Goal: Task Accomplishment & Management: Manage account settings

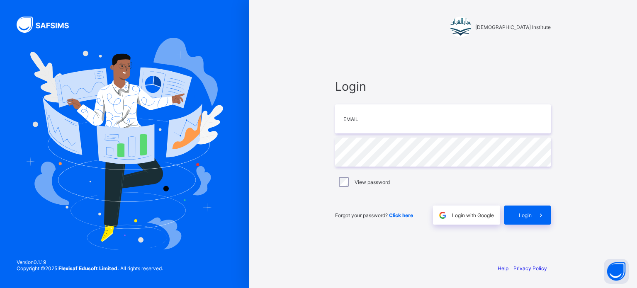
click at [428, 262] on div "Darul Quran Institute Login Email Password View password Forgot your password? …" at bounding box center [442, 144] width 249 height 288
click at [459, 218] on span "Login with Google" at bounding box center [473, 215] width 42 height 6
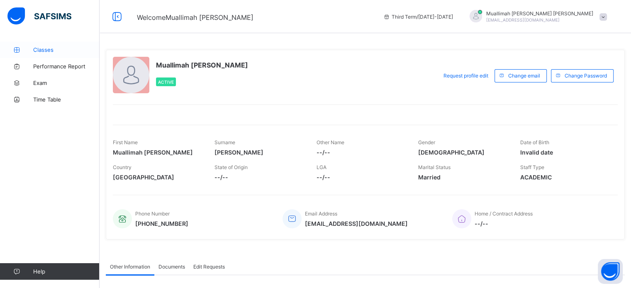
click at [49, 49] on span "Classes" at bounding box center [66, 49] width 66 height 7
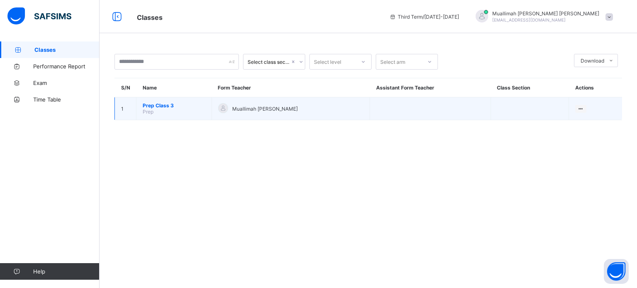
click at [151, 110] on span "Prep" at bounding box center [148, 112] width 11 height 6
click at [151, 107] on span "Prep Class 3" at bounding box center [174, 105] width 63 height 6
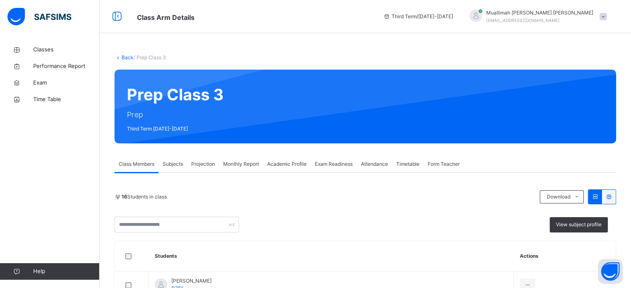
scroll to position [44, 0]
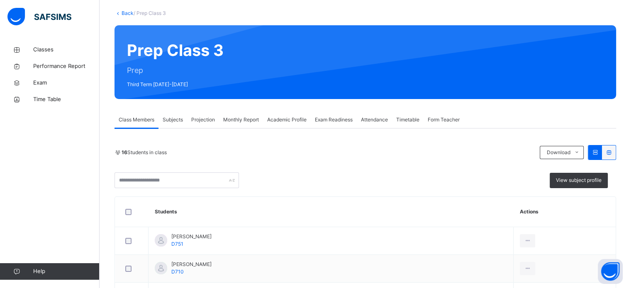
click at [196, 118] on span "Projection" at bounding box center [203, 119] width 24 height 7
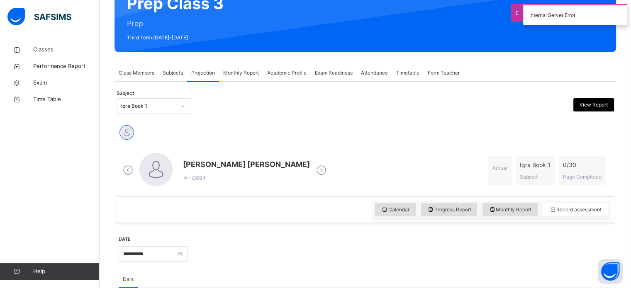
scroll to position [91, 0]
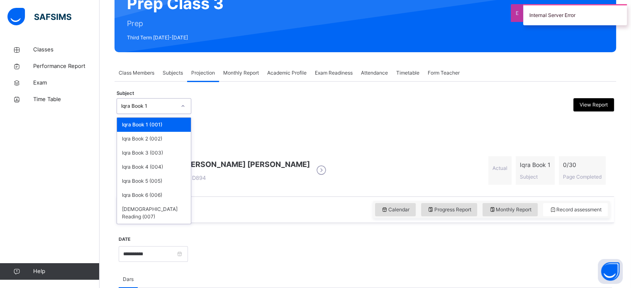
click at [174, 104] on div "Iqra Book 1" at bounding box center [148, 105] width 55 height 7
click at [328, 151] on div "Fatimah Abdullah Al haddad D894 Actual Iqra Book 1 Subject 0 / 30 Page Completed" at bounding box center [365, 171] width 493 height 48
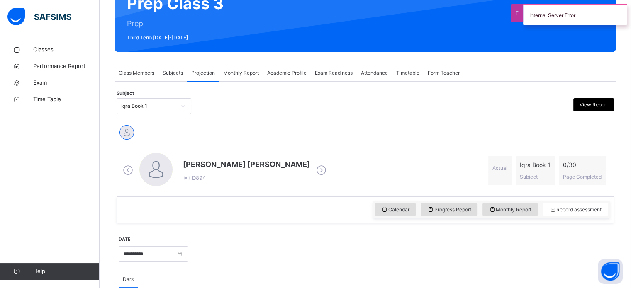
click at [209, 76] on span "Projection" at bounding box center [203, 72] width 24 height 7
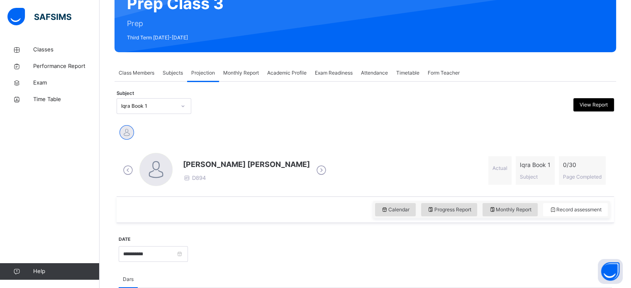
click at [180, 109] on div at bounding box center [183, 106] width 14 height 13
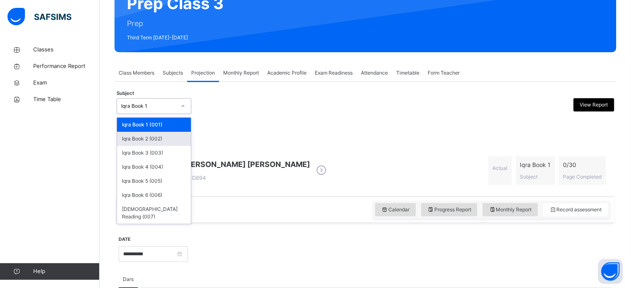
click at [161, 143] on div "Iqra Book 2 (002)" at bounding box center [154, 139] width 74 height 14
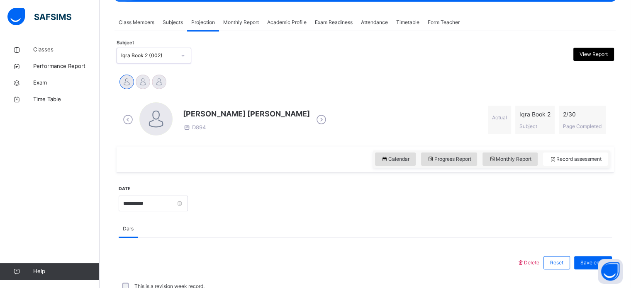
scroll to position [141, 0]
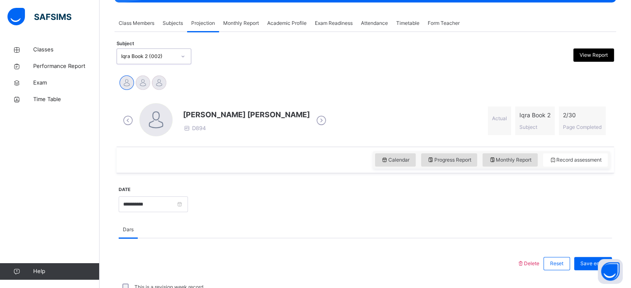
click at [184, 56] on icon at bounding box center [182, 56] width 5 height 8
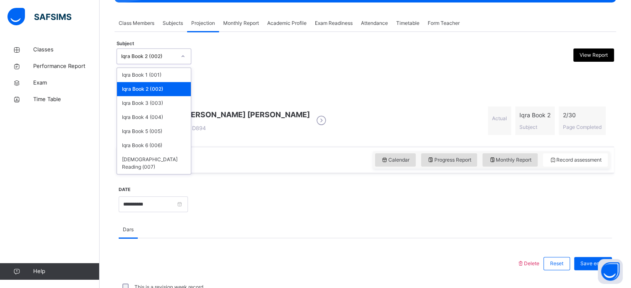
click at [236, 94] on div "Fatimah Abdullah Al haddad Salar Malik Zaid Mohammed" at bounding box center [365, 84] width 497 height 22
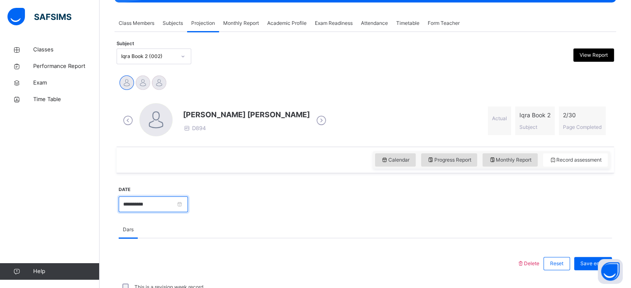
click at [188, 204] on input "**********" at bounding box center [153, 205] width 69 height 16
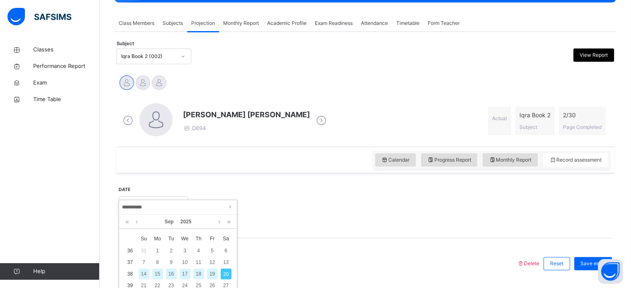
scroll to position [185, 0]
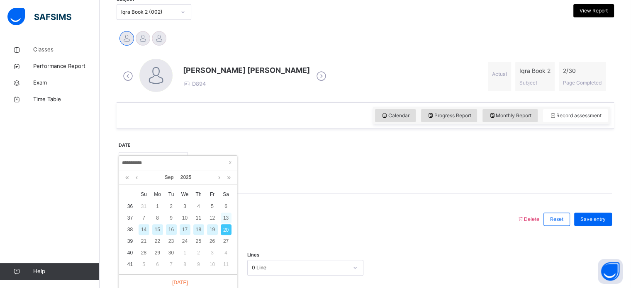
click at [223, 219] on div "13" at bounding box center [226, 218] width 11 height 11
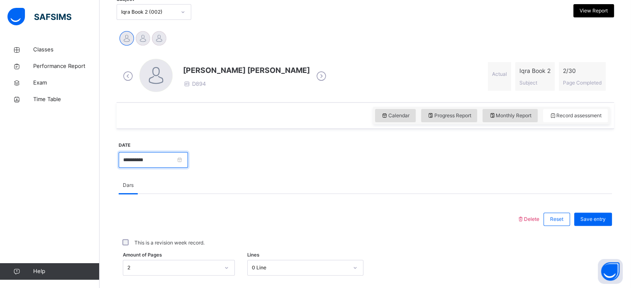
click at [188, 159] on input "**********" at bounding box center [153, 160] width 69 height 16
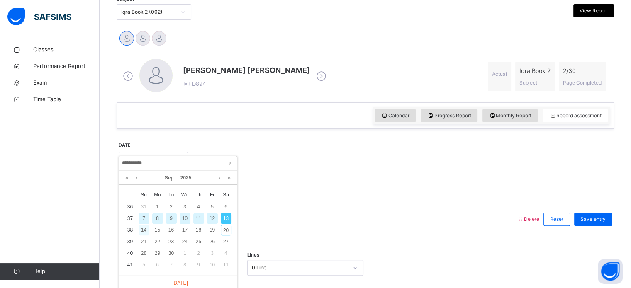
click at [148, 231] on div "14" at bounding box center [143, 230] width 11 height 11
type input "**********"
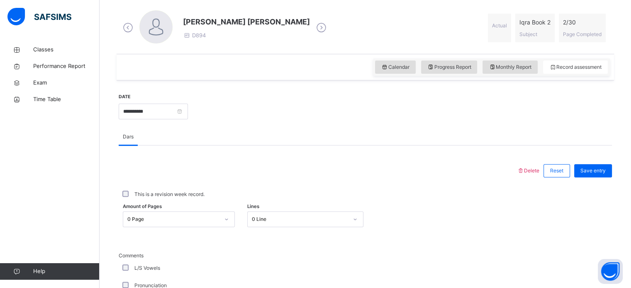
scroll to position [160, 0]
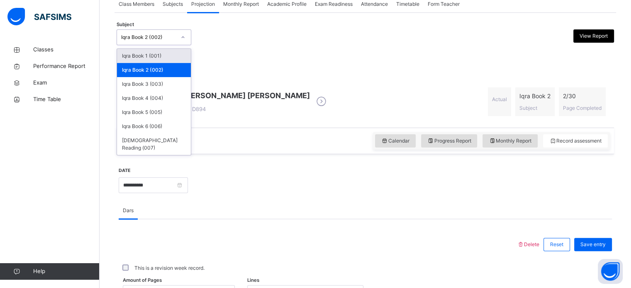
click at [153, 39] on div "Iqra Book 2 (002)" at bounding box center [148, 37] width 55 height 7
click at [156, 79] on div "Iqra Book 3 (003)" at bounding box center [154, 84] width 74 height 14
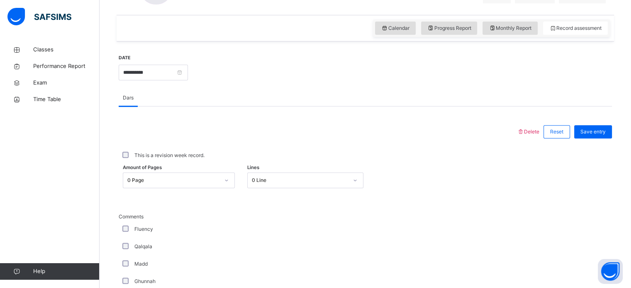
scroll to position [275, 0]
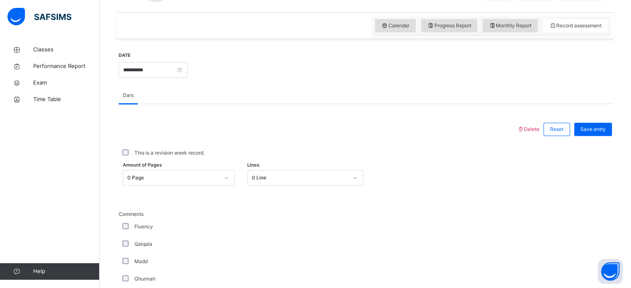
click at [194, 186] on div "Amount of Pages 0 Page Lines 0 Line" at bounding box center [365, 178] width 493 height 24
click at [193, 182] on div "0 Page" at bounding box center [179, 178] width 112 height 16
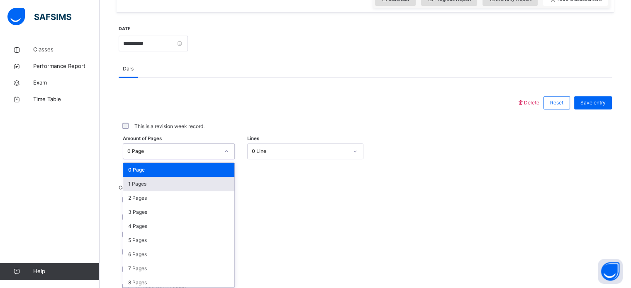
scroll to position [304, 0]
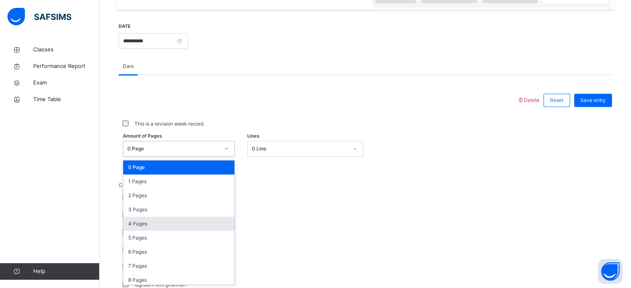
click at [154, 217] on div "4 Pages" at bounding box center [178, 224] width 111 height 14
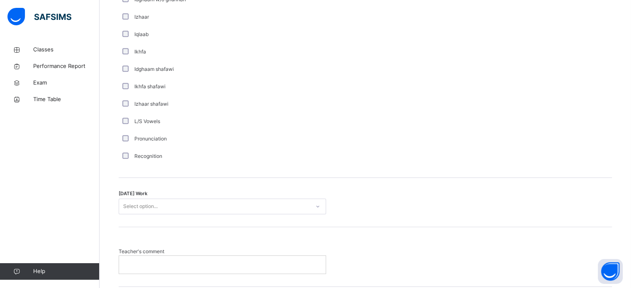
scroll to position [589, 0]
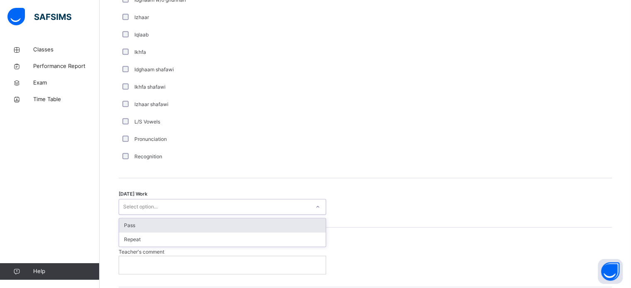
click at [175, 205] on div "Select option..." at bounding box center [214, 207] width 191 height 13
click at [172, 225] on div "Pass" at bounding box center [222, 226] width 207 height 14
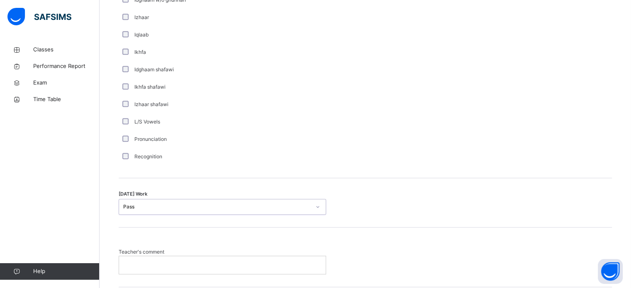
scroll to position [646, 0]
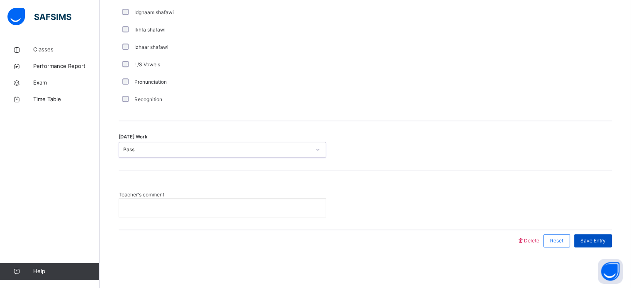
click at [605, 237] on span "Save Entry" at bounding box center [592, 240] width 25 height 7
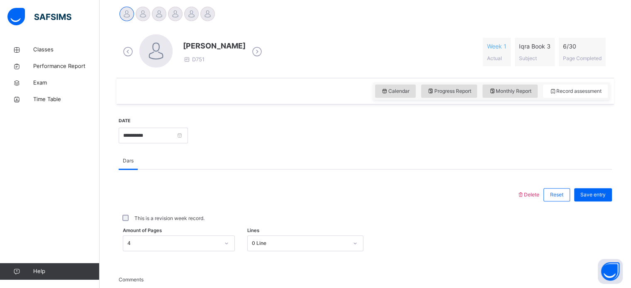
scroll to position [210, 0]
click at [188, 132] on input "**********" at bounding box center [153, 135] width 69 height 16
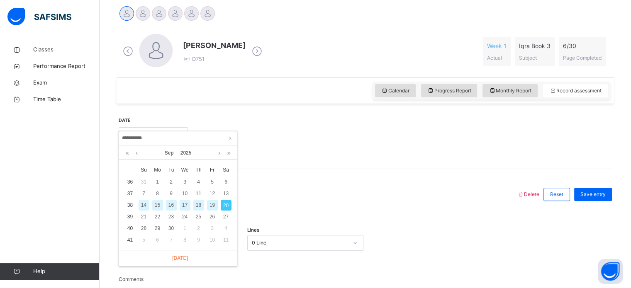
click at [143, 205] on div "14" at bounding box center [143, 205] width 11 height 11
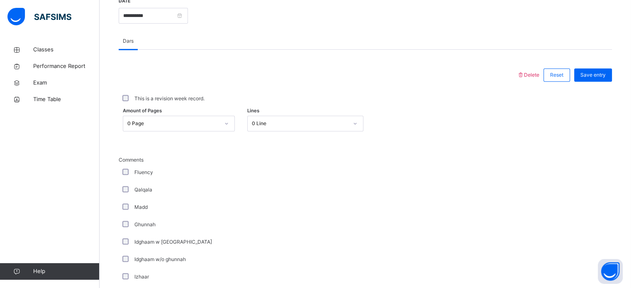
scroll to position [330, 0]
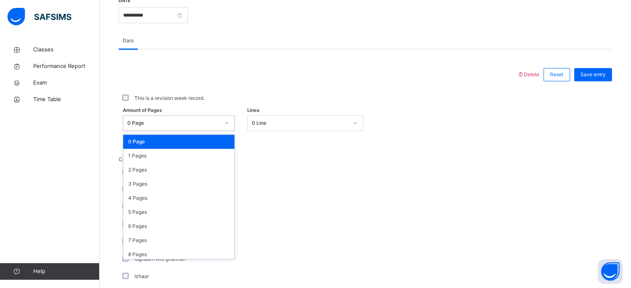
click at [201, 118] on div "0 Page" at bounding box center [170, 123] width 95 height 13
click at [164, 184] on div "3 Pages" at bounding box center [178, 184] width 111 height 14
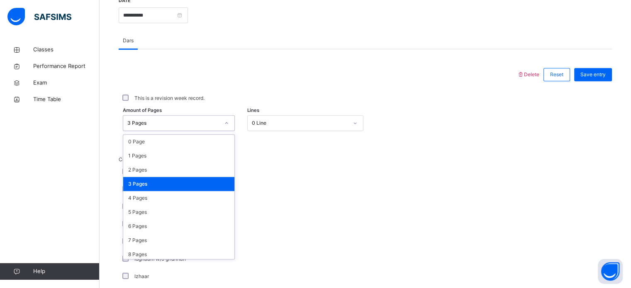
click at [182, 121] on div "3 Pages" at bounding box center [173, 122] width 92 height 7
click at [171, 152] on div "1 Pages" at bounding box center [178, 156] width 111 height 14
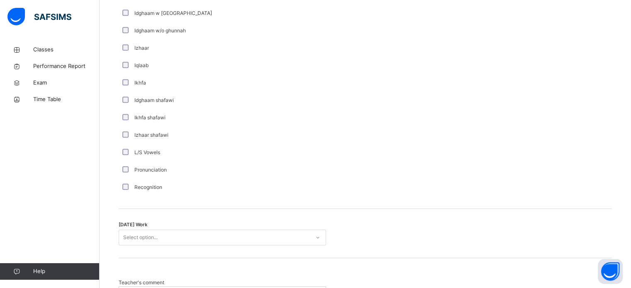
scroll to position [646, 0]
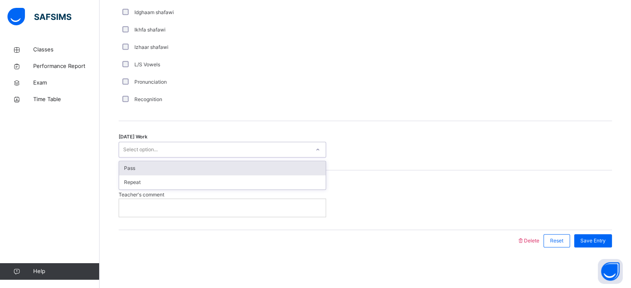
click at [169, 151] on div "Select option..." at bounding box center [214, 149] width 191 height 13
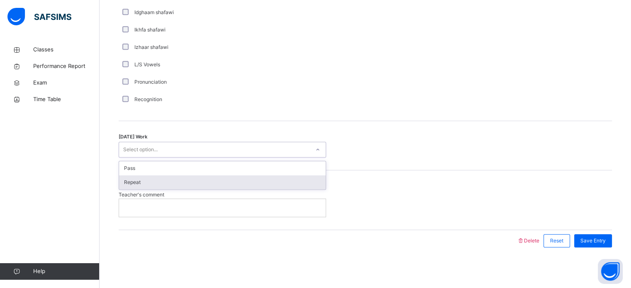
click at [166, 180] on div "Repeat" at bounding box center [222, 182] width 207 height 14
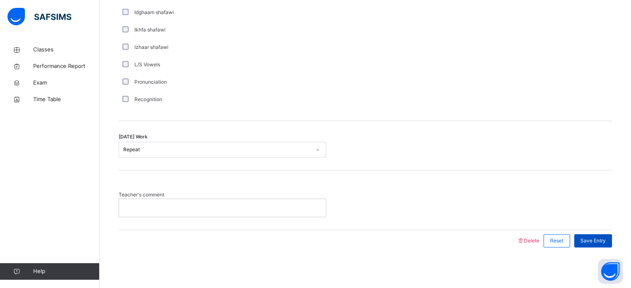
click at [605, 241] on span "Save Entry" at bounding box center [592, 240] width 25 height 7
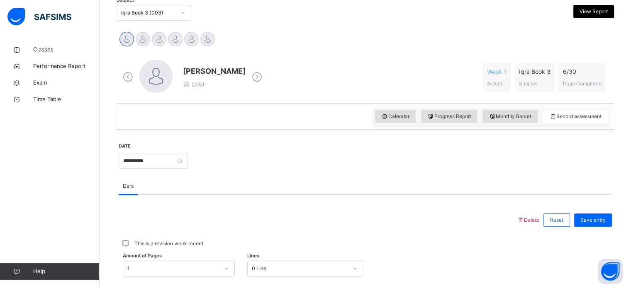
scroll to position [193, 0]
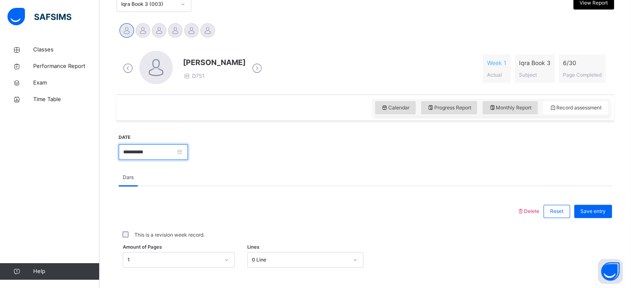
click at [188, 151] on input "**********" at bounding box center [153, 152] width 69 height 16
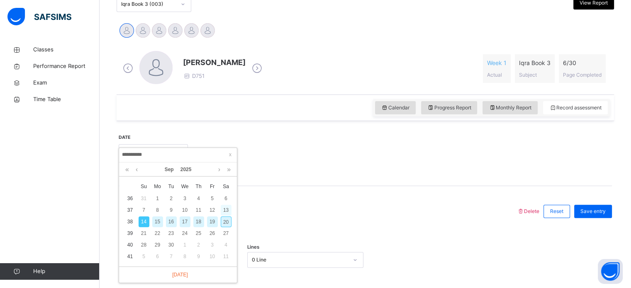
click at [226, 210] on div "13" at bounding box center [226, 210] width 11 height 11
type input "**********"
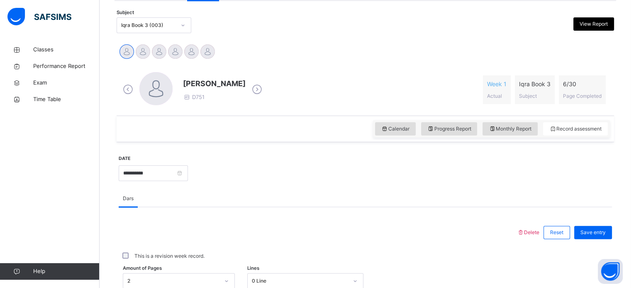
scroll to position [172, 0]
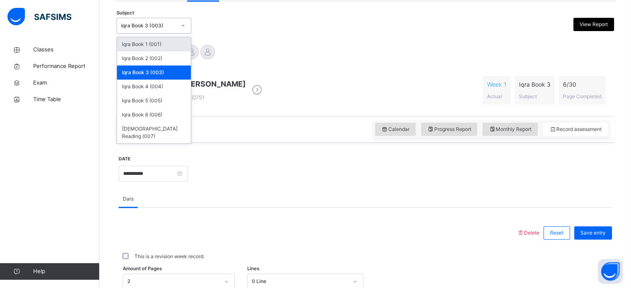
click at [129, 28] on div "Iqra Book 3 (003)" at bounding box center [148, 25] width 55 height 7
click at [143, 98] on div "Iqra Book 5 (005)" at bounding box center [154, 101] width 74 height 14
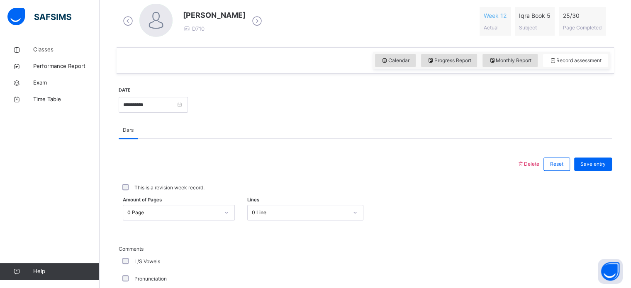
scroll to position [242, 0]
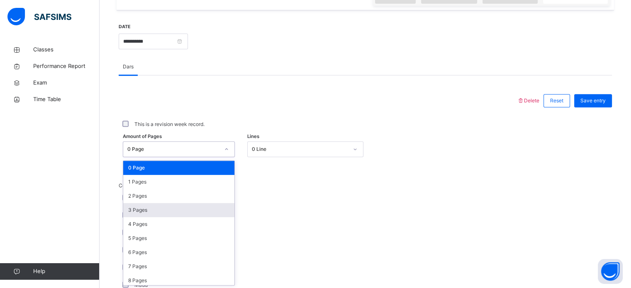
click at [179, 157] on div "option 0 Page focused, 1 of 31. 31 results available. Use Up and Down to choose…" at bounding box center [179, 149] width 112 height 16
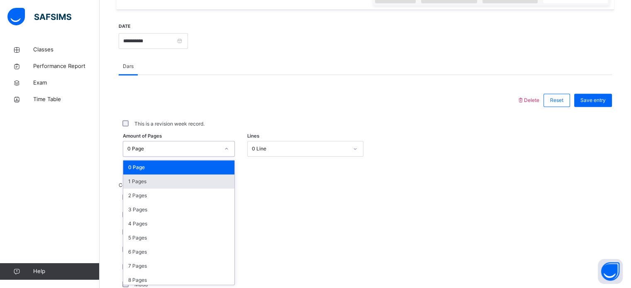
click at [207, 183] on div "1 Pages" at bounding box center [178, 182] width 111 height 14
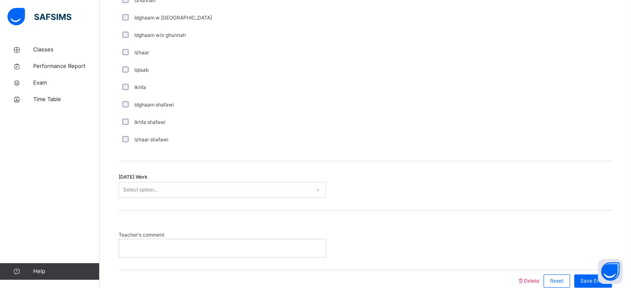
scroll to position [629, 0]
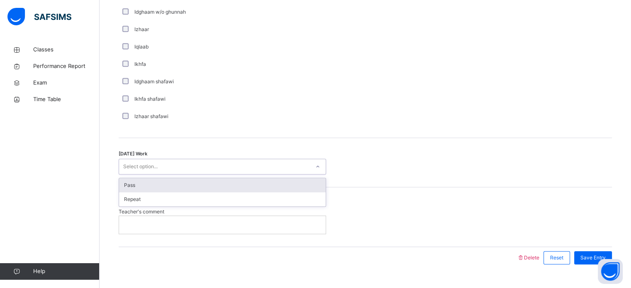
click at [205, 170] on div "Select option..." at bounding box center [214, 166] width 191 height 13
click at [197, 186] on div "Pass" at bounding box center [222, 185] width 207 height 14
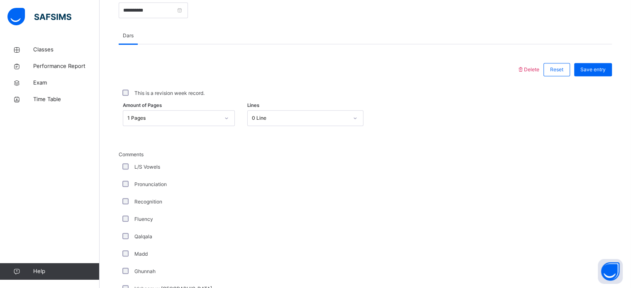
scroll to position [303, 0]
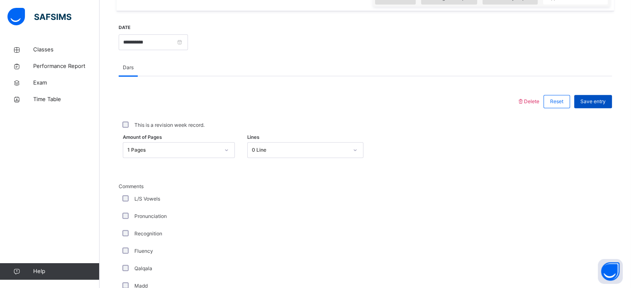
click at [600, 100] on span "Save entry" at bounding box center [592, 101] width 25 height 7
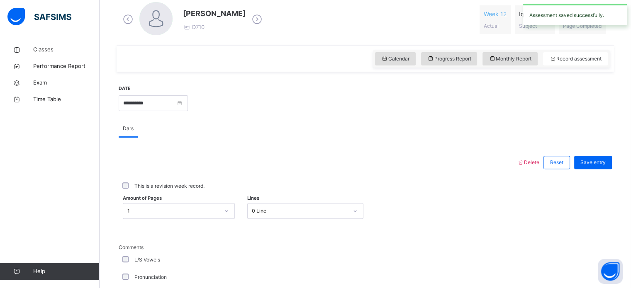
scroll to position [241, 0]
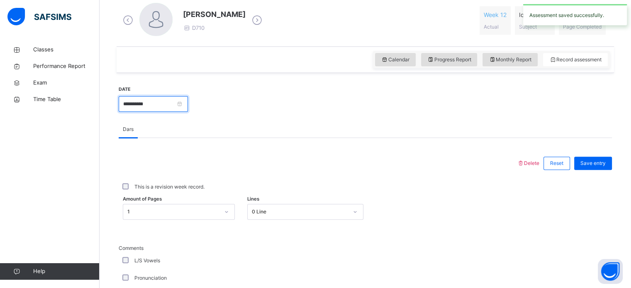
click at [188, 104] on input "**********" at bounding box center [153, 104] width 69 height 16
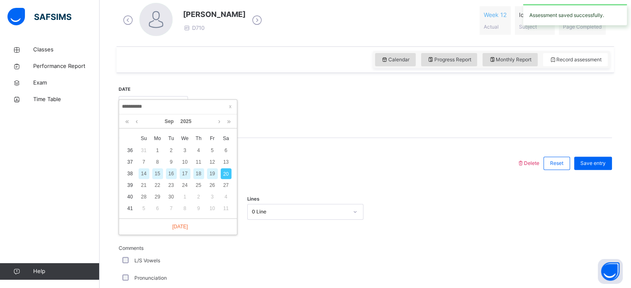
click at [146, 174] on div "14" at bounding box center [143, 173] width 11 height 11
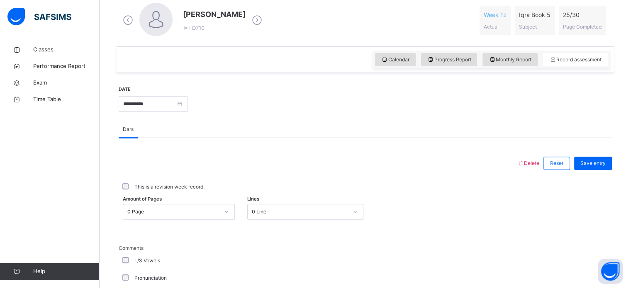
scroll to position [280, 0]
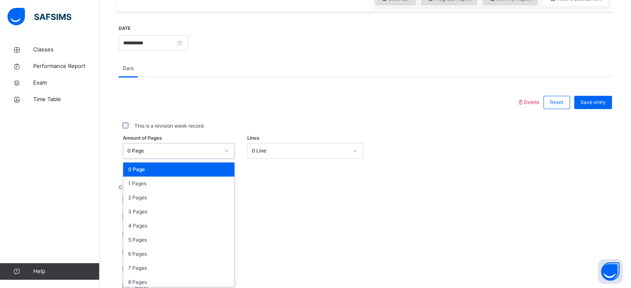
click at [224, 159] on div "option 0 Page focused, 1 of 31. 31 results available. Use Up and Down to choose…" at bounding box center [179, 151] width 112 height 16
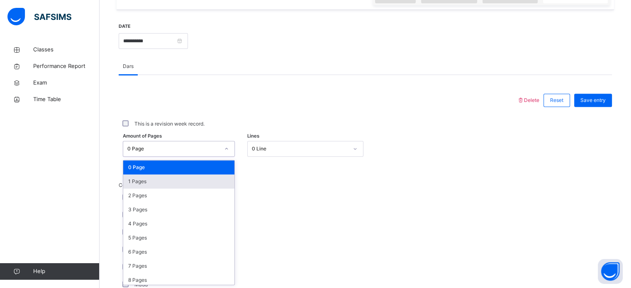
click at [206, 185] on div "1 Pages" at bounding box center [178, 182] width 111 height 14
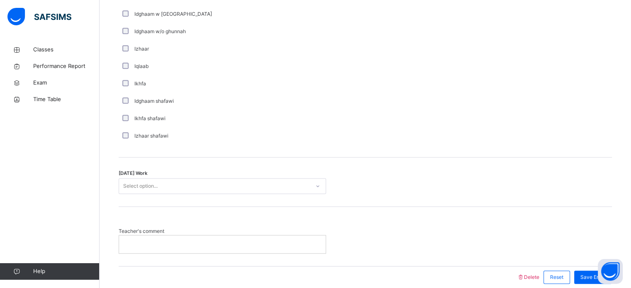
scroll to position [646, 0]
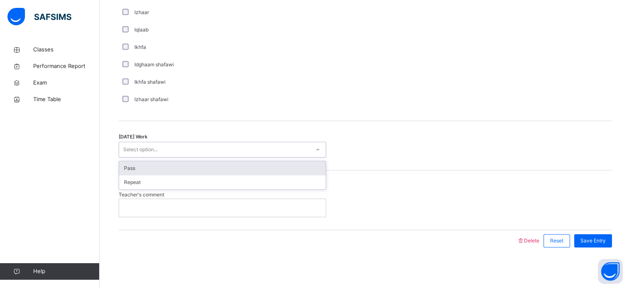
click at [213, 155] on div "Select option..." at bounding box center [214, 149] width 191 height 13
click at [204, 171] on div "Pass" at bounding box center [222, 168] width 207 height 14
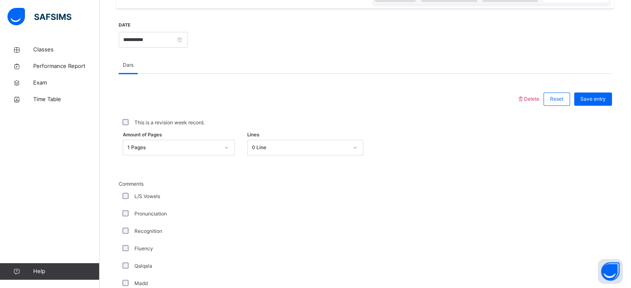
scroll to position [367, 0]
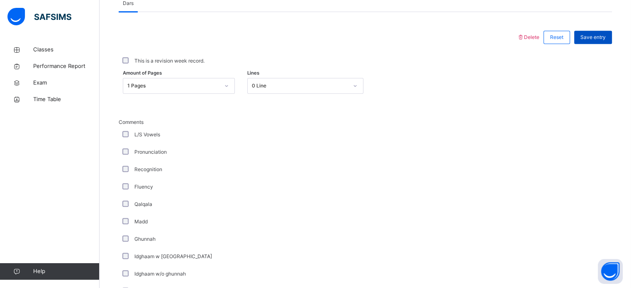
click at [600, 40] on span "Save entry" at bounding box center [592, 37] width 25 height 7
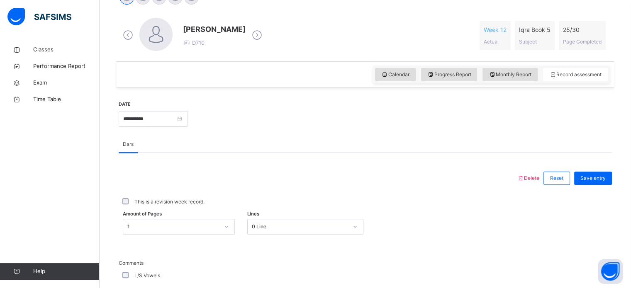
scroll to position [212, 0]
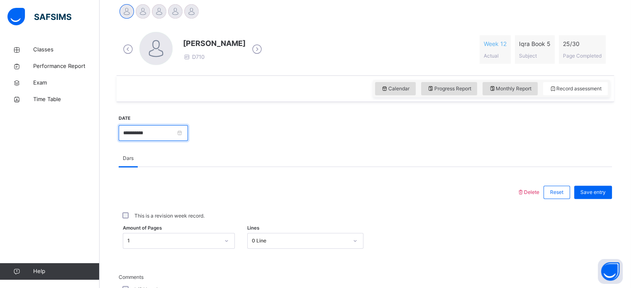
click at [188, 135] on input "**********" at bounding box center [153, 133] width 69 height 16
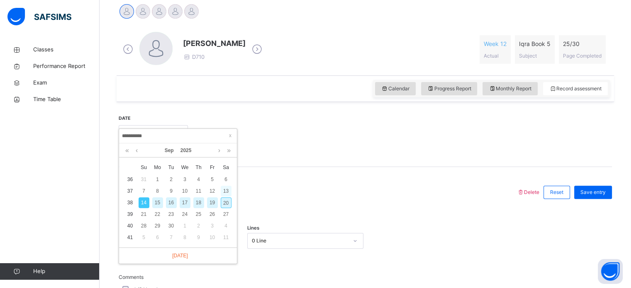
click at [227, 189] on div "13" at bounding box center [226, 191] width 11 height 11
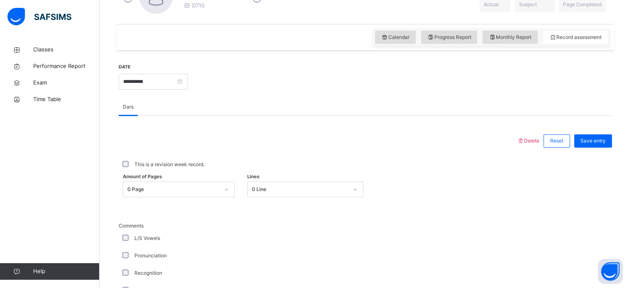
scroll to position [304, 0]
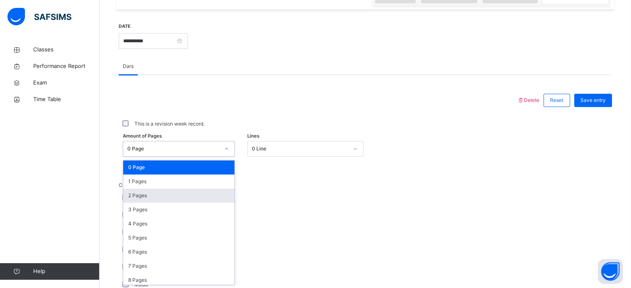
click at [227, 157] on div "option 2 Pages focused, 3 of 31. 31 results available. Use Up and Down to choos…" at bounding box center [179, 149] width 112 height 16
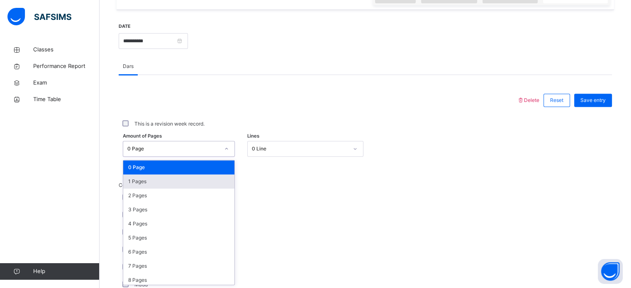
click at [208, 182] on div "1 Pages" at bounding box center [178, 182] width 111 height 14
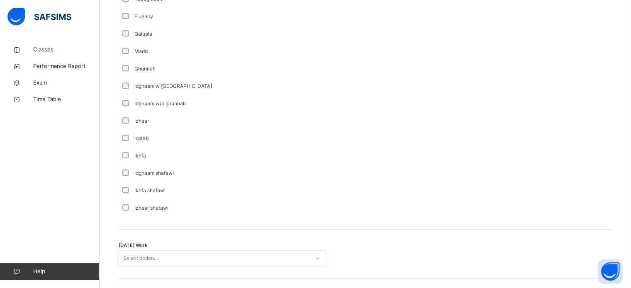
scroll to position [646, 0]
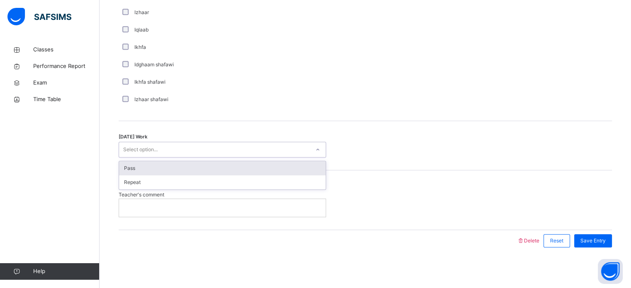
click at [212, 152] on div "Select option..." at bounding box center [214, 149] width 191 height 13
click at [204, 168] on div "Pass" at bounding box center [222, 168] width 207 height 14
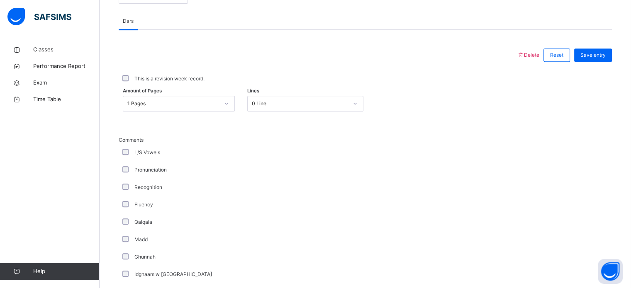
scroll to position [357, 0]
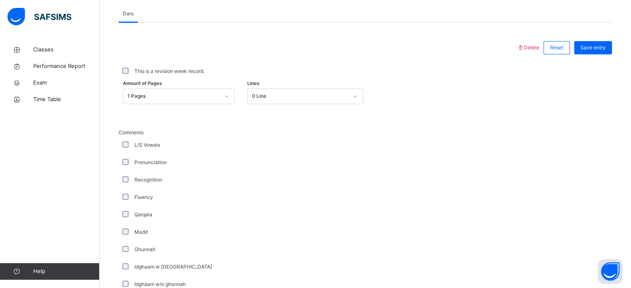
click at [604, 54] on div "Save entry" at bounding box center [591, 48] width 42 height 22
click at [604, 47] on span "Save entry" at bounding box center [592, 47] width 25 height 7
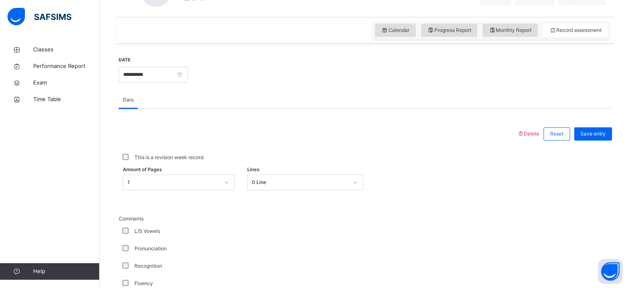
scroll to position [249, 0]
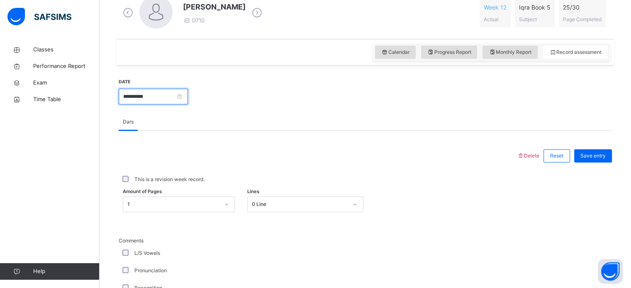
click at [188, 95] on input "**********" at bounding box center [153, 97] width 69 height 16
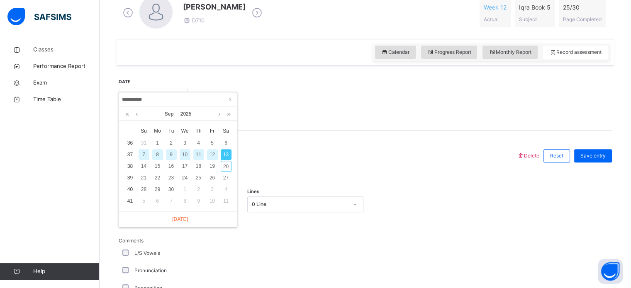
click at [145, 158] on div "7" at bounding box center [143, 154] width 11 height 11
type input "**********"
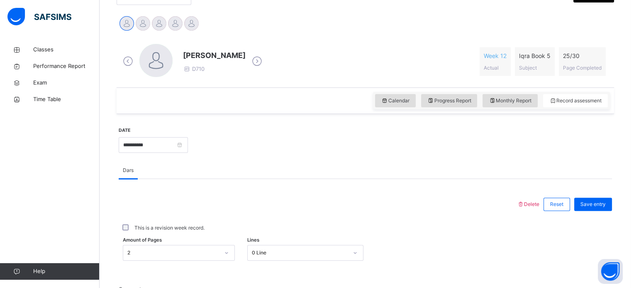
scroll to position [201, 0]
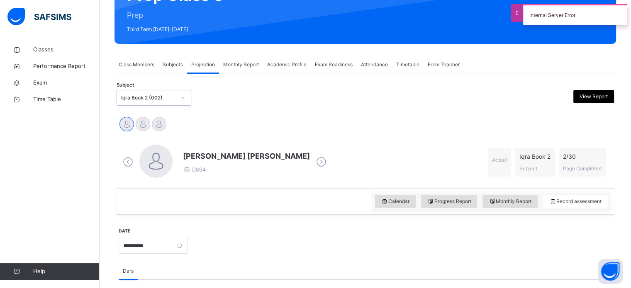
scroll to position [100, 0]
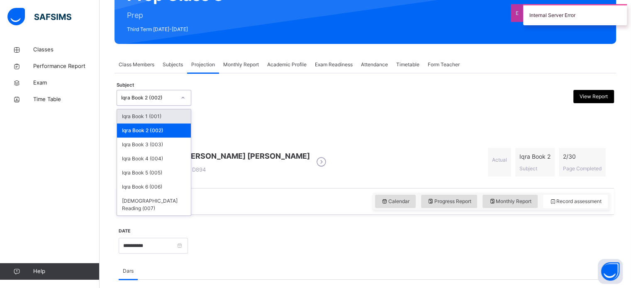
click at [173, 99] on div "Iqra Book 2 (002)" at bounding box center [148, 97] width 55 height 7
click at [168, 146] on div "Iqra Book 3 (003)" at bounding box center [154, 145] width 74 height 14
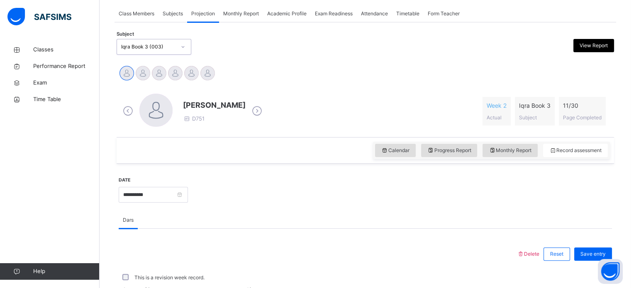
scroll to position [138, 0]
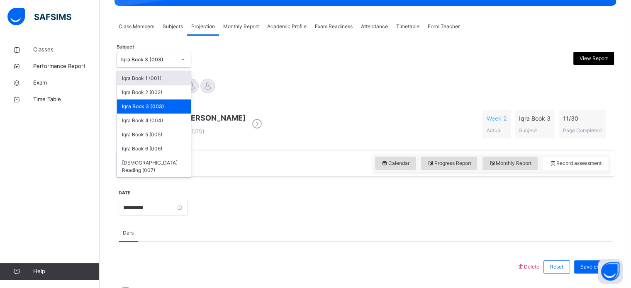
click at [163, 67] on div "Iqra Book 3 (003)" at bounding box center [154, 60] width 75 height 16
click at [159, 136] on div "Iqra Book 5 (005)" at bounding box center [154, 135] width 74 height 14
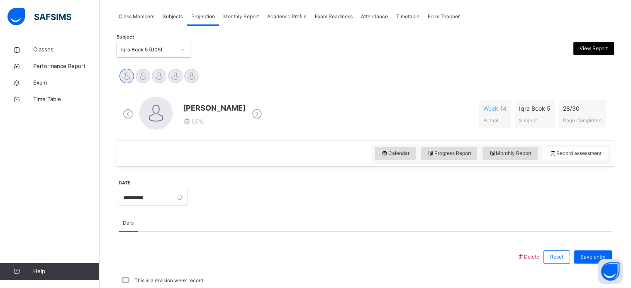
scroll to position [148, 0]
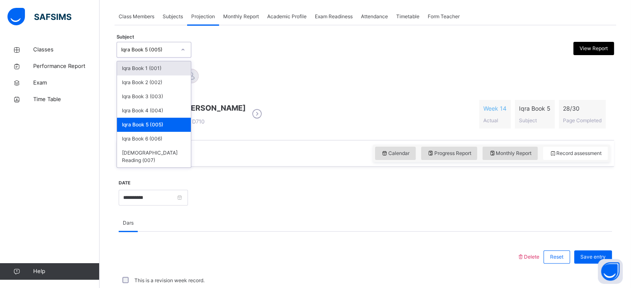
click at [129, 49] on div "Iqra Book 5 (005)" at bounding box center [148, 49] width 55 height 7
click at [142, 137] on div "Iqra Book 6 (006)" at bounding box center [154, 139] width 74 height 14
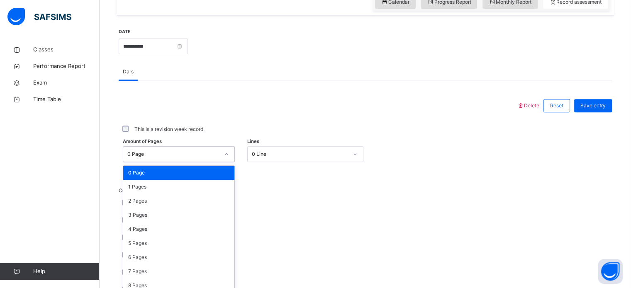
scroll to position [304, 0]
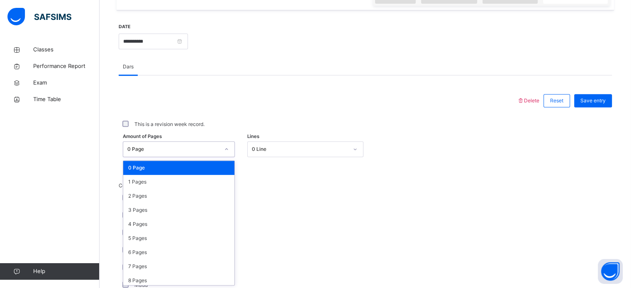
click at [191, 153] on div "0 Page" at bounding box center [170, 149] width 95 height 13
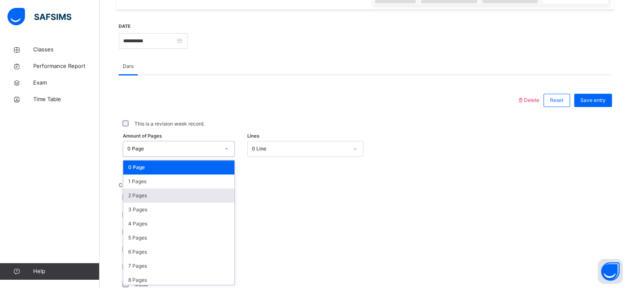
click at [179, 199] on div "2 Pages" at bounding box center [178, 196] width 111 height 14
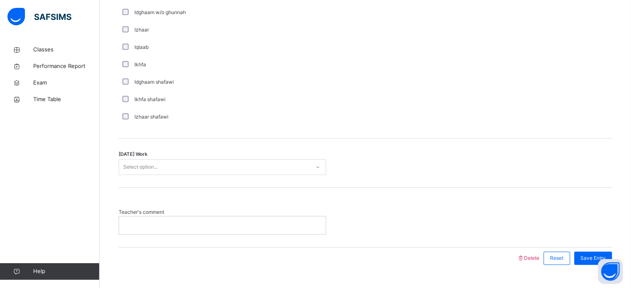
scroll to position [629, 0]
click at [183, 171] on div "Select option..." at bounding box center [214, 166] width 191 height 13
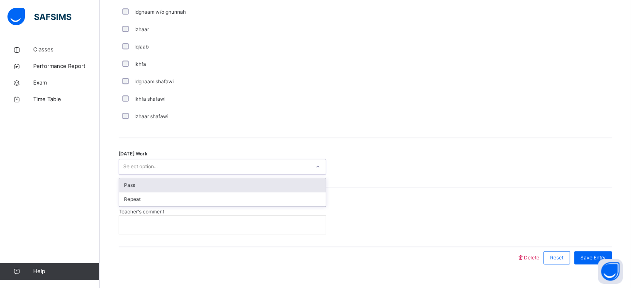
click at [180, 182] on div "Pass" at bounding box center [222, 185] width 207 height 14
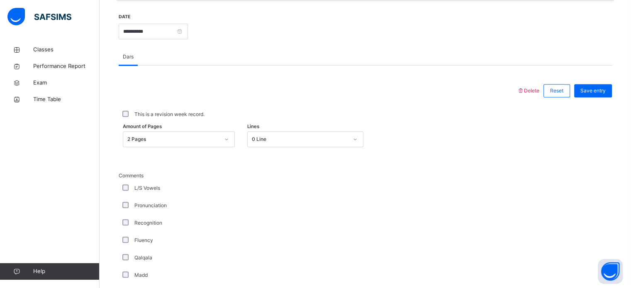
scroll to position [314, 0]
click at [589, 93] on span "Save entry" at bounding box center [592, 90] width 25 height 7
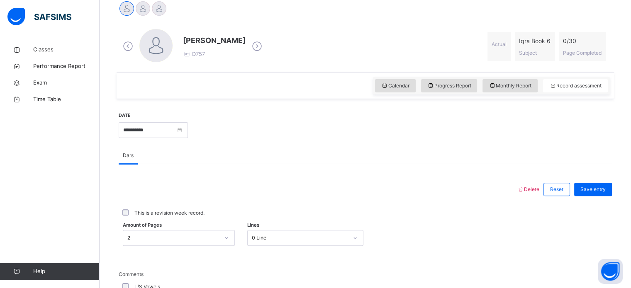
scroll to position [215, 0]
click at [188, 131] on input "**********" at bounding box center [153, 131] width 69 height 16
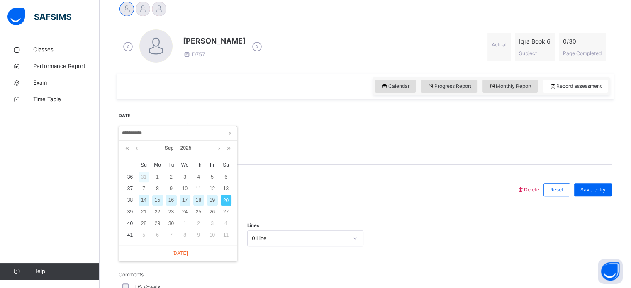
click at [142, 177] on div "31" at bounding box center [143, 177] width 11 height 11
type input "**********"
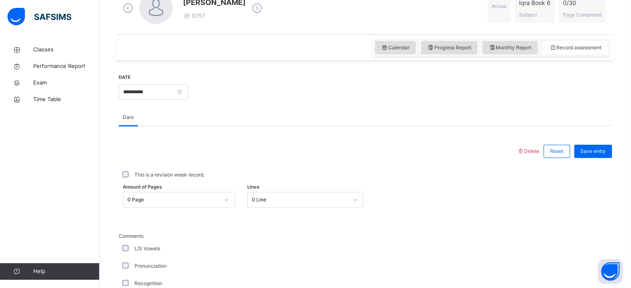
scroll to position [247, 0]
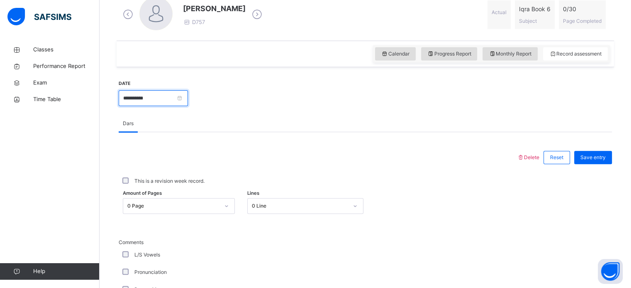
click at [188, 98] on input "**********" at bounding box center [153, 98] width 69 height 16
click at [294, 131] on div "Dars" at bounding box center [365, 123] width 493 height 17
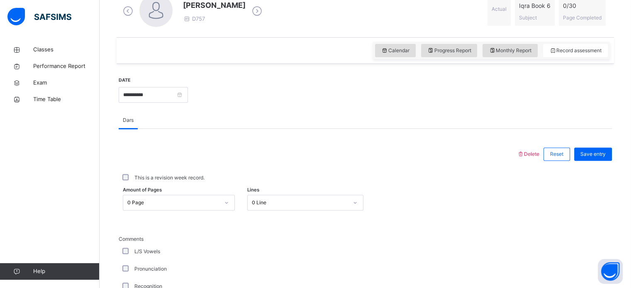
scroll to position [250, 0]
click at [188, 94] on input "**********" at bounding box center [153, 95] width 69 height 16
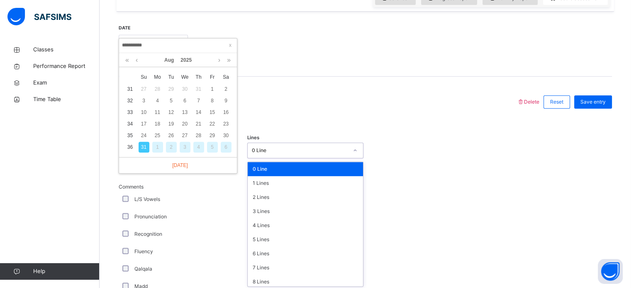
click at [314, 158] on div "option 0 Line focused, 1 of 16. 16 results available. Use Up and Down to choose…" at bounding box center [305, 151] width 116 height 16
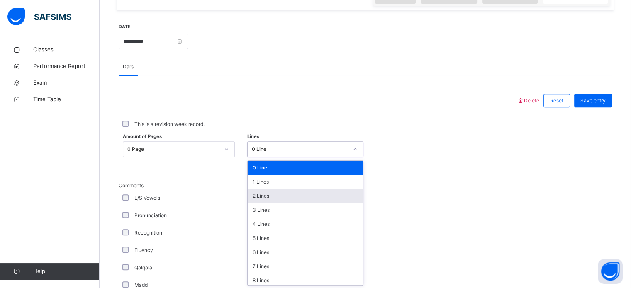
scroll to position [304, 0]
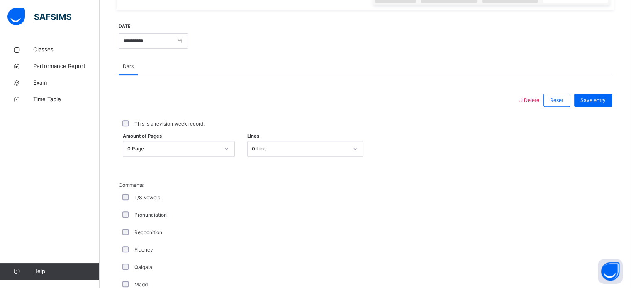
click at [402, 137] on div "Amount of Pages 0 Page Lines 0 Line" at bounding box center [365, 149] width 493 height 24
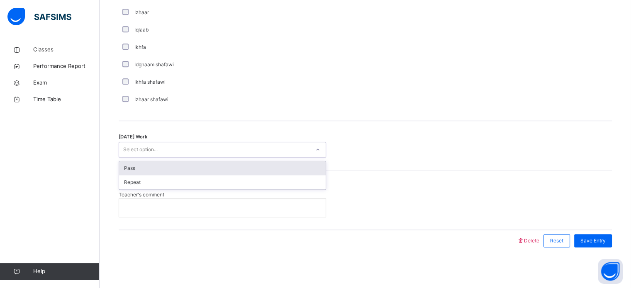
click at [200, 147] on div "Select option..." at bounding box center [214, 149] width 191 height 13
click at [187, 170] on div "Pass" at bounding box center [222, 168] width 207 height 14
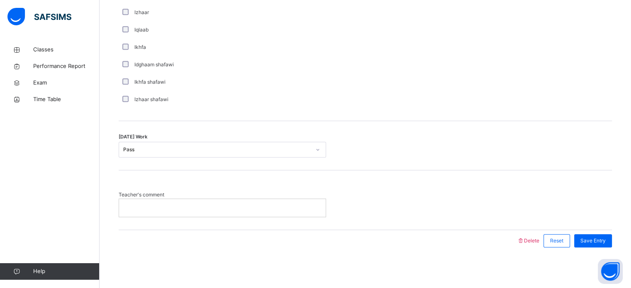
click at [177, 216] on div at bounding box center [222, 208] width 207 height 18
click at [177, 210] on p at bounding box center [222, 207] width 194 height 7
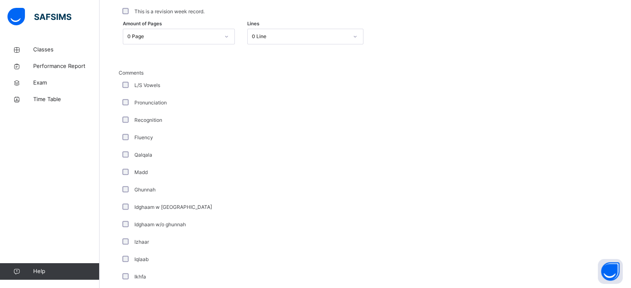
scroll to position [352, 0]
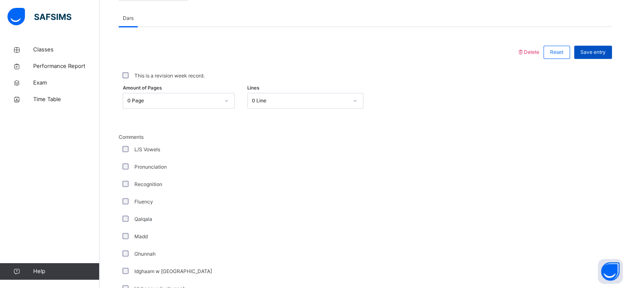
click at [598, 51] on span "Save entry" at bounding box center [592, 52] width 25 height 7
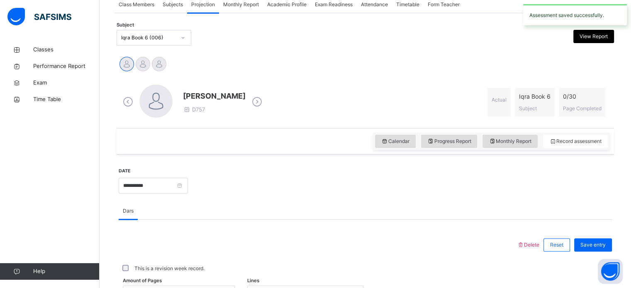
scroll to position [158, 0]
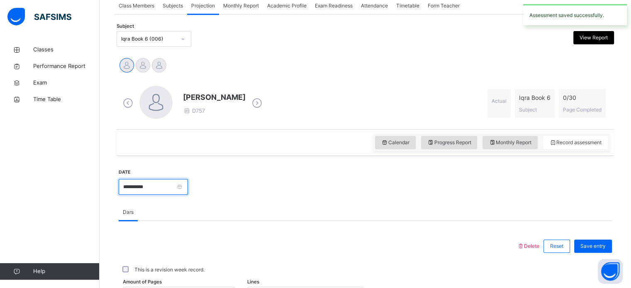
click at [188, 190] on input "**********" at bounding box center [153, 187] width 69 height 16
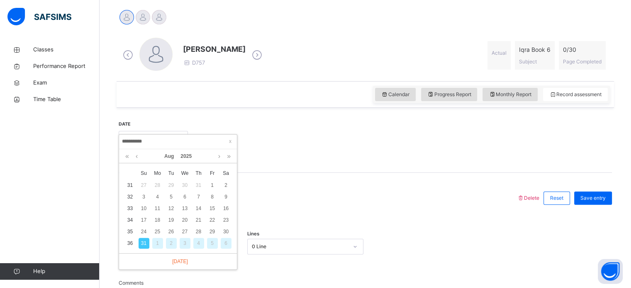
scroll to position [220, 0]
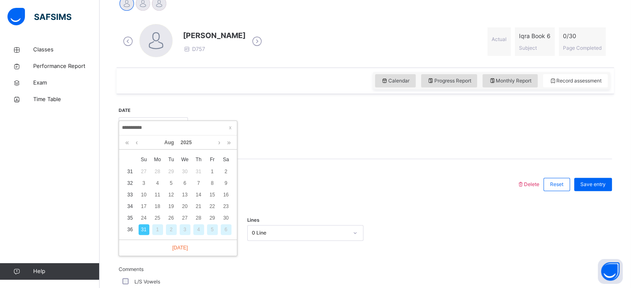
click at [229, 227] on div "6" at bounding box center [226, 229] width 11 height 11
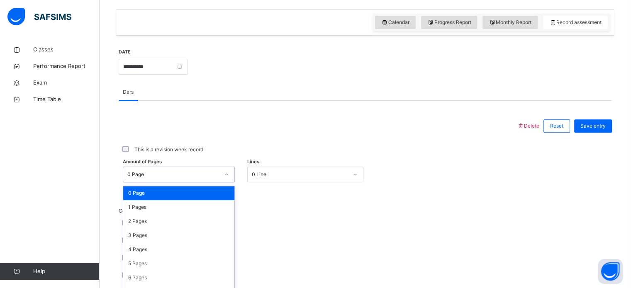
scroll to position [304, 0]
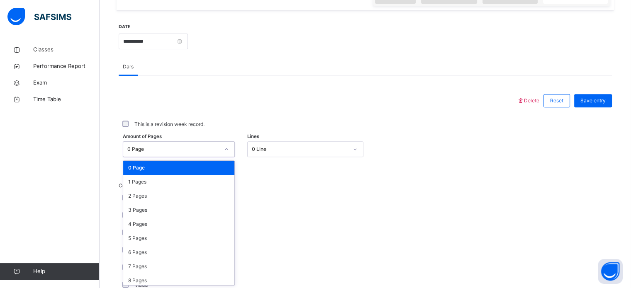
click at [196, 157] on div "option 0 Page focused, 1 of 31. 31 results available. Use Up and Down to choose…" at bounding box center [179, 149] width 112 height 16
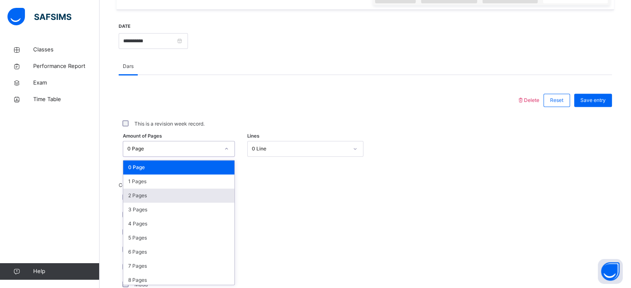
click at [184, 194] on div "2 Pages" at bounding box center [178, 196] width 111 height 14
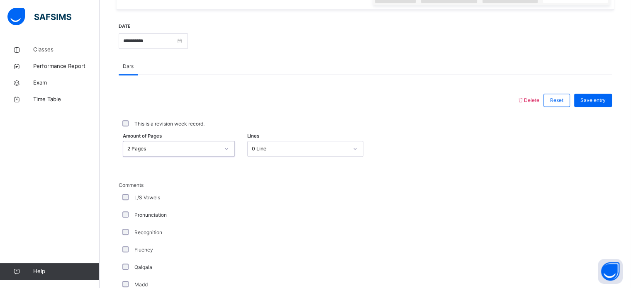
scroll to position [646, 0]
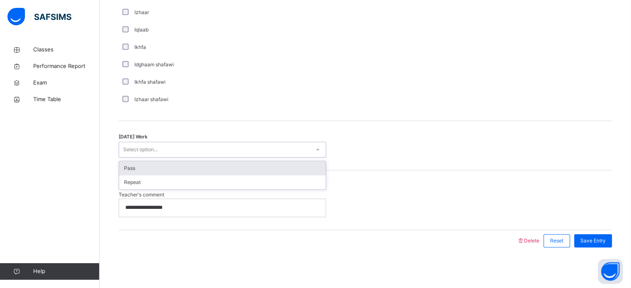
click at [168, 155] on div "Select option..." at bounding box center [214, 149] width 191 height 13
click at [166, 170] on div "Pass" at bounding box center [222, 168] width 207 height 14
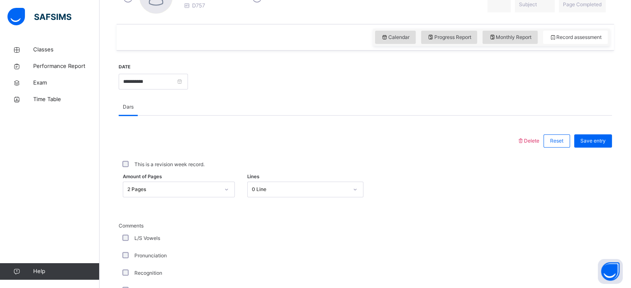
scroll to position [263, 0]
click at [590, 139] on span "Save entry" at bounding box center [592, 141] width 25 height 7
click at [188, 81] on input "**********" at bounding box center [153, 82] width 69 height 16
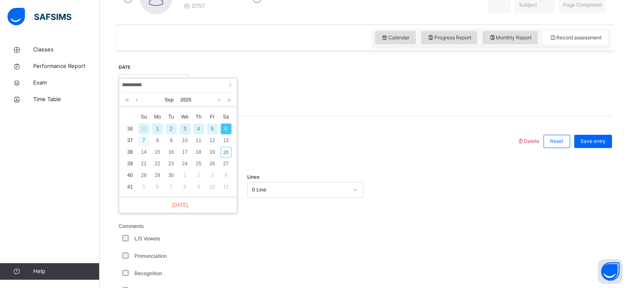
click at [143, 140] on div "7" at bounding box center [143, 140] width 11 height 11
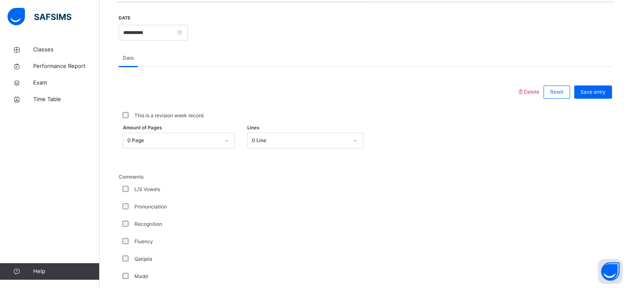
scroll to position [313, 0]
click at [185, 135] on div "0 Page" at bounding box center [170, 140] width 95 height 13
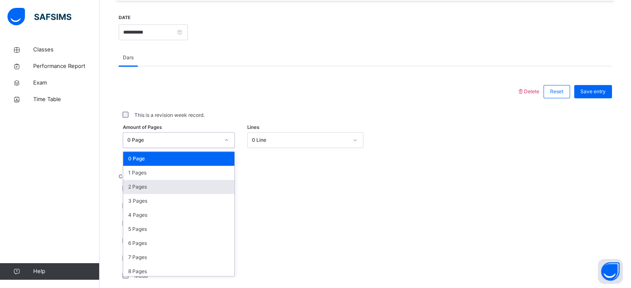
click at [160, 192] on div "2 Pages" at bounding box center [178, 187] width 111 height 14
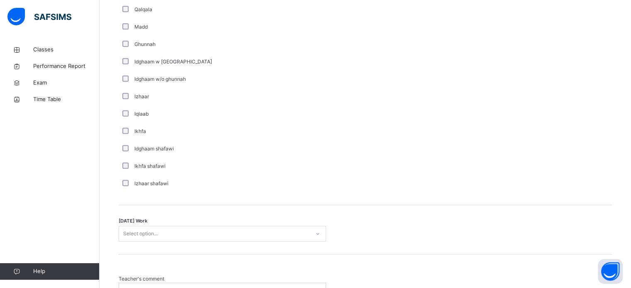
scroll to position [563, 0]
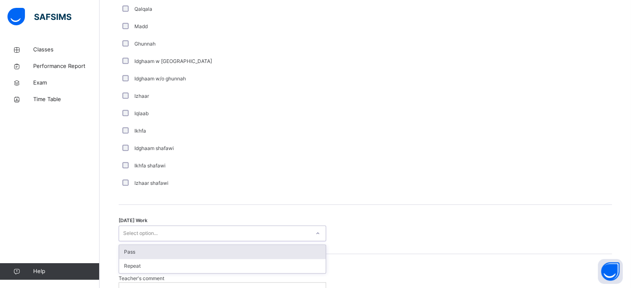
click at [163, 232] on div "Select option..." at bounding box center [214, 233] width 191 height 13
click at [163, 249] on div "Pass" at bounding box center [222, 252] width 207 height 14
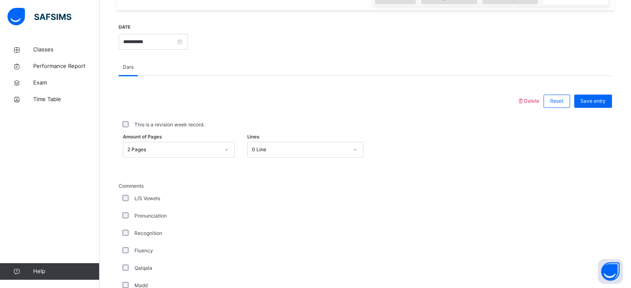
scroll to position [301, 0]
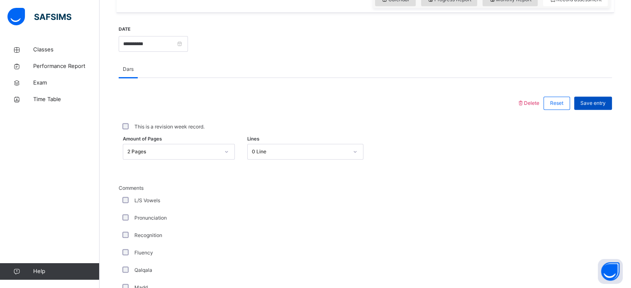
click at [587, 100] on span "Save entry" at bounding box center [592, 103] width 25 height 7
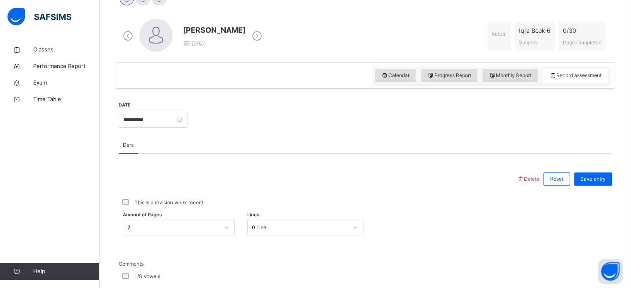
scroll to position [219, 0]
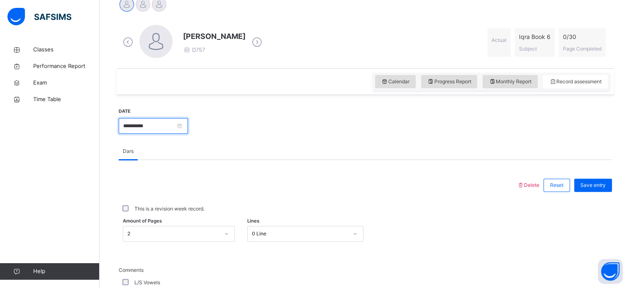
click at [188, 125] on input "**********" at bounding box center [153, 126] width 69 height 16
click at [188, 126] on input "**********" at bounding box center [153, 126] width 69 height 16
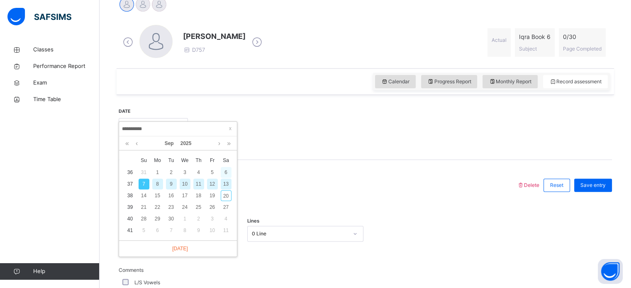
click at [226, 174] on div "6" at bounding box center [226, 172] width 11 height 11
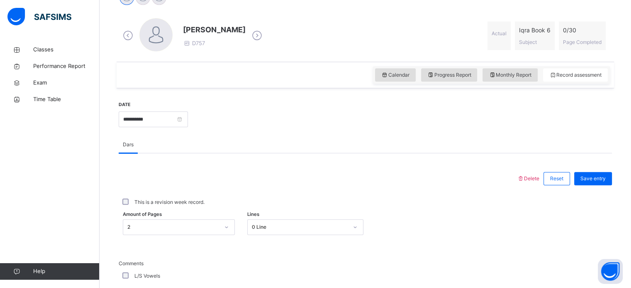
scroll to position [227, 0]
click at [188, 120] on input "**********" at bounding box center [153, 119] width 69 height 16
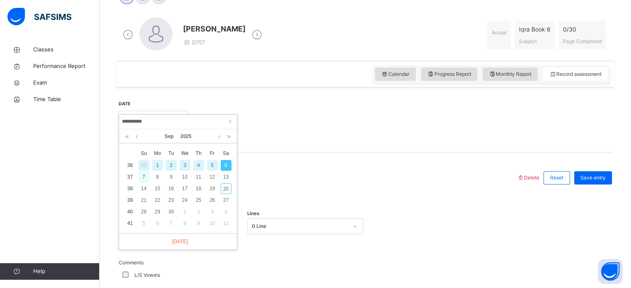
click at [144, 177] on div "7" at bounding box center [143, 177] width 11 height 11
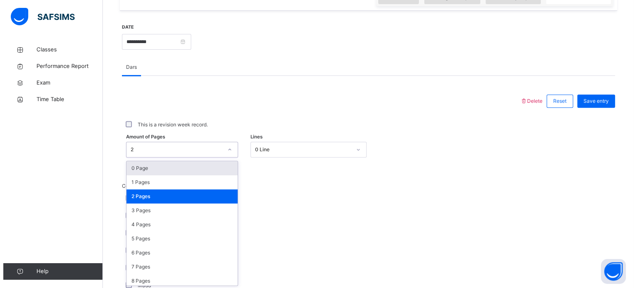
scroll to position [304, 0]
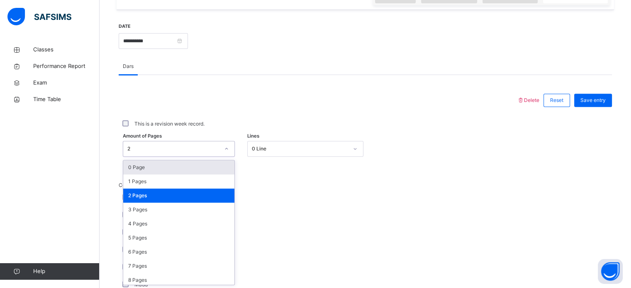
click at [182, 145] on div "2" at bounding box center [179, 149] width 112 height 16
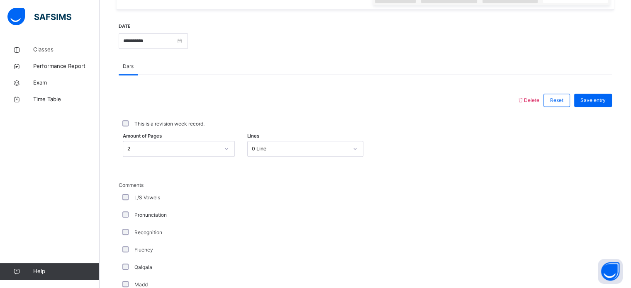
click at [537, 102] on span "Delete" at bounding box center [528, 100] width 22 height 6
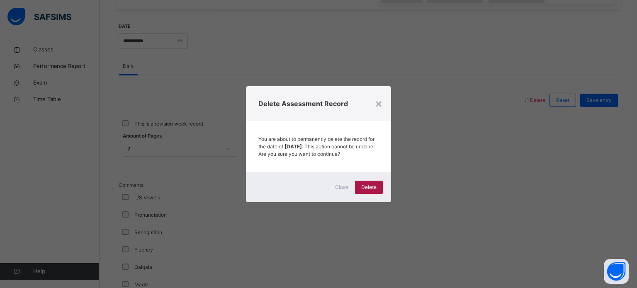
click at [368, 191] on span "Delete" at bounding box center [368, 187] width 15 height 7
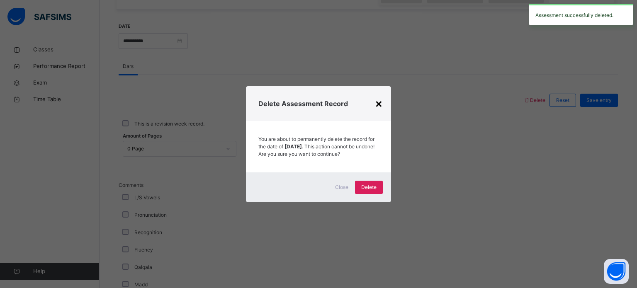
click at [380, 97] on div "×" at bounding box center [379, 103] width 8 height 17
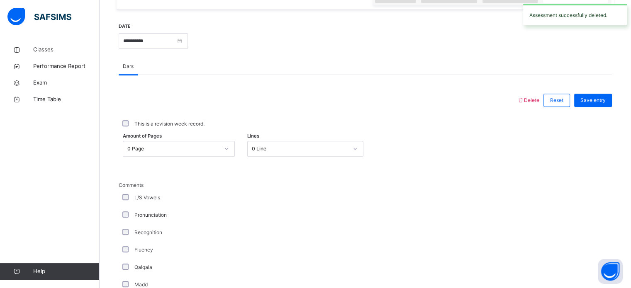
click at [416, 97] on div at bounding box center [318, 101] width 390 height 22
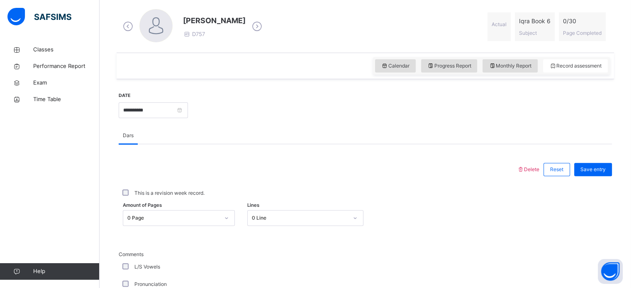
scroll to position [234, 0]
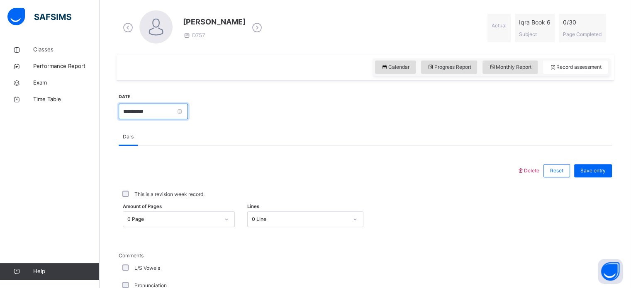
click at [188, 109] on input "**********" at bounding box center [153, 112] width 69 height 16
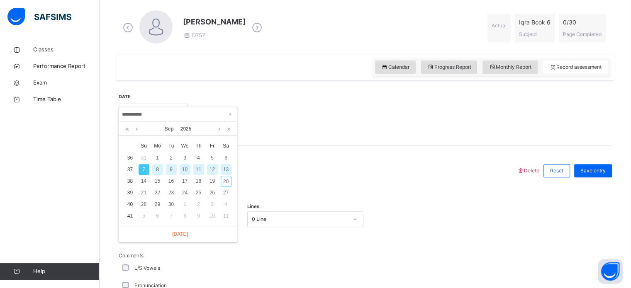
click at [227, 170] on div "13" at bounding box center [226, 169] width 11 height 11
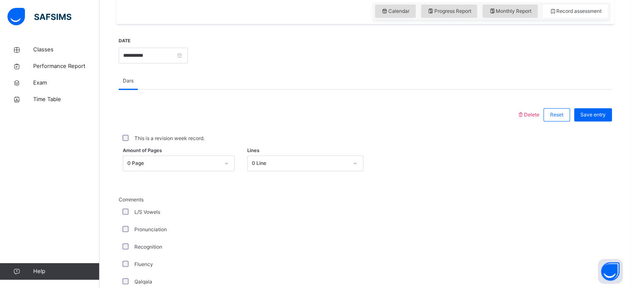
scroll to position [290, 0]
click at [160, 170] on div "Amount of Pages 0 Page Lines 0 Line" at bounding box center [365, 163] width 493 height 24
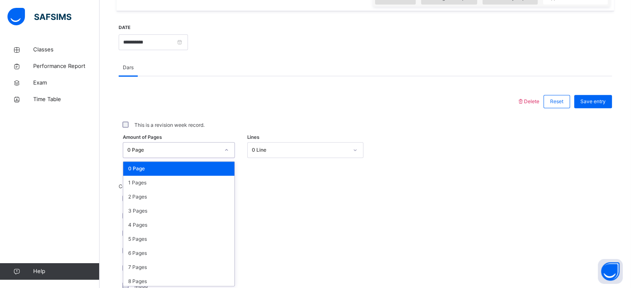
click at [160, 158] on div "option 0 Page focused, 1 of 31. 31 results available. Use Up and Down to choose…" at bounding box center [179, 150] width 112 height 16
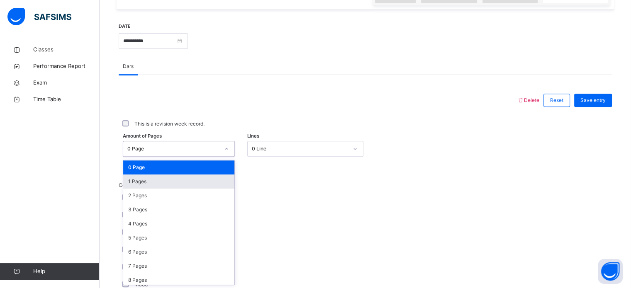
click at [158, 180] on div "1 Pages" at bounding box center [178, 182] width 111 height 14
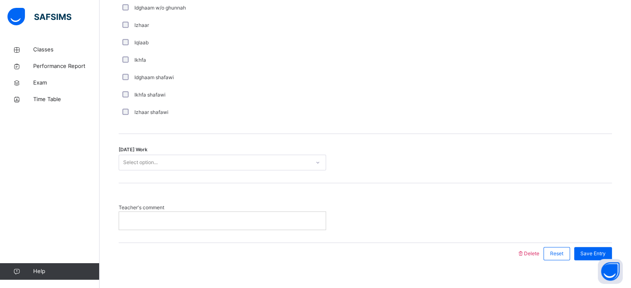
scroll to position [646, 0]
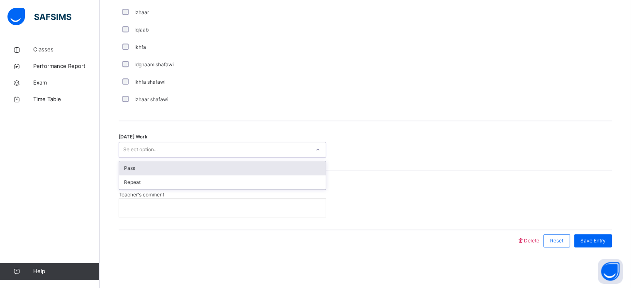
click at [262, 155] on div "Select option..." at bounding box center [222, 150] width 207 height 16
click at [250, 169] on div "Pass" at bounding box center [222, 168] width 207 height 14
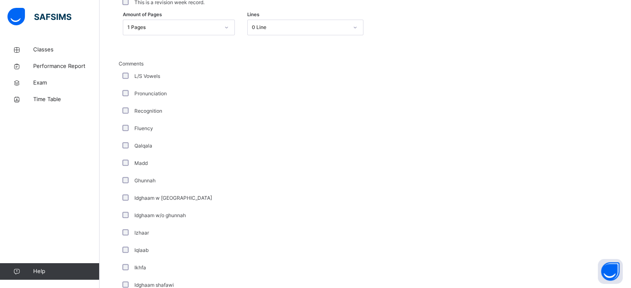
scroll to position [289, 0]
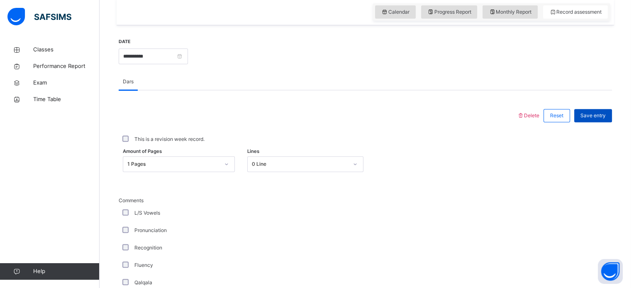
click at [600, 118] on span "Save entry" at bounding box center [592, 115] width 25 height 7
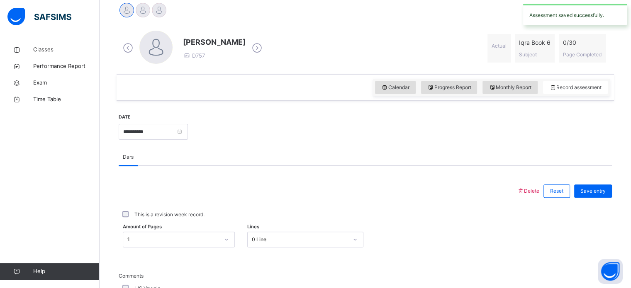
scroll to position [213, 0]
click at [188, 134] on input "**********" at bounding box center [153, 132] width 69 height 16
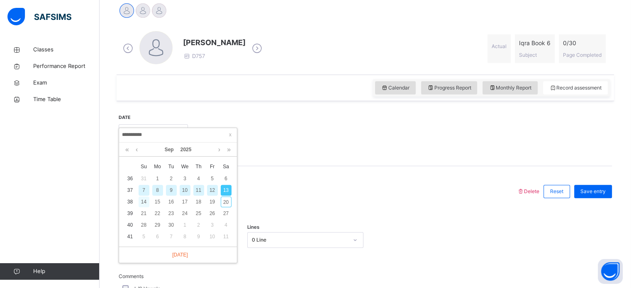
click at [141, 202] on div "14" at bounding box center [143, 202] width 11 height 11
type input "**********"
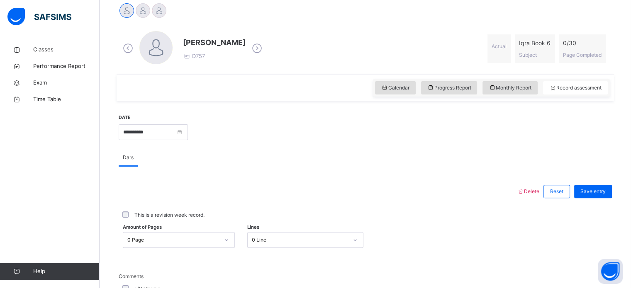
scroll to position [250, 0]
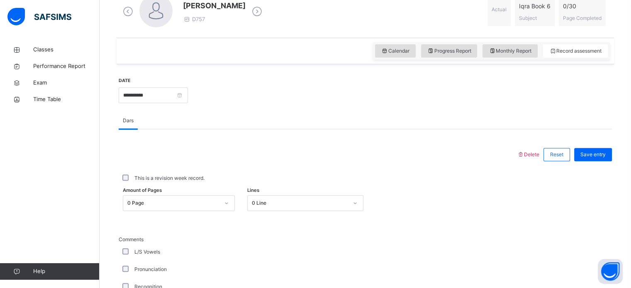
click at [169, 211] on div "Amount of Pages 0 Page Lines 0 Line" at bounding box center [365, 203] width 493 height 24
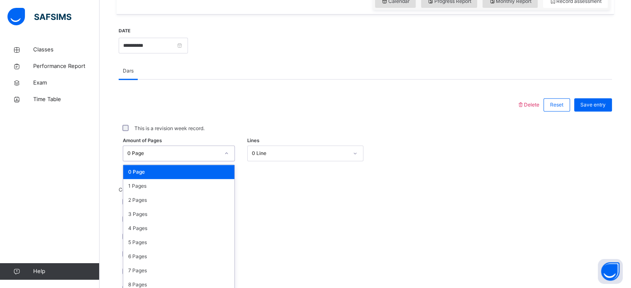
click at [172, 161] on div "option 0 Page focused, 1 of 31. 31 results available. Use Up and Down to choose…" at bounding box center [179, 154] width 112 height 16
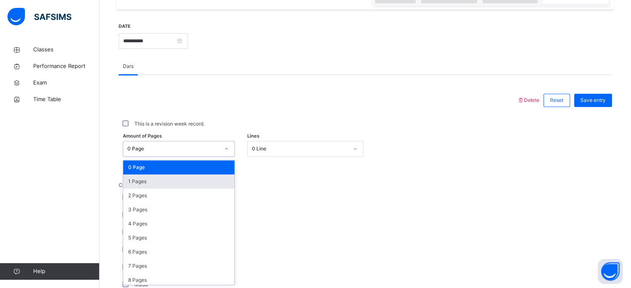
click at [173, 183] on div "1 Pages" at bounding box center [178, 182] width 111 height 14
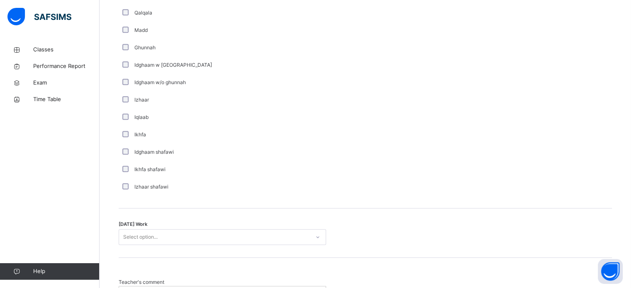
scroll to position [559, 0]
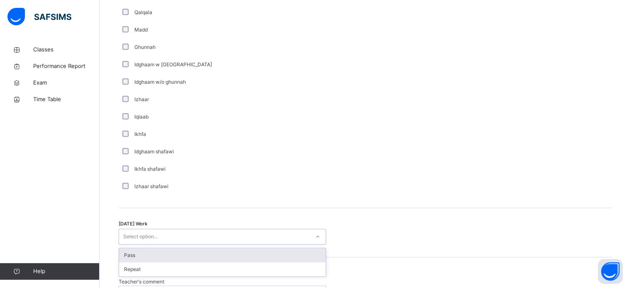
click at [184, 236] on div "Select option..." at bounding box center [214, 237] width 191 height 13
click at [183, 250] on div "Pass" at bounding box center [222, 255] width 207 height 14
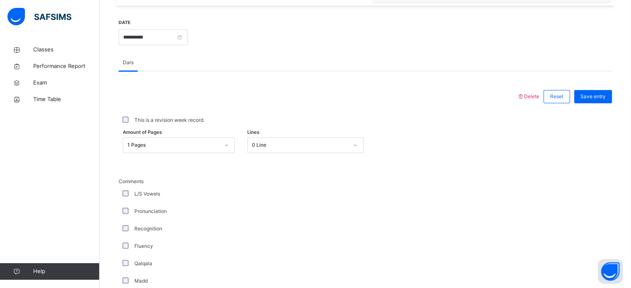
scroll to position [307, 0]
click at [595, 96] on span "Save entry" at bounding box center [592, 97] width 25 height 7
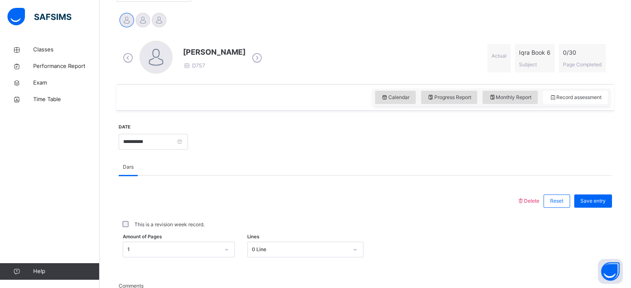
scroll to position [190, 0]
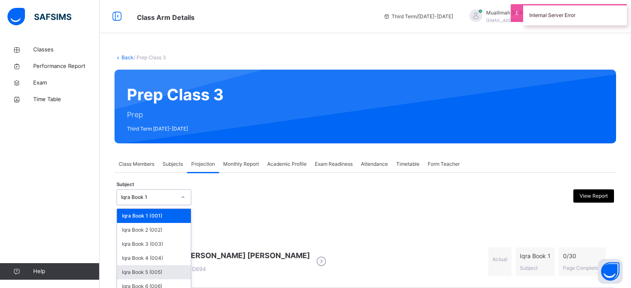
scroll to position [187, 0]
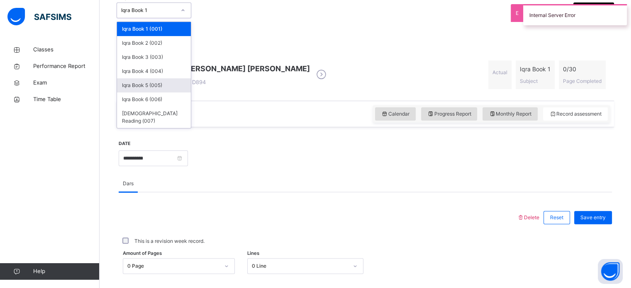
click at [158, 90] on div "Iqra Book 5 (005)" at bounding box center [154, 85] width 74 height 14
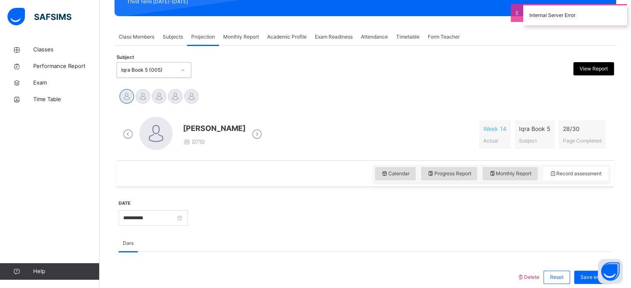
scroll to position [128, 0]
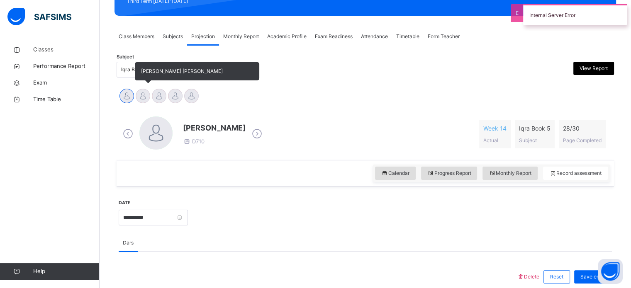
click at [145, 94] on div at bounding box center [143, 96] width 15 height 15
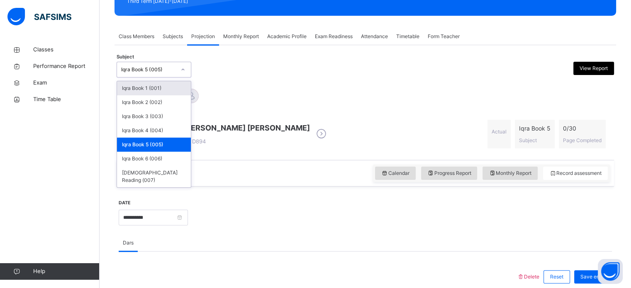
click at [135, 69] on div "Iqra Book 5 (005)" at bounding box center [148, 69] width 55 height 7
click at [151, 145] on div "Iqra Book 5 (005)" at bounding box center [154, 145] width 74 height 14
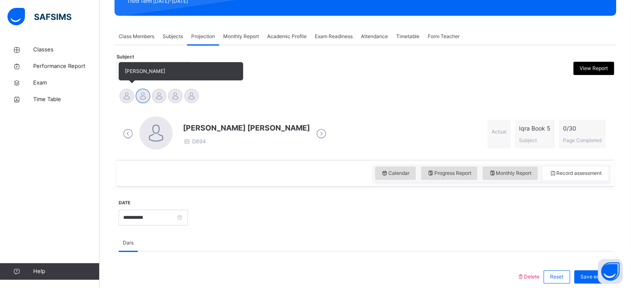
click at [127, 93] on div at bounding box center [126, 96] width 15 height 15
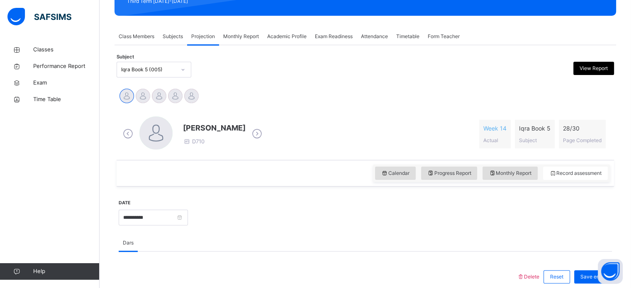
click at [244, 117] on div "Ayyub Rizwan D710" at bounding box center [192, 134] width 143 height 35
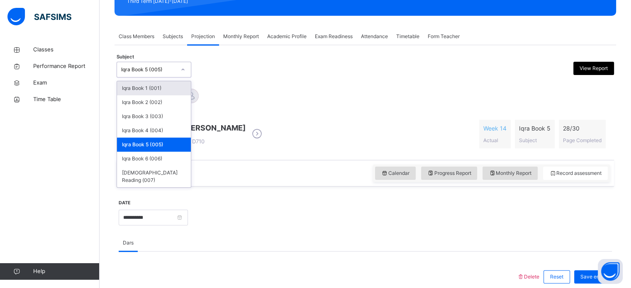
click at [168, 73] on div "Iqra Book 5 (005)" at bounding box center [146, 69] width 58 height 13
click at [165, 157] on div "Iqra Book 6 (006)" at bounding box center [154, 159] width 74 height 14
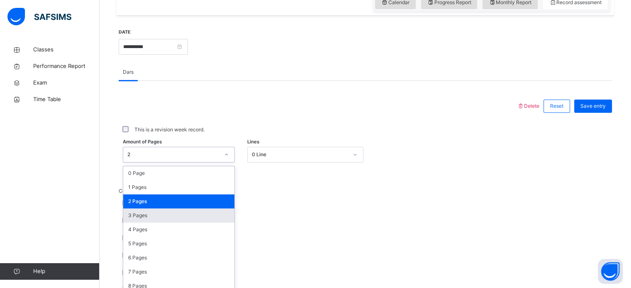
scroll to position [304, 0]
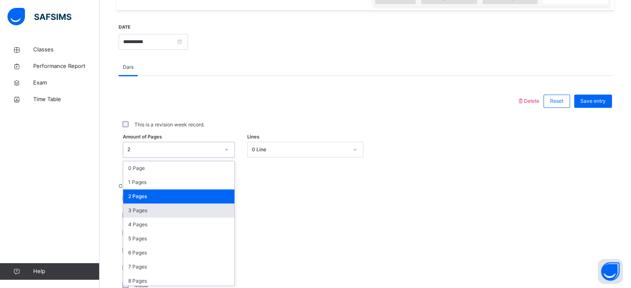
click at [175, 158] on div "option 3 Pages focused, 4 of 31. 31 results available. Use Up and Down to choos…" at bounding box center [179, 150] width 112 height 16
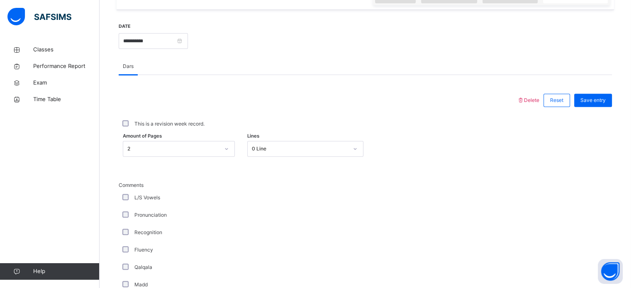
click at [226, 105] on div at bounding box center [318, 101] width 390 height 22
click at [188, 41] on input "**********" at bounding box center [153, 41] width 69 height 16
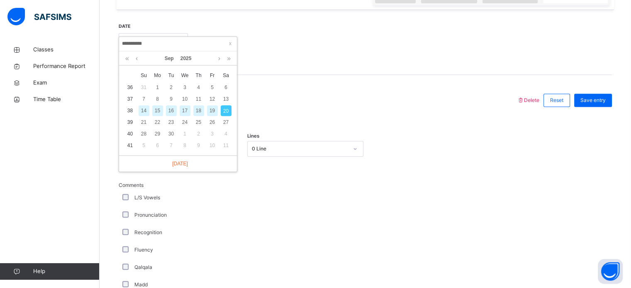
click at [146, 108] on div "14" at bounding box center [143, 110] width 11 height 11
type input "**********"
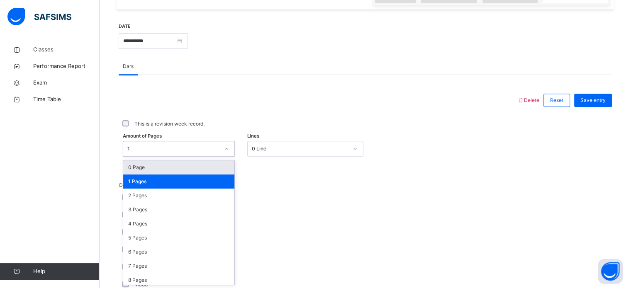
click at [173, 148] on div "1" at bounding box center [173, 148] width 92 height 7
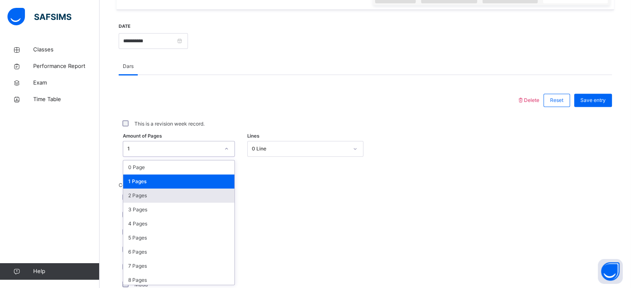
click at [165, 201] on div "2 Pages" at bounding box center [178, 196] width 111 height 14
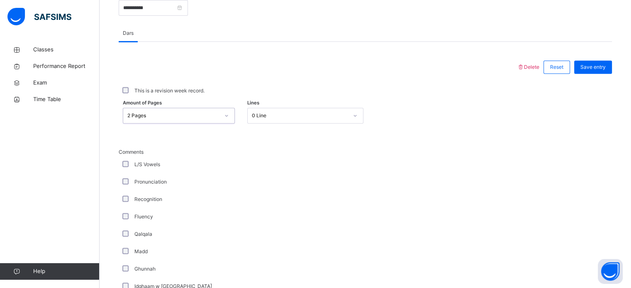
scroll to position [312, 0]
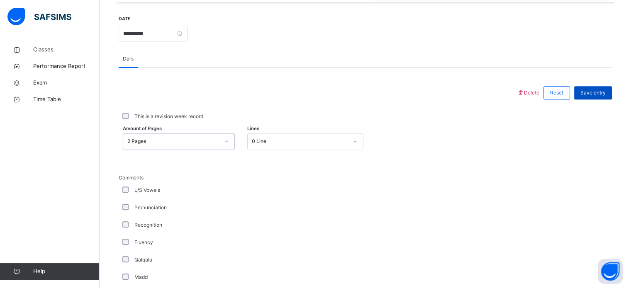
click at [590, 91] on span "Save entry" at bounding box center [592, 92] width 25 height 7
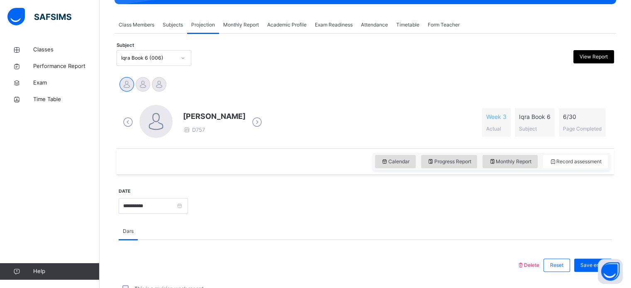
scroll to position [138, 0]
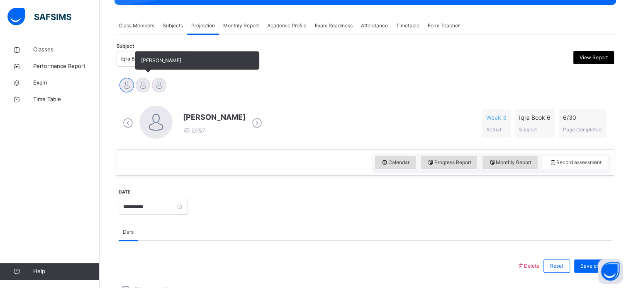
click at [145, 90] on div at bounding box center [143, 85] width 15 height 15
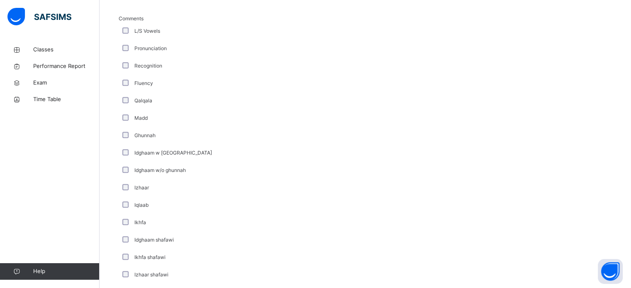
scroll to position [646, 0]
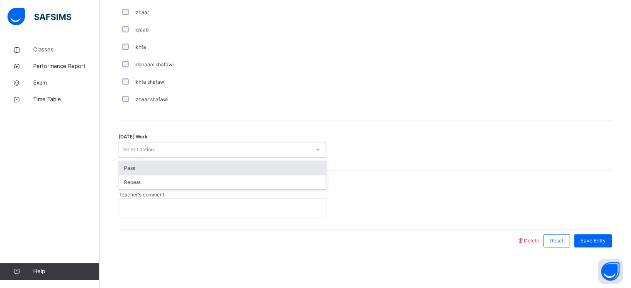
click at [209, 152] on div "Select option..." at bounding box center [214, 149] width 191 height 13
click at [197, 165] on div "Pass" at bounding box center [222, 168] width 207 height 14
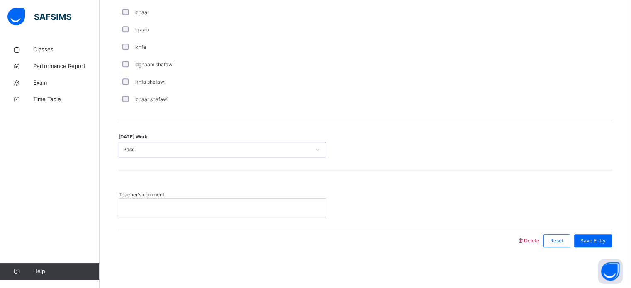
click at [184, 209] on p at bounding box center [222, 207] width 194 height 7
click at [595, 241] on span "Save Entry" at bounding box center [592, 240] width 25 height 7
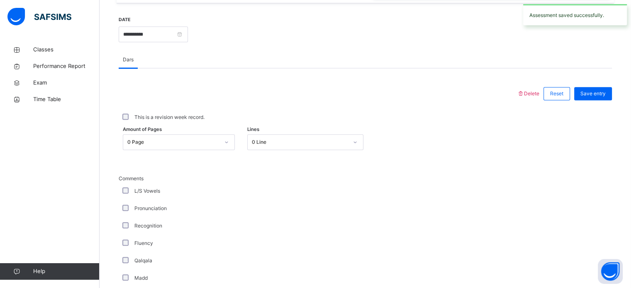
scroll to position [236, 0]
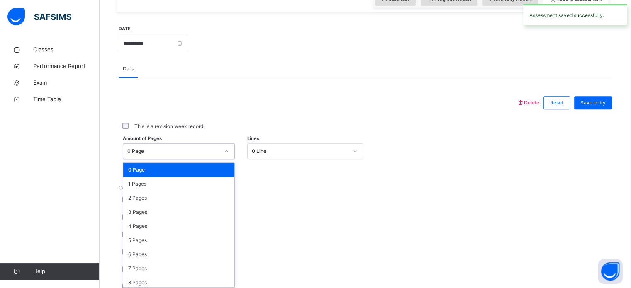
click at [194, 159] on div "option 0 Page focused, 1 of 31. 31 results available. Use Up and Down to choose…" at bounding box center [179, 151] width 112 height 16
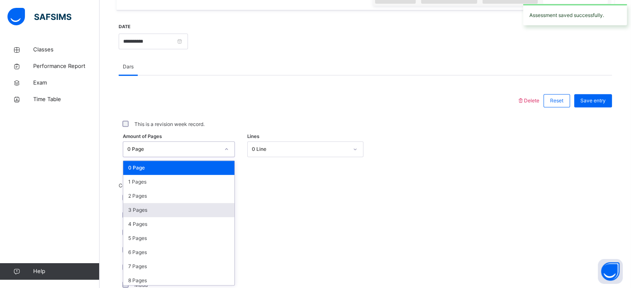
scroll to position [304, 0]
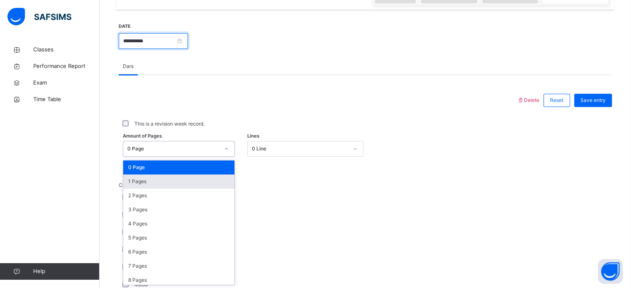
click at [188, 41] on input "**********" at bounding box center [153, 41] width 69 height 16
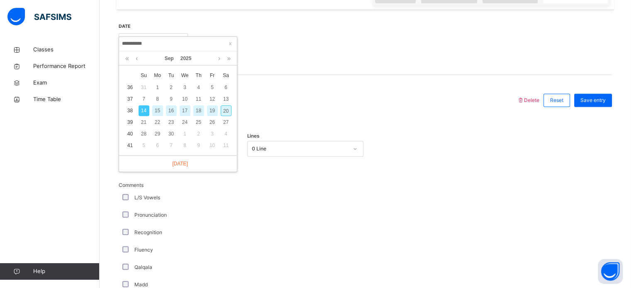
click at [143, 108] on div "14" at bounding box center [143, 110] width 11 height 11
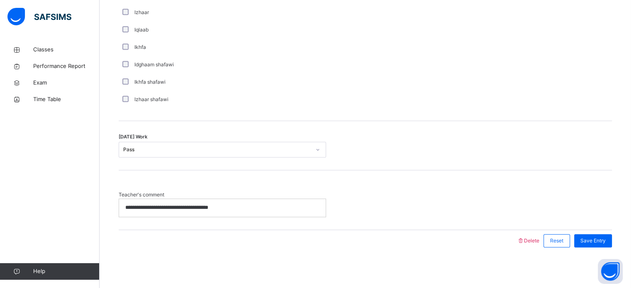
scroll to position [646, 0]
click at [221, 207] on p "**********" at bounding box center [222, 207] width 194 height 7
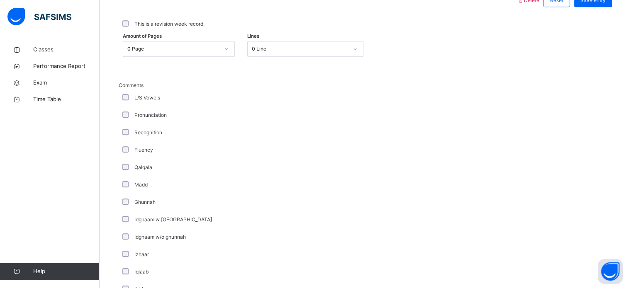
scroll to position [404, 0]
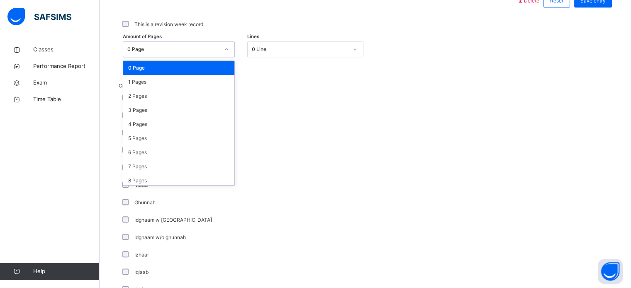
click at [190, 53] on div "0 Page" at bounding box center [170, 49] width 95 height 13
click at [187, 79] on div "1 Pages" at bounding box center [178, 82] width 111 height 14
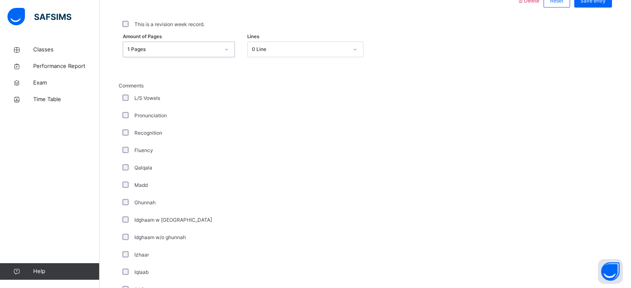
scroll to position [218, 0]
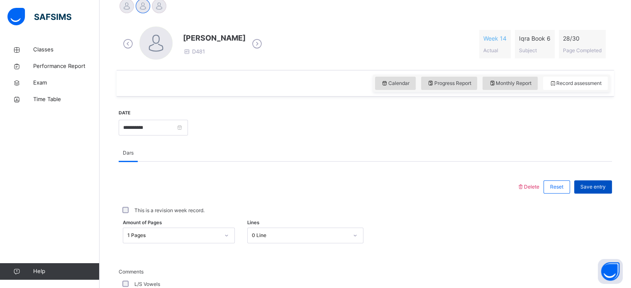
click at [604, 191] on div "Save entry" at bounding box center [593, 186] width 38 height 13
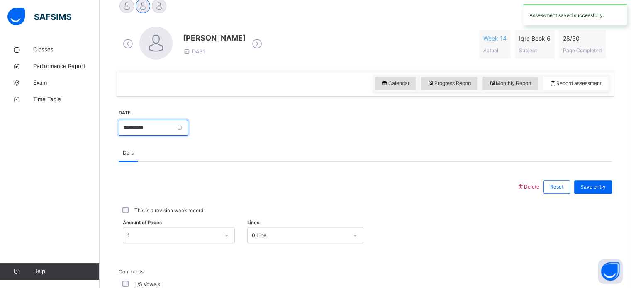
click at [188, 126] on input "**********" at bounding box center [153, 128] width 69 height 16
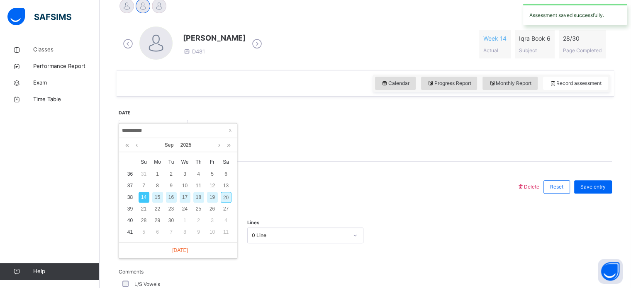
click at [225, 196] on div "20" at bounding box center [226, 197] width 11 height 11
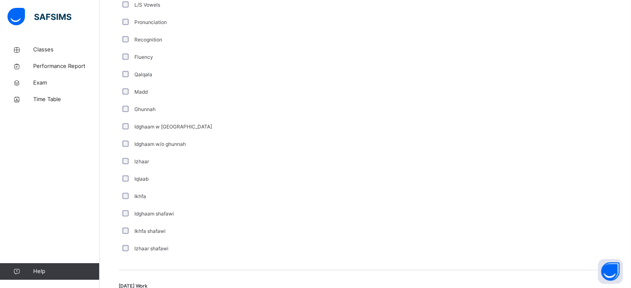
scroll to position [646, 0]
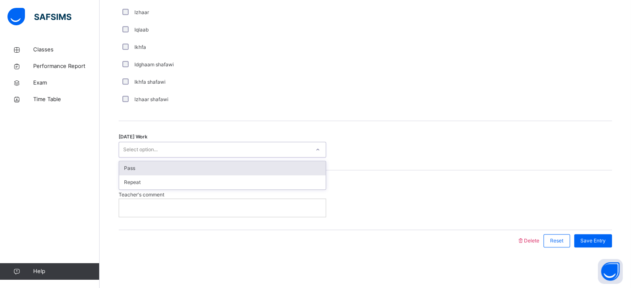
click at [217, 149] on div "Select option..." at bounding box center [214, 149] width 191 height 13
click at [199, 166] on div "Pass" at bounding box center [222, 168] width 207 height 14
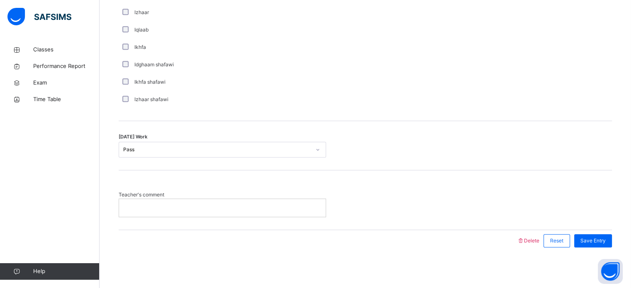
click at [189, 212] on div at bounding box center [222, 207] width 207 height 17
click at [597, 235] on div "Save Entry" at bounding box center [593, 240] width 38 height 13
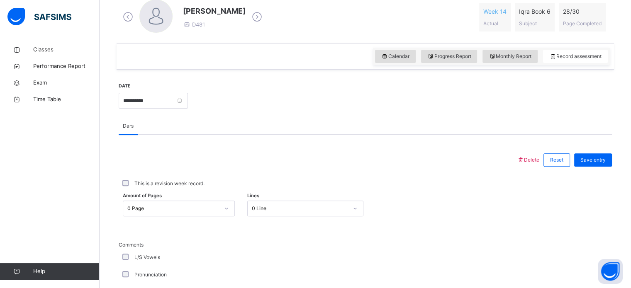
scroll to position [245, 0]
click at [188, 101] on input "**********" at bounding box center [153, 100] width 69 height 16
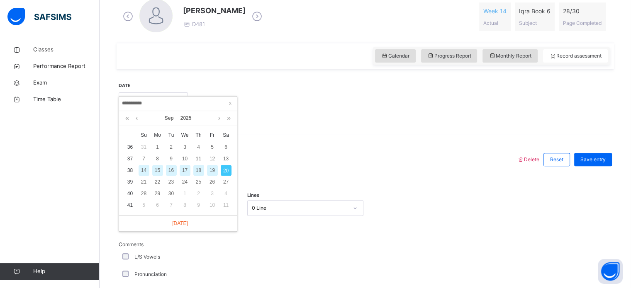
click at [143, 170] on div "14" at bounding box center [143, 170] width 11 height 11
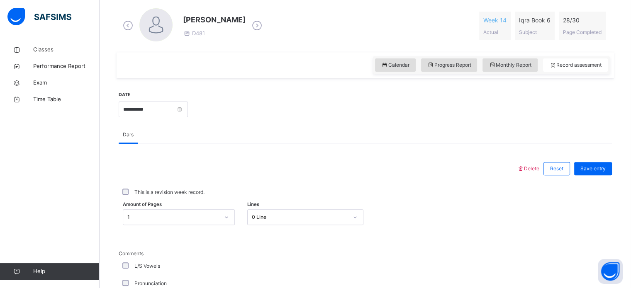
scroll to position [236, 0]
click at [188, 111] on input "**********" at bounding box center [153, 110] width 69 height 16
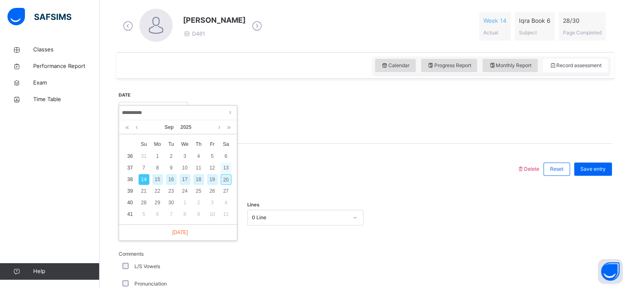
click at [224, 169] on div "13" at bounding box center [226, 168] width 11 height 11
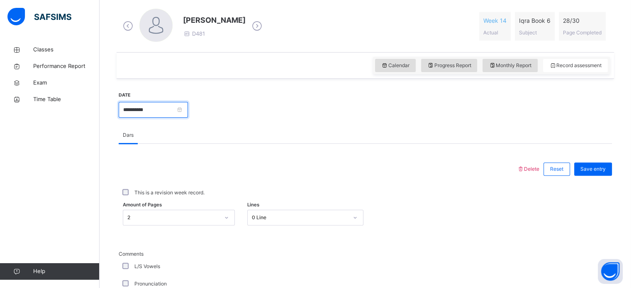
click at [188, 110] on input "**********" at bounding box center [153, 110] width 69 height 16
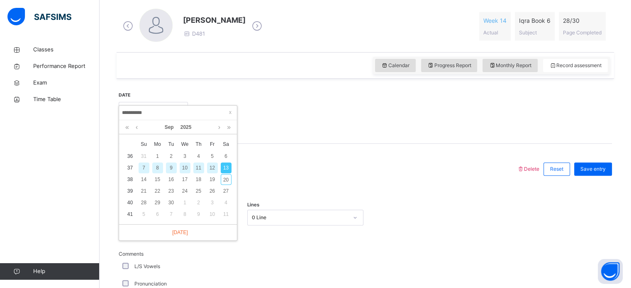
click at [143, 166] on div "7" at bounding box center [143, 168] width 11 height 11
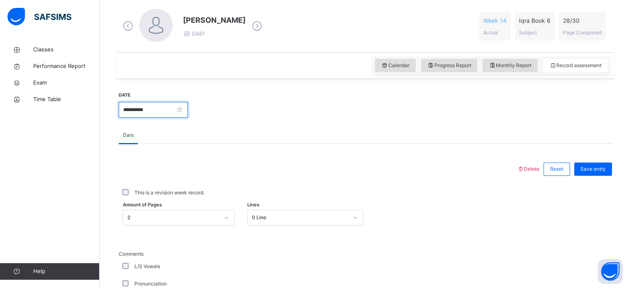
click at [188, 109] on input "**********" at bounding box center [153, 110] width 69 height 16
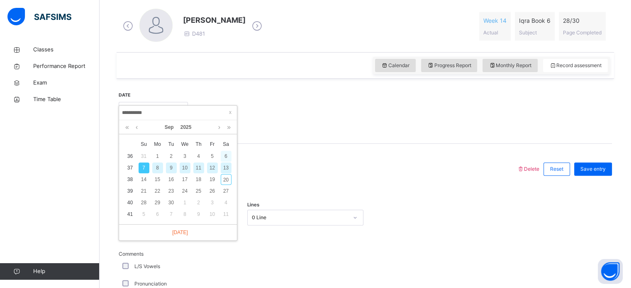
click at [224, 154] on div "6" at bounding box center [226, 156] width 11 height 11
type input "**********"
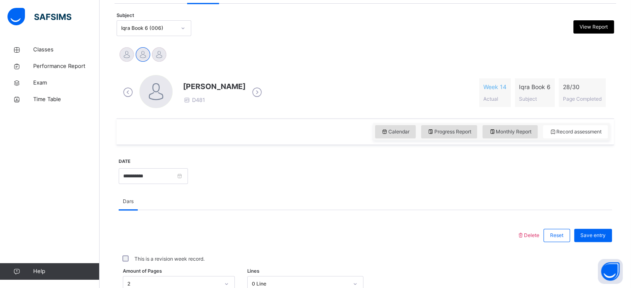
scroll to position [164, 0]
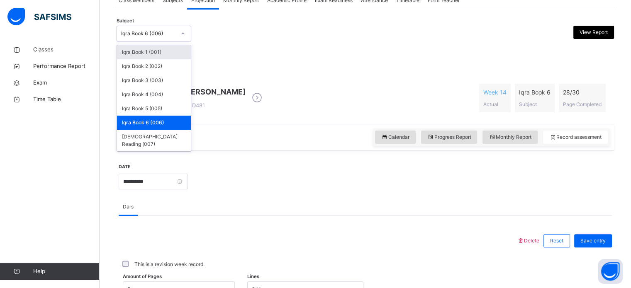
click at [169, 37] on div "Iqra Book 6 (006)" at bounding box center [148, 33] width 55 height 7
click at [159, 78] on div "Iqra Book 3 (003)" at bounding box center [154, 80] width 74 height 14
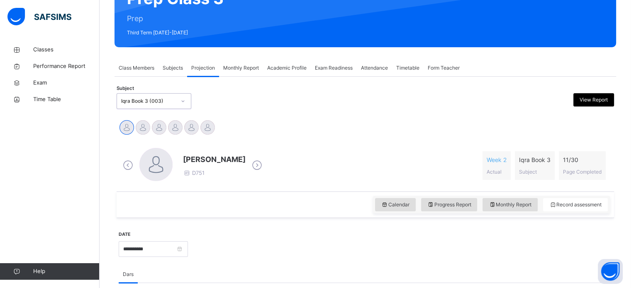
scroll to position [98, 0]
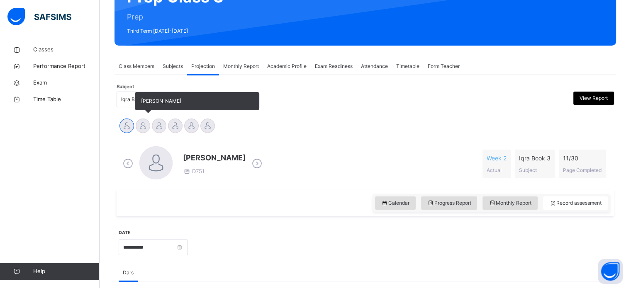
click at [143, 124] on div at bounding box center [143, 126] width 15 height 15
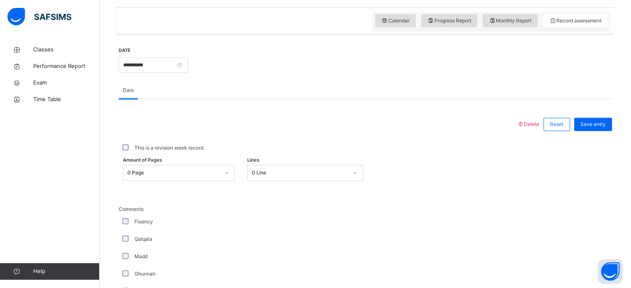
scroll to position [279, 0]
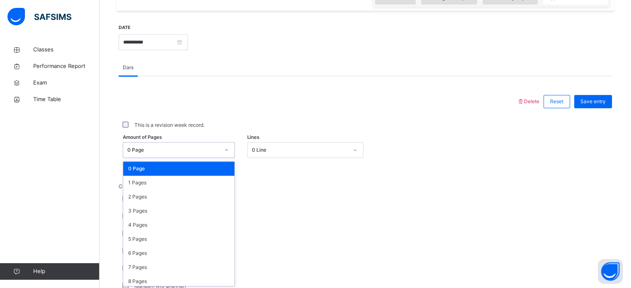
click at [187, 158] on div "option 0 Page focused, 1 of 31. 31 results available. Use Up and Down to choose…" at bounding box center [179, 150] width 112 height 16
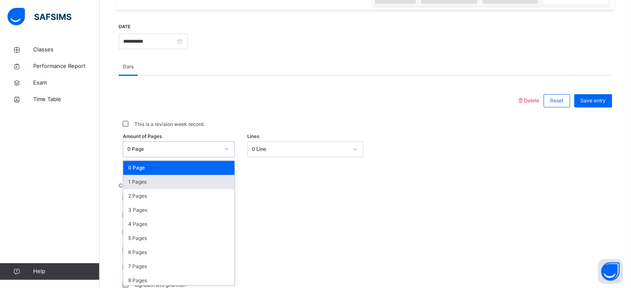
scroll to position [304, 0]
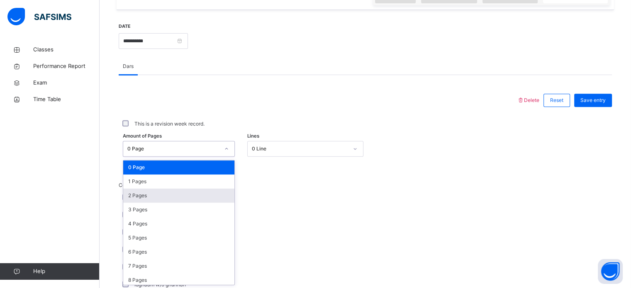
click at [172, 195] on div "2 Pages" at bounding box center [178, 196] width 111 height 14
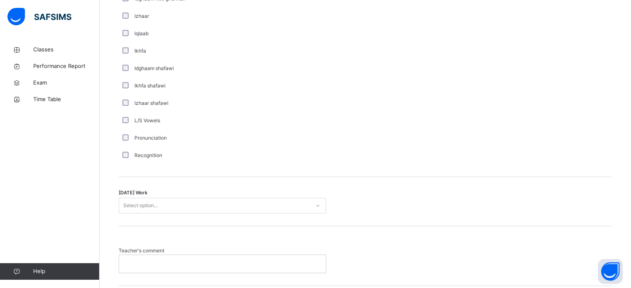
scroll to position [646, 0]
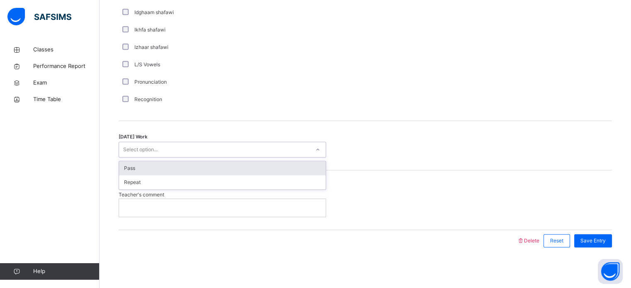
click at [254, 168] on div "Pass" at bounding box center [222, 168] width 207 height 14
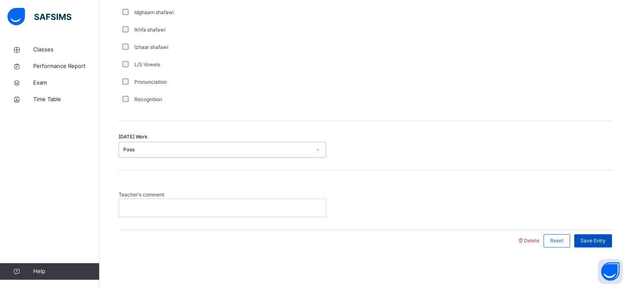
click at [599, 240] on span "Save Entry" at bounding box center [592, 240] width 25 height 7
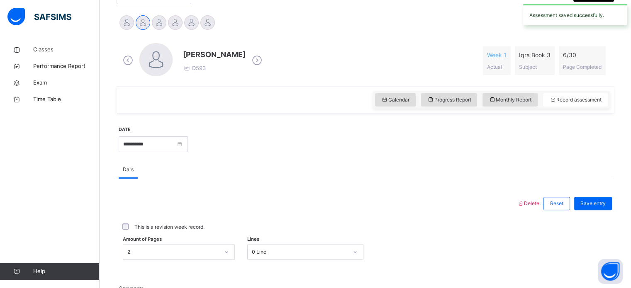
scroll to position [203, 0]
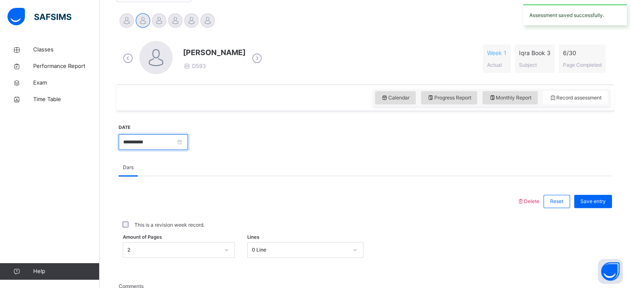
click at [188, 146] on input "**********" at bounding box center [153, 142] width 69 height 16
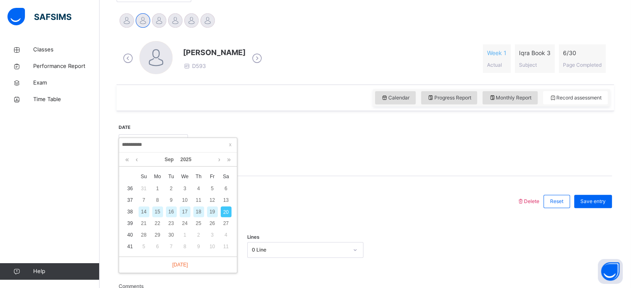
click at [144, 212] on div "14" at bounding box center [143, 212] width 11 height 11
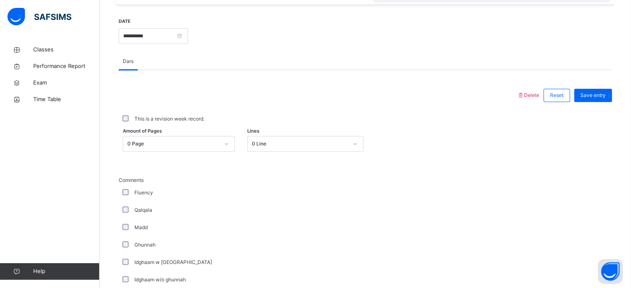
scroll to position [310, 0]
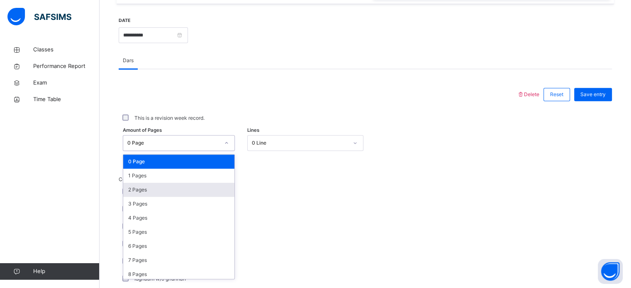
click at [181, 188] on div "2 Pages" at bounding box center [178, 190] width 111 height 14
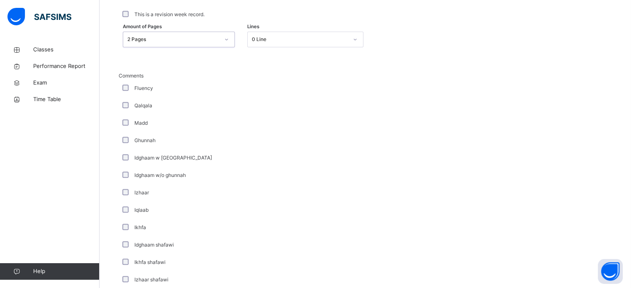
scroll to position [646, 0]
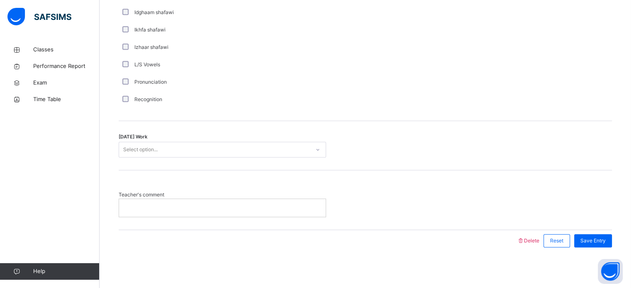
click at [236, 215] on div at bounding box center [222, 207] width 207 height 17
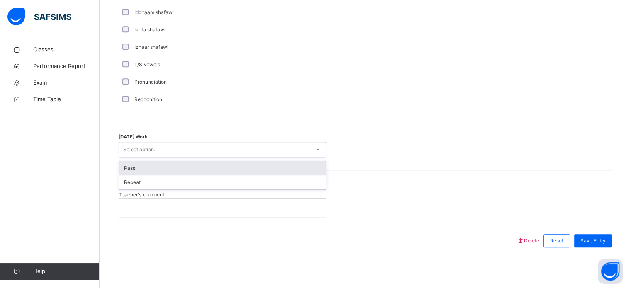
click at [205, 163] on div "Pass" at bounding box center [222, 168] width 207 height 14
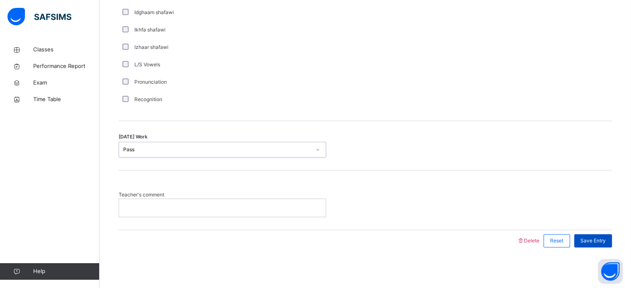
click at [595, 237] on span "Save Entry" at bounding box center [592, 240] width 25 height 7
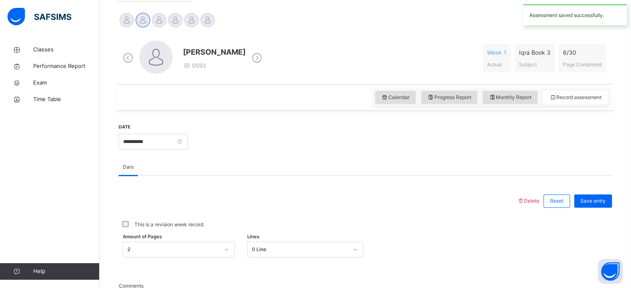
scroll to position [203, 0]
click at [188, 140] on input "**********" at bounding box center [153, 142] width 69 height 16
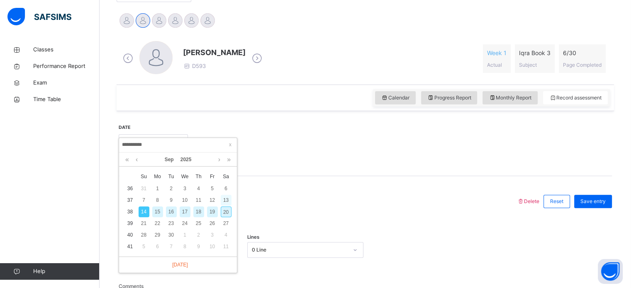
click at [227, 201] on div "13" at bounding box center [226, 200] width 11 height 11
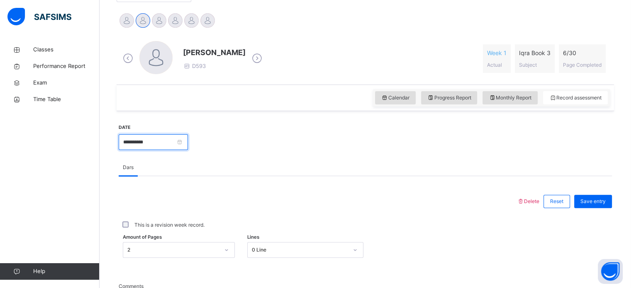
click at [188, 138] on input "**********" at bounding box center [153, 142] width 69 height 16
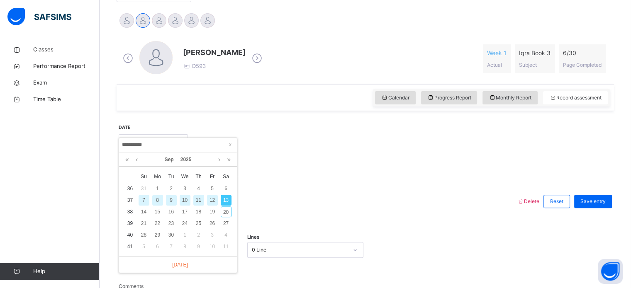
click at [143, 199] on div "7" at bounding box center [143, 200] width 11 height 11
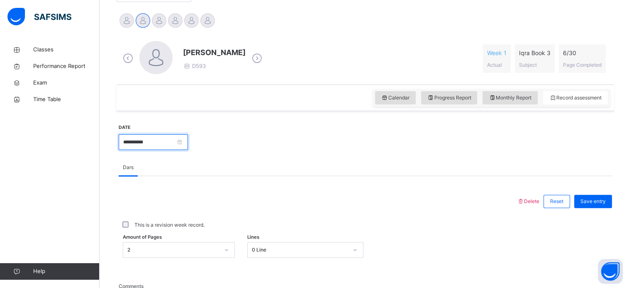
click at [188, 142] on input "**********" at bounding box center [153, 142] width 69 height 16
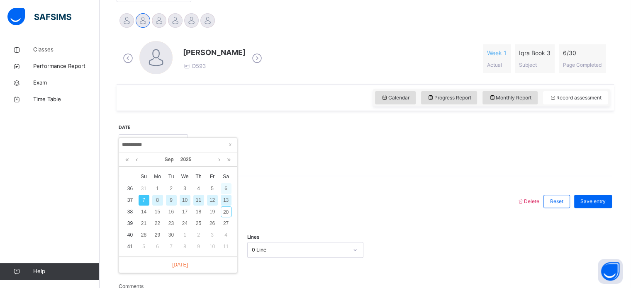
click at [226, 187] on div "6" at bounding box center [226, 188] width 11 height 11
type input "**********"
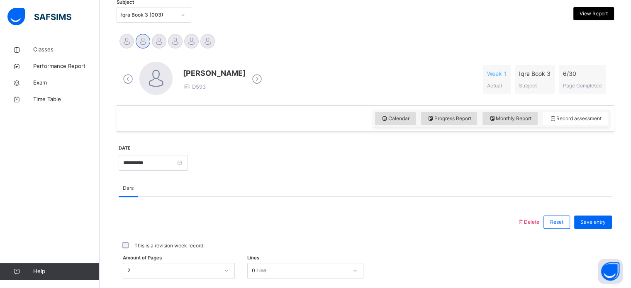
scroll to position [171, 0]
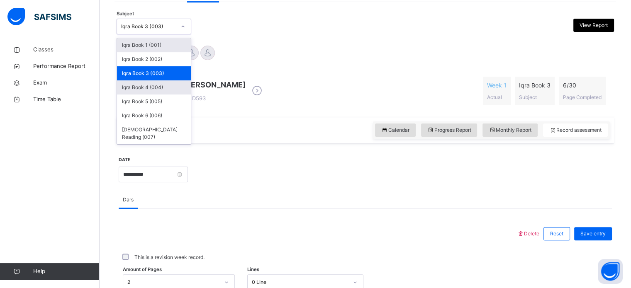
click at [172, 87] on div "Iqra Book 4 (004)" at bounding box center [154, 87] width 74 height 14
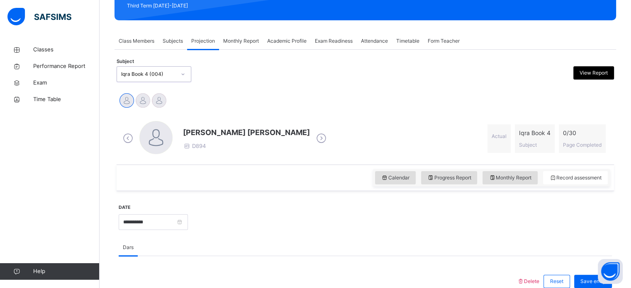
scroll to position [124, 0]
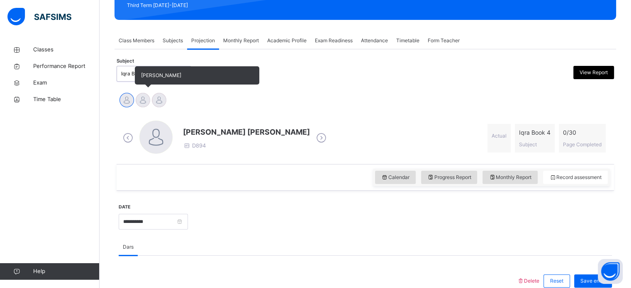
click at [146, 94] on div at bounding box center [143, 100] width 15 height 15
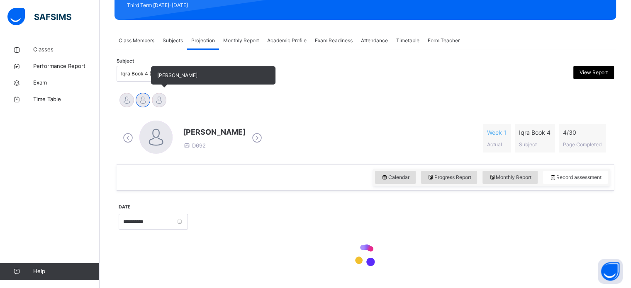
click at [162, 100] on div at bounding box center [159, 100] width 15 height 15
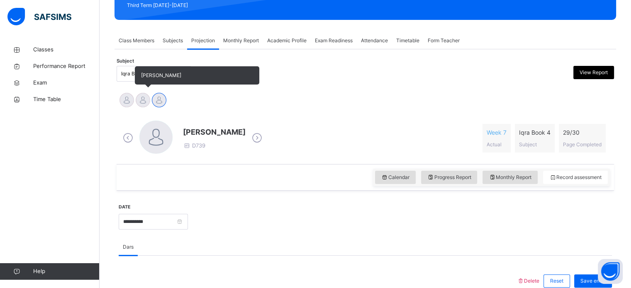
click at [142, 101] on div at bounding box center [143, 100] width 15 height 15
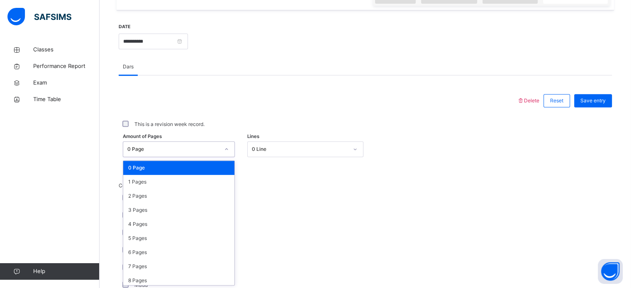
scroll to position [304, 0]
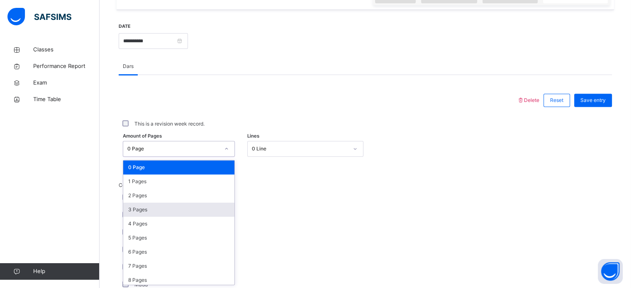
click at [186, 210] on div "3 Pages" at bounding box center [178, 210] width 111 height 14
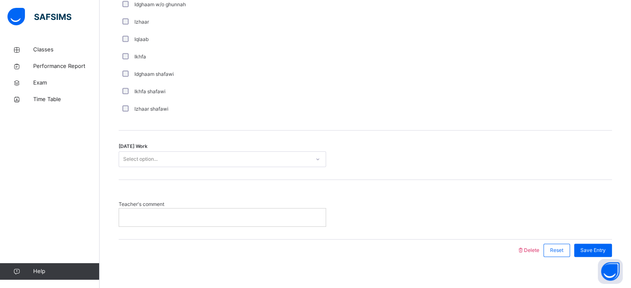
scroll to position [646, 0]
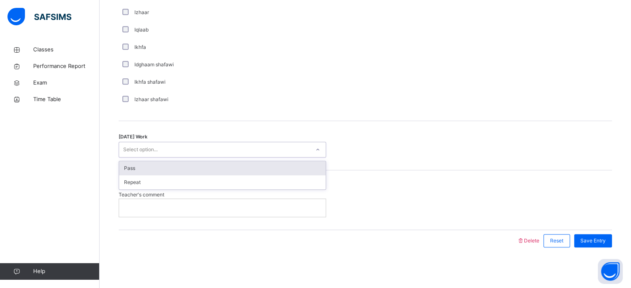
click at [210, 169] on div "Pass" at bounding box center [222, 168] width 207 height 14
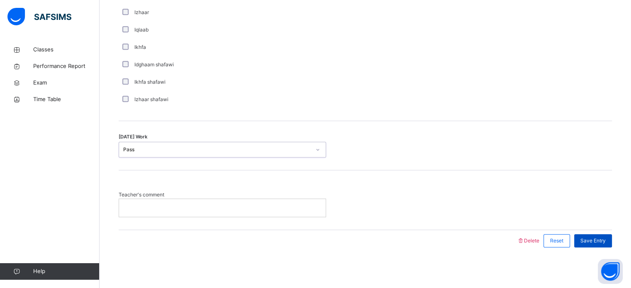
click at [600, 238] on span "Save Entry" at bounding box center [592, 240] width 25 height 7
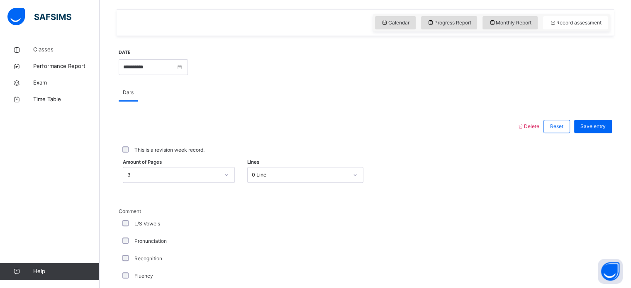
scroll to position [269, 0]
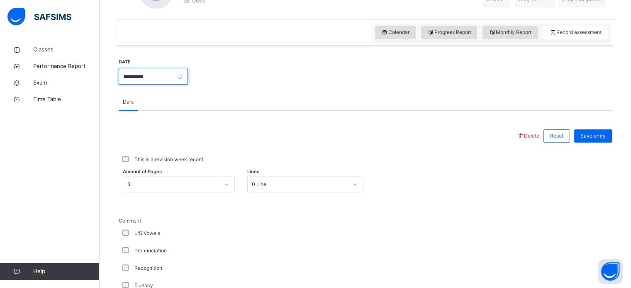
click at [188, 83] on input "**********" at bounding box center [153, 77] width 69 height 16
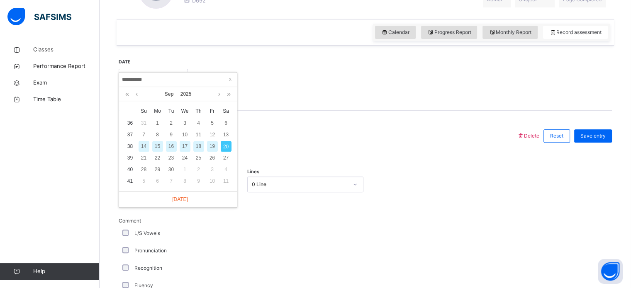
click at [146, 144] on div "14" at bounding box center [143, 146] width 11 height 11
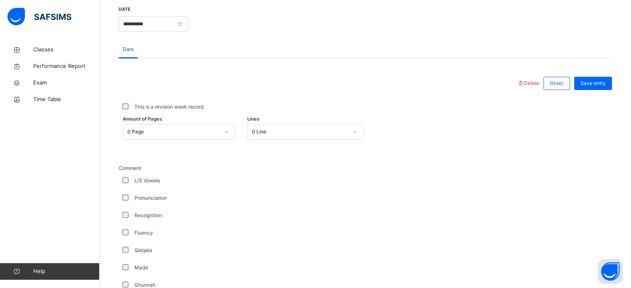
scroll to position [321, 0]
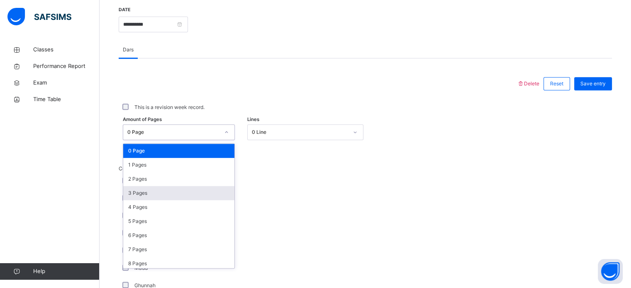
click at [180, 195] on div "3 Pages" at bounding box center [178, 193] width 111 height 14
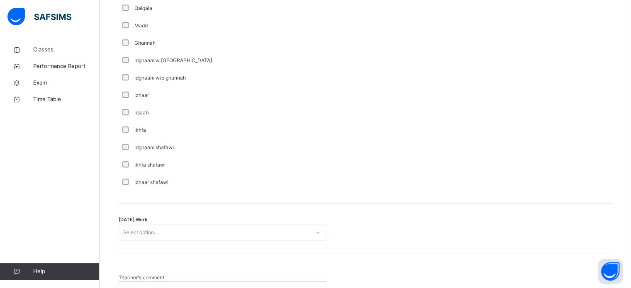
scroll to position [564, 0]
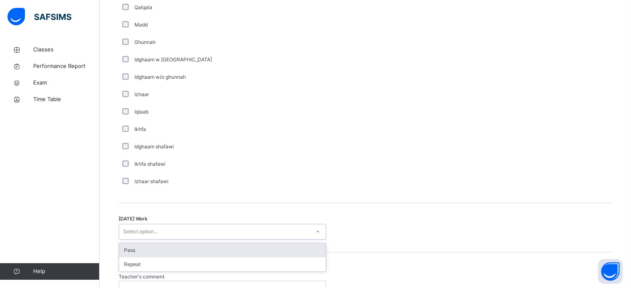
click at [202, 251] on div "Pass" at bounding box center [222, 250] width 207 height 14
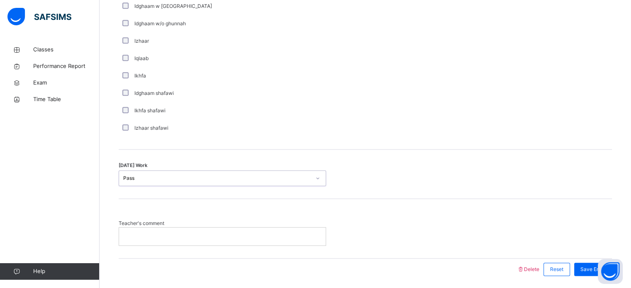
scroll to position [646, 0]
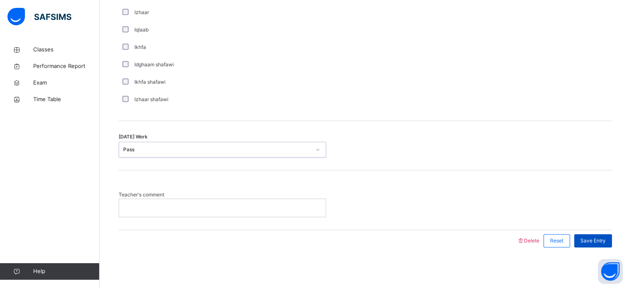
click at [598, 240] on span "Save Entry" at bounding box center [592, 240] width 25 height 7
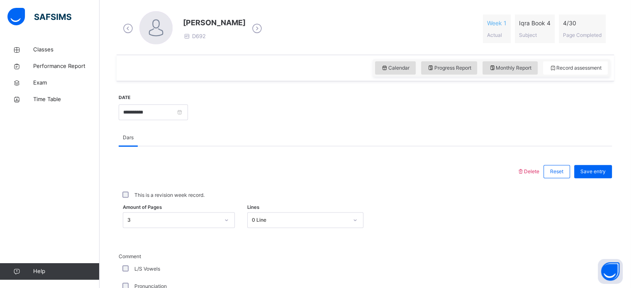
scroll to position [231, 0]
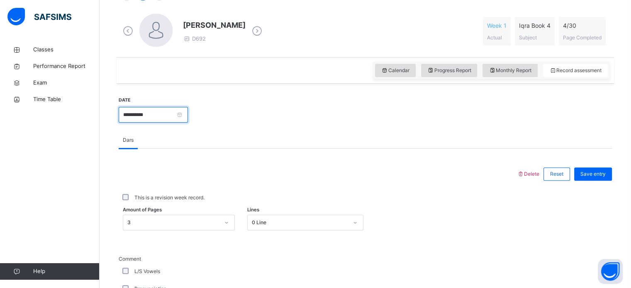
click at [188, 109] on input "**********" at bounding box center [153, 115] width 69 height 16
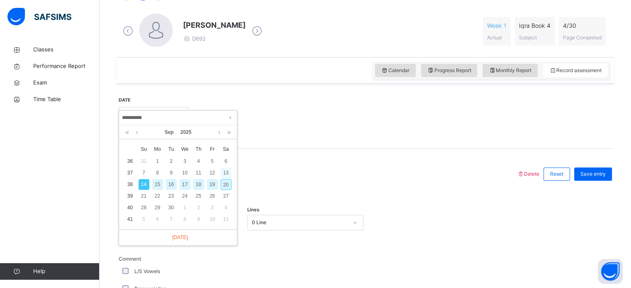
click at [226, 172] on div "13" at bounding box center [226, 173] width 11 height 11
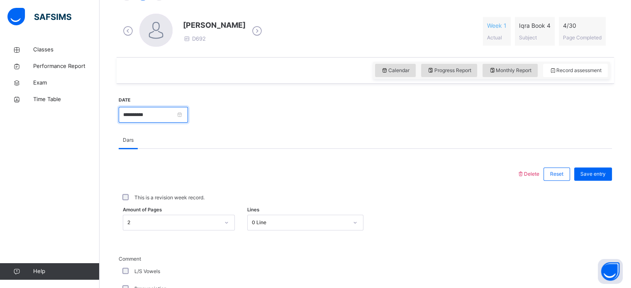
click at [188, 111] on input "**********" at bounding box center [153, 115] width 69 height 16
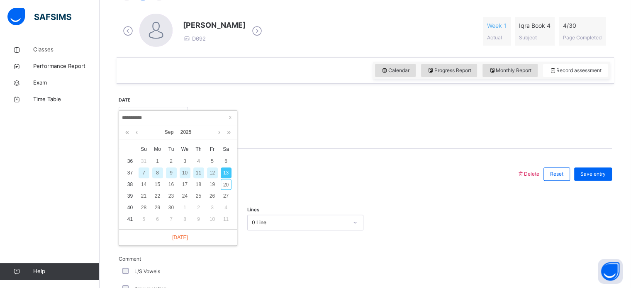
click at [142, 174] on div "7" at bounding box center [143, 173] width 11 height 11
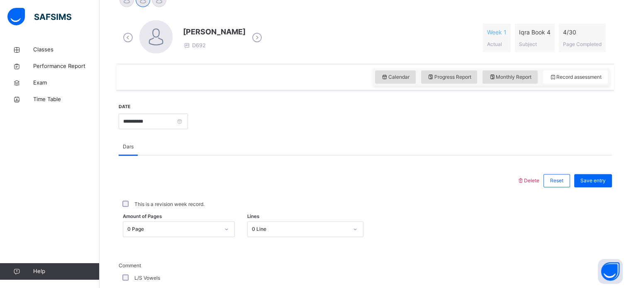
scroll to position [224, 0]
click at [188, 122] on input "**********" at bounding box center [153, 122] width 69 height 16
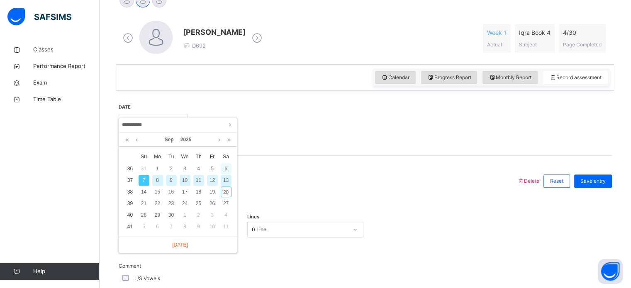
click at [226, 170] on div "6" at bounding box center [226, 168] width 11 height 11
type input "**********"
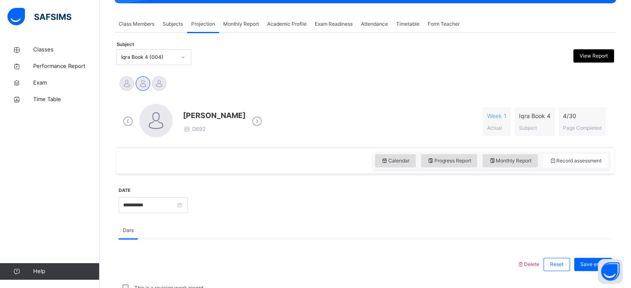
scroll to position [139, 0]
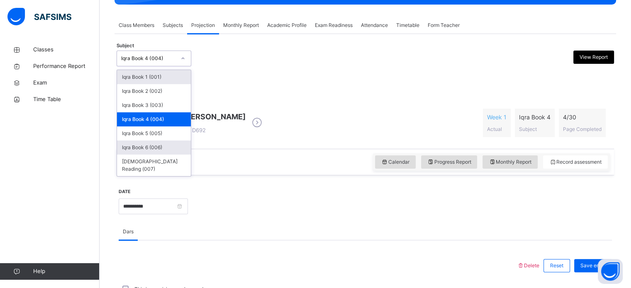
click at [168, 141] on div "Iqra Book 6 (006)" at bounding box center [154, 148] width 74 height 14
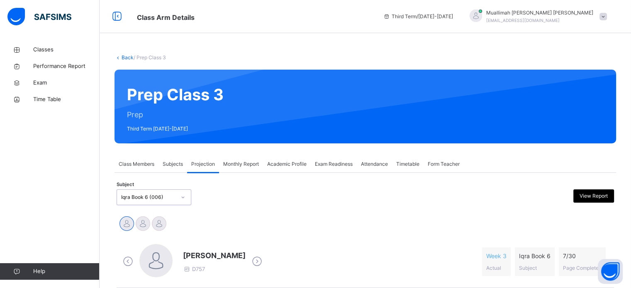
scroll to position [23, 0]
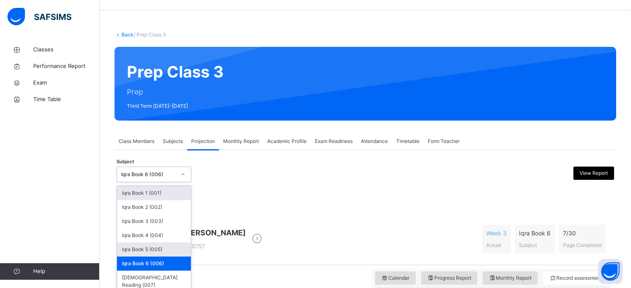
click at [169, 249] on div "Iqra Book 5 (005)" at bounding box center [154, 250] width 74 height 14
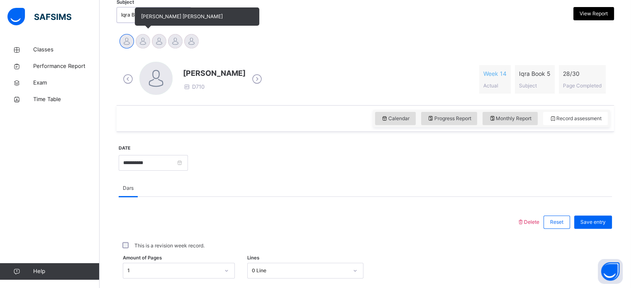
click at [148, 42] on div at bounding box center [143, 41] width 15 height 15
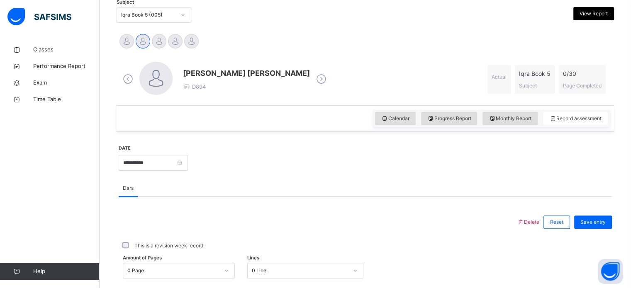
click at [157, 81] on div at bounding box center [155, 78] width 33 height 33
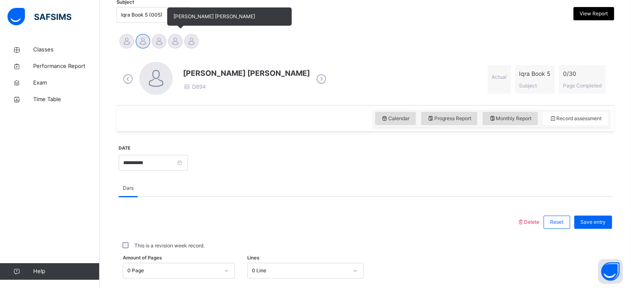
click at [179, 40] on div at bounding box center [175, 41] width 15 height 15
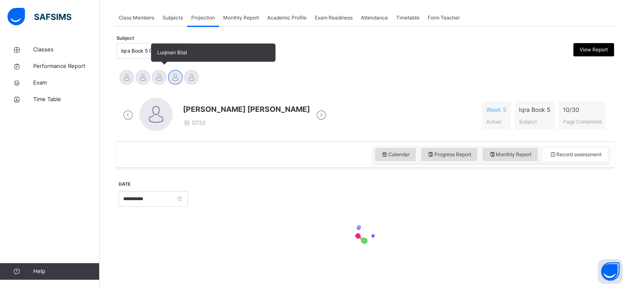
click at [160, 75] on div at bounding box center [159, 77] width 15 height 15
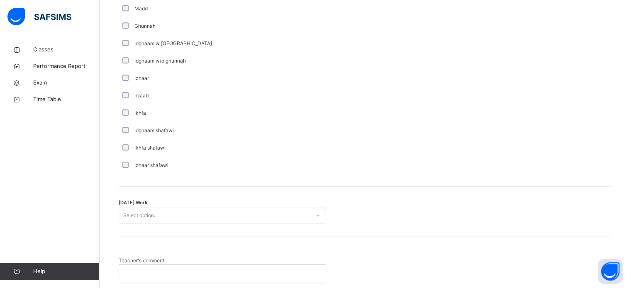
scroll to position [590, 0]
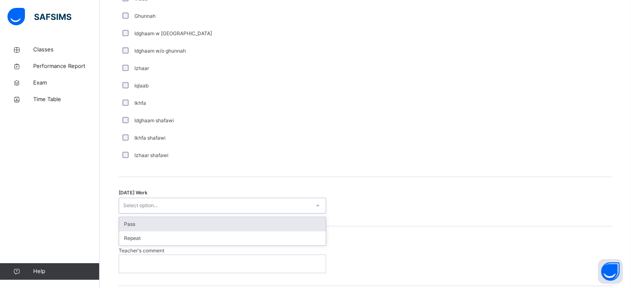
click at [220, 228] on div "Pass" at bounding box center [222, 224] width 207 height 14
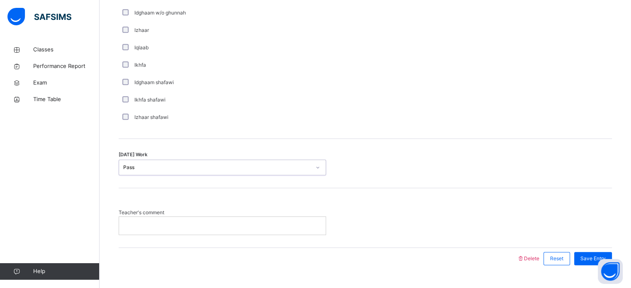
scroll to position [646, 0]
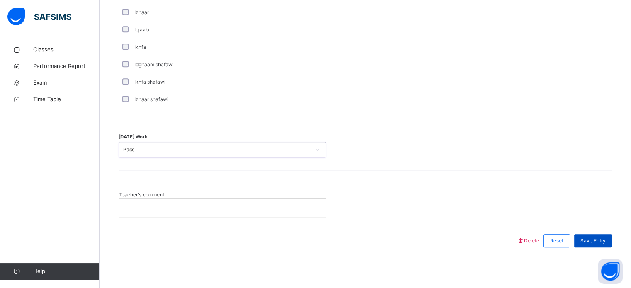
click at [594, 240] on span "Save Entry" at bounding box center [592, 240] width 25 height 7
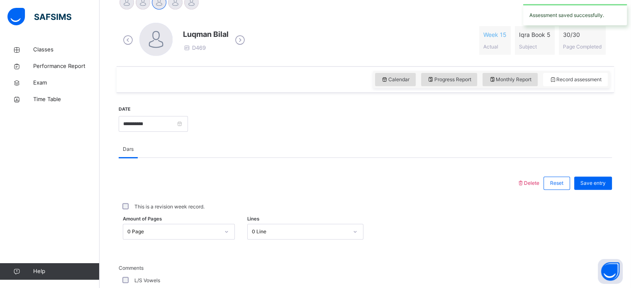
scroll to position [221, 0]
click at [188, 121] on input "**********" at bounding box center [153, 125] width 69 height 16
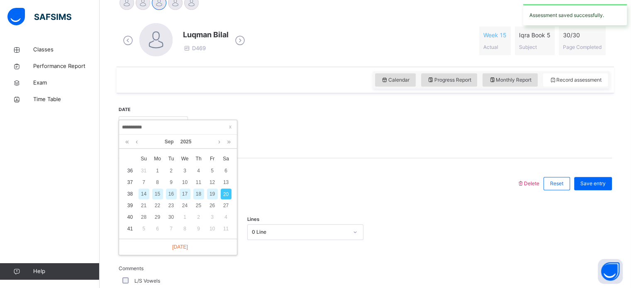
click at [141, 194] on div "14" at bounding box center [143, 194] width 11 height 11
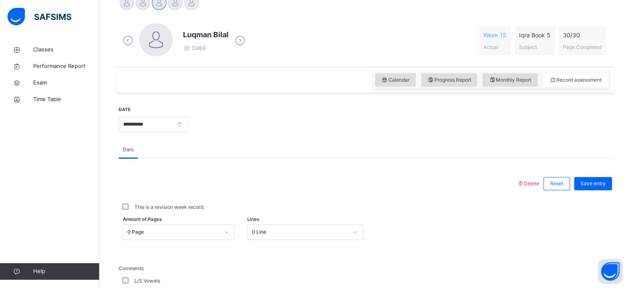
click at [158, 207] on label "This is a revision week record." at bounding box center [169, 207] width 70 height 7
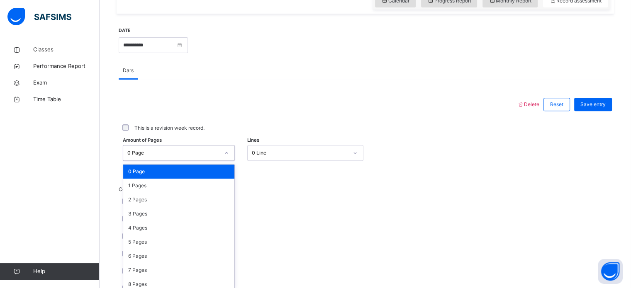
scroll to position [304, 0]
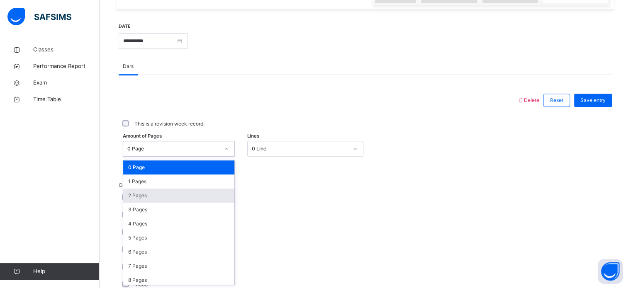
click at [186, 196] on div "2 Pages" at bounding box center [178, 196] width 111 height 14
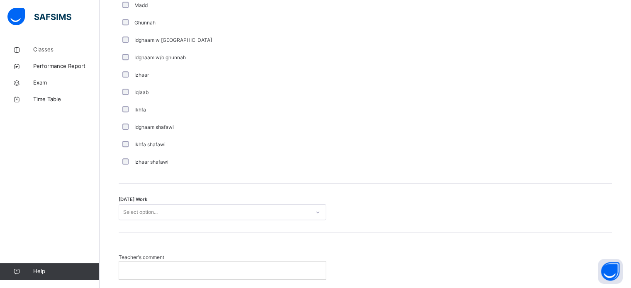
scroll to position [585, 0]
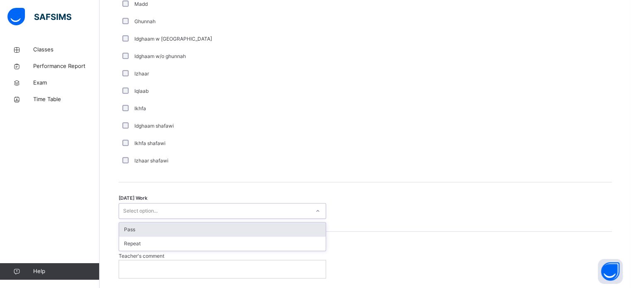
click at [188, 230] on div "Pass" at bounding box center [222, 230] width 207 height 14
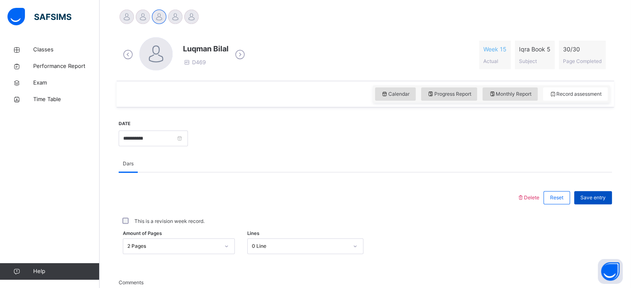
click at [593, 195] on span "Save entry" at bounding box center [592, 197] width 25 height 7
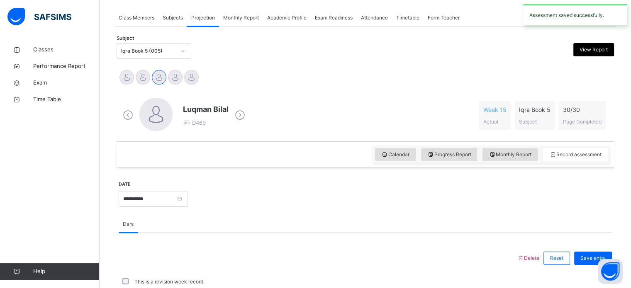
scroll to position [207, 0]
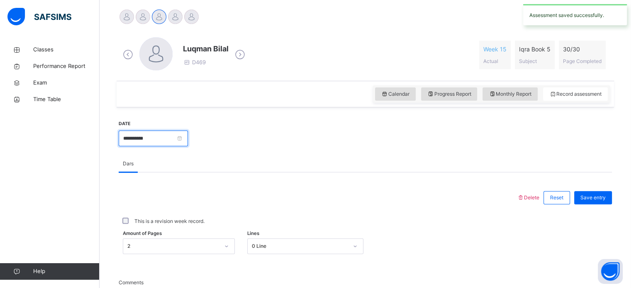
click at [188, 139] on input "**********" at bounding box center [153, 139] width 69 height 16
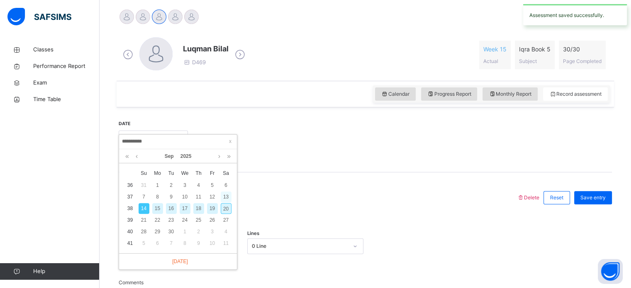
click at [227, 196] on div "13" at bounding box center [226, 197] width 11 height 11
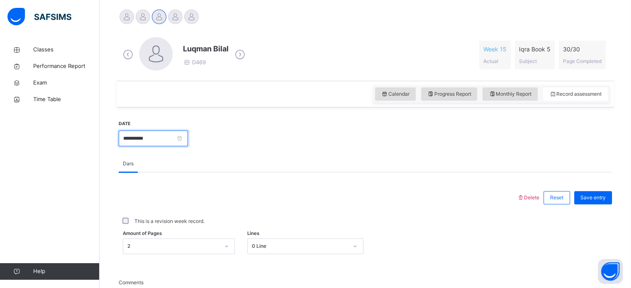
click at [188, 138] on input "**********" at bounding box center [153, 139] width 69 height 16
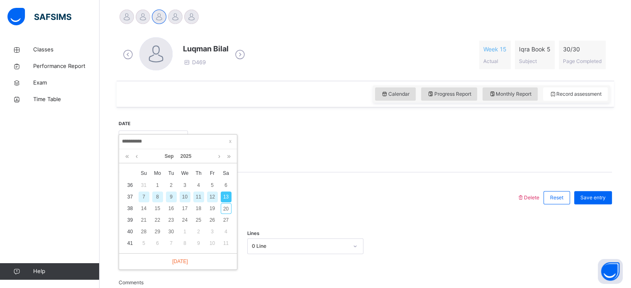
click at [143, 196] on div "7" at bounding box center [143, 197] width 11 height 11
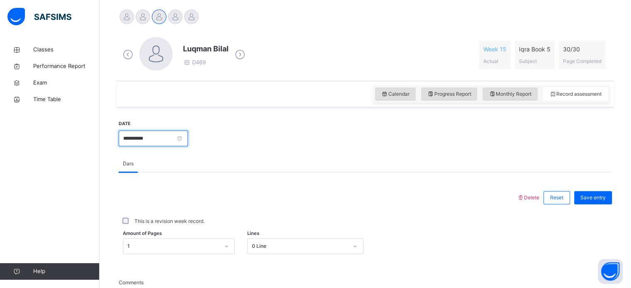
click at [188, 146] on input "**********" at bounding box center [153, 139] width 69 height 16
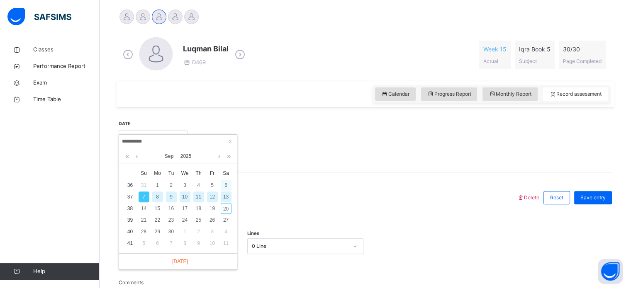
click at [225, 184] on div "6" at bounding box center [226, 185] width 11 height 11
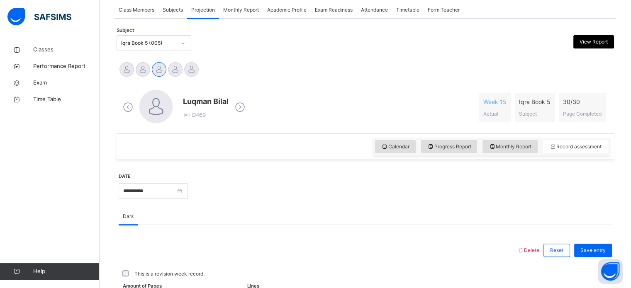
scroll to position [138, 0]
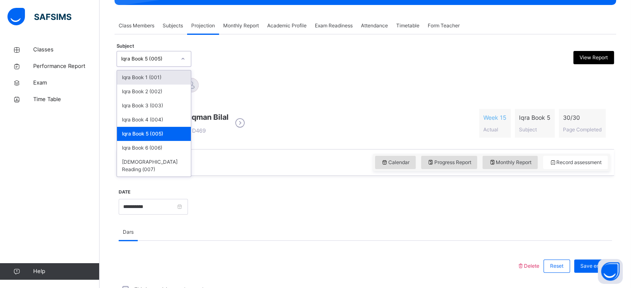
click at [296, 168] on div "Calendar Progress Report Monthly Report Record assessment" at bounding box center [365, 162] width 497 height 27
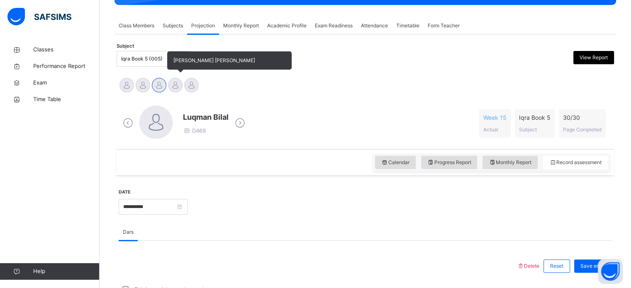
click at [177, 88] on div at bounding box center [175, 85] width 15 height 15
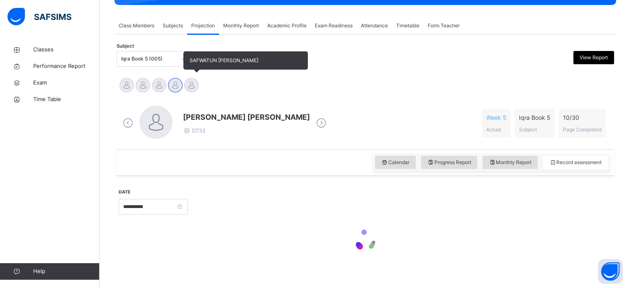
click at [191, 89] on div at bounding box center [191, 85] width 15 height 15
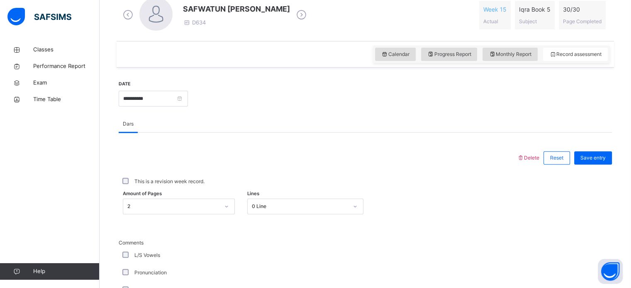
scroll to position [247, 0]
click at [188, 98] on input "**********" at bounding box center [153, 98] width 69 height 16
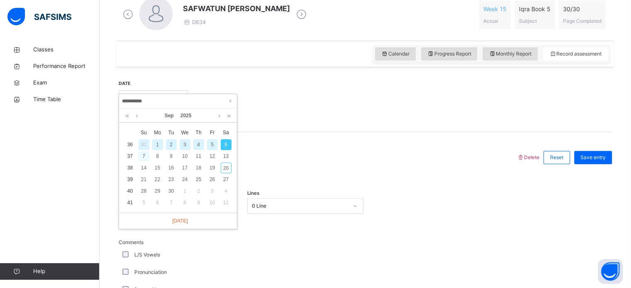
click at [143, 156] on div "7" at bounding box center [143, 156] width 11 height 11
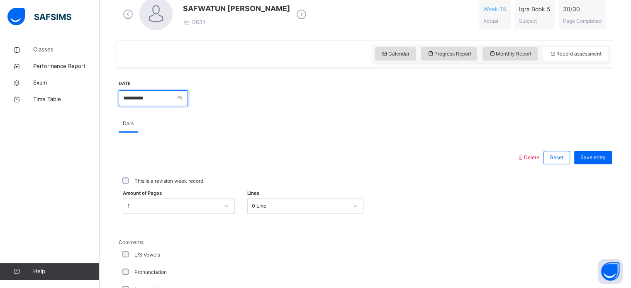
click at [188, 92] on input "**********" at bounding box center [153, 98] width 69 height 16
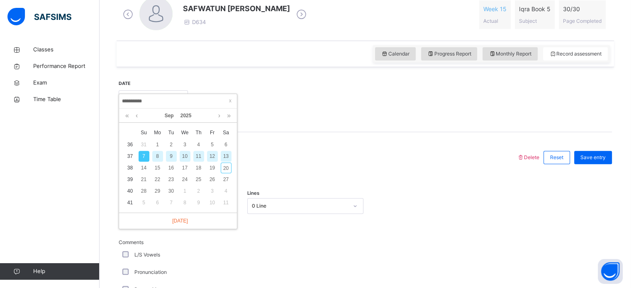
click at [226, 155] on div "13" at bounding box center [226, 156] width 11 height 11
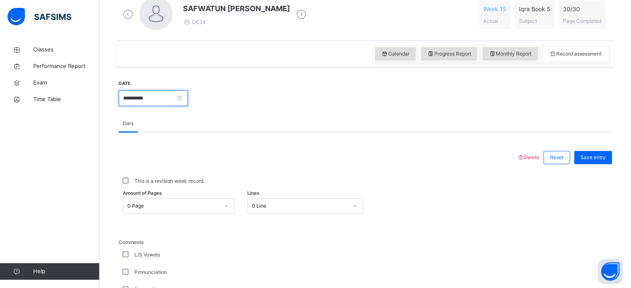
click at [188, 101] on input "**********" at bounding box center [153, 98] width 69 height 16
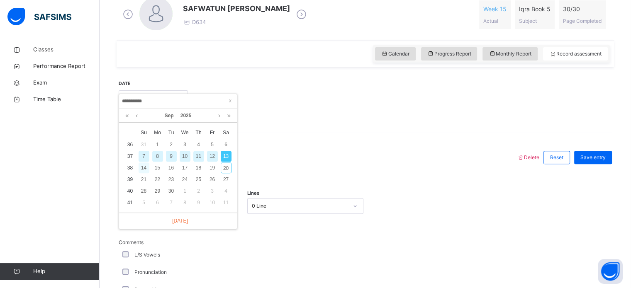
click at [146, 166] on div "14" at bounding box center [143, 168] width 11 height 11
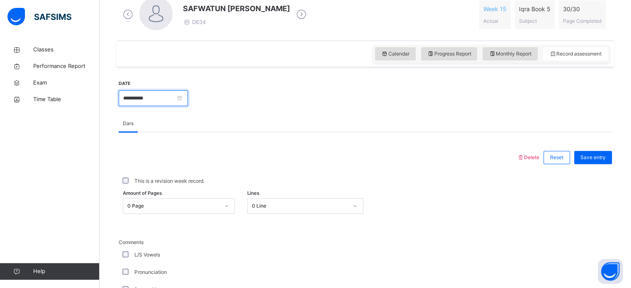
click at [188, 95] on input "**********" at bounding box center [153, 98] width 69 height 16
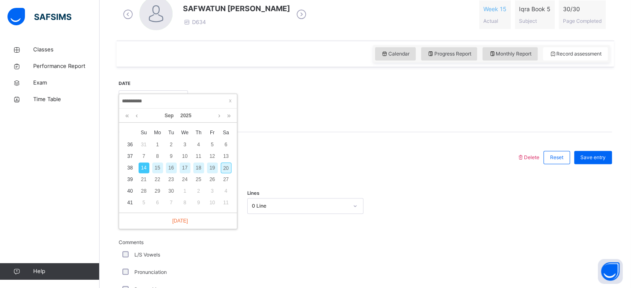
click at [226, 168] on div "20" at bounding box center [226, 168] width 11 height 11
type input "**********"
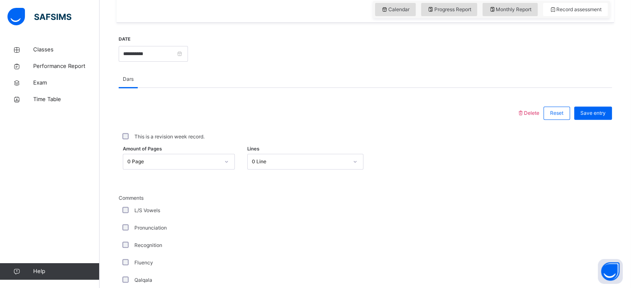
scroll to position [301, 0]
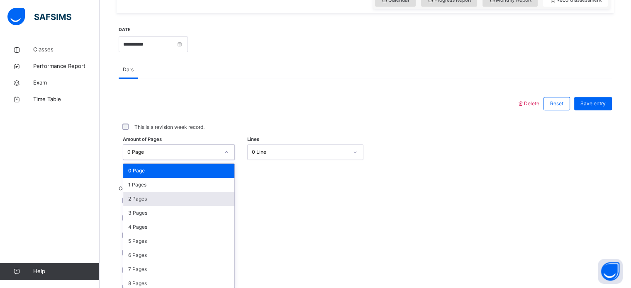
click at [188, 195] on div "2 Pages" at bounding box center [178, 199] width 111 height 14
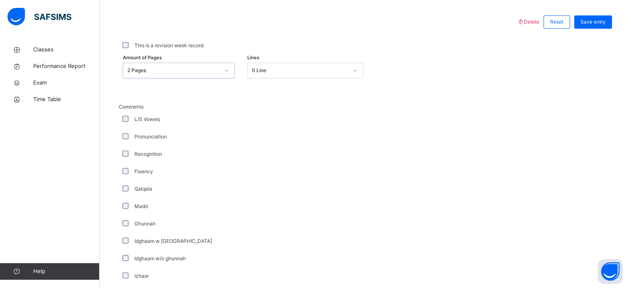
scroll to position [319, 0]
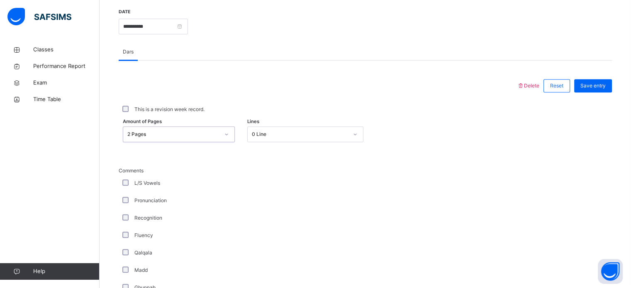
click at [230, 181] on div "L/S Vowels" at bounding box center [222, 183] width 203 height 7
click at [163, 110] on label "This is a revision week record." at bounding box center [169, 109] width 70 height 7
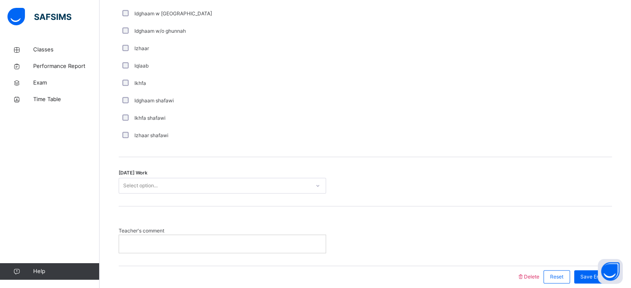
scroll to position [627, 0]
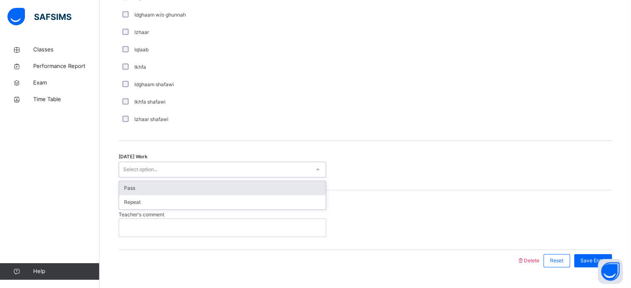
click at [185, 192] on div "Pass" at bounding box center [222, 188] width 207 height 14
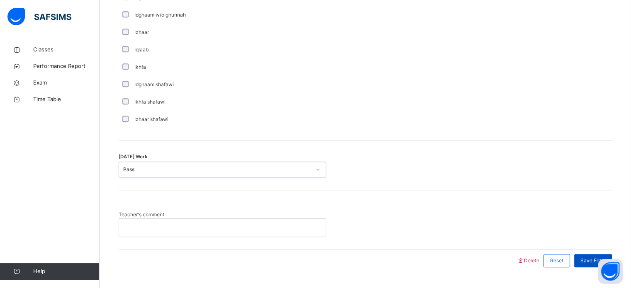
click at [589, 255] on div "Save Entry" at bounding box center [593, 260] width 38 height 13
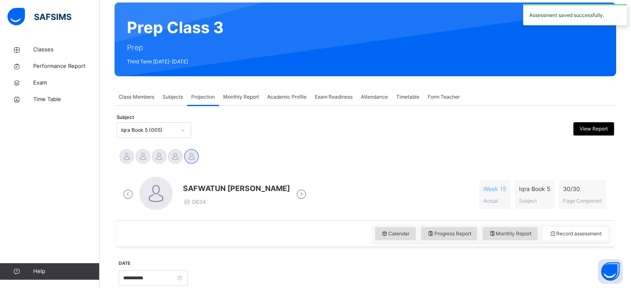
scroll to position [87, 0]
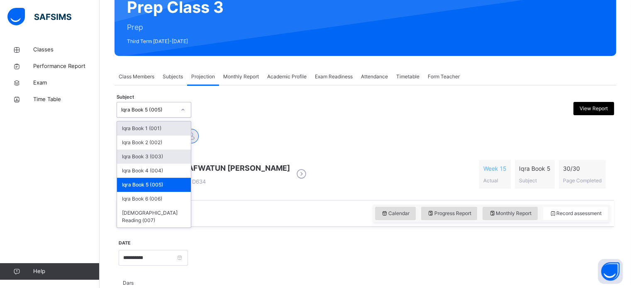
click at [178, 156] on div "Iqra Book 3 (003)" at bounding box center [154, 157] width 74 height 14
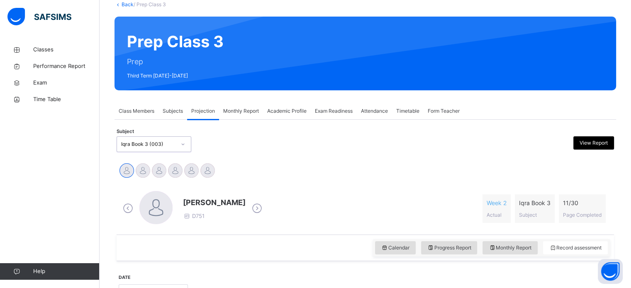
scroll to position [83, 0]
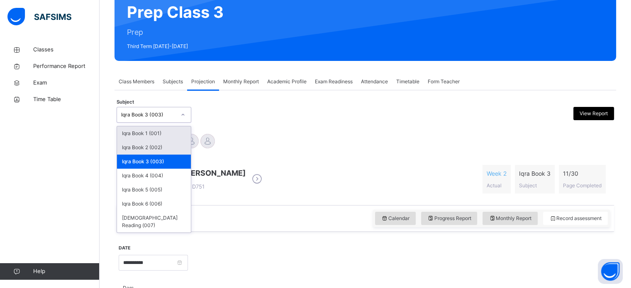
click at [182, 153] on div "Iqra Book 2 (002)" at bounding box center [154, 148] width 74 height 14
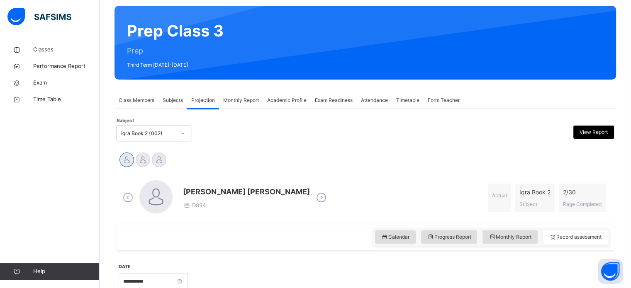
scroll to position [86, 0]
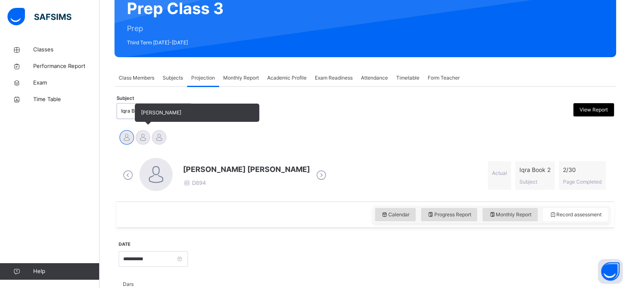
click at [146, 136] on div at bounding box center [143, 137] width 15 height 15
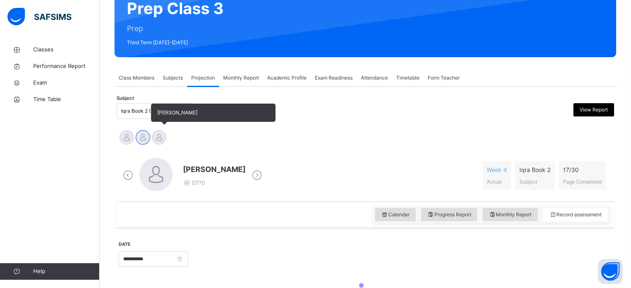
click at [165, 136] on div at bounding box center [159, 137] width 15 height 15
click at [142, 142] on div at bounding box center [143, 137] width 15 height 15
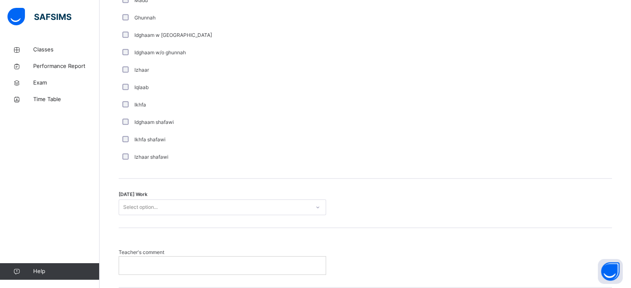
scroll to position [646, 0]
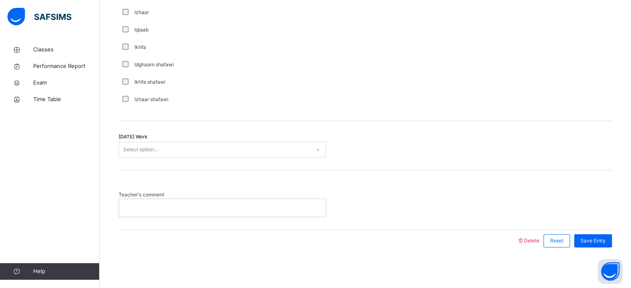
click at [250, 233] on div at bounding box center [318, 241] width 390 height 22
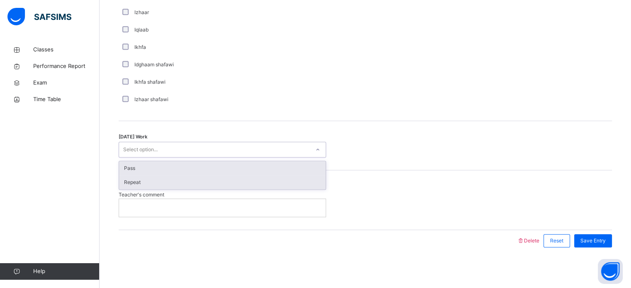
click at [246, 183] on div "Repeat" at bounding box center [222, 182] width 207 height 14
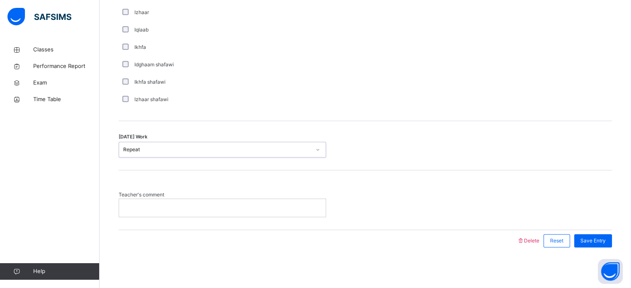
click at [235, 205] on p at bounding box center [222, 207] width 194 height 7
click at [606, 245] on div "Save Entry" at bounding box center [593, 240] width 38 height 13
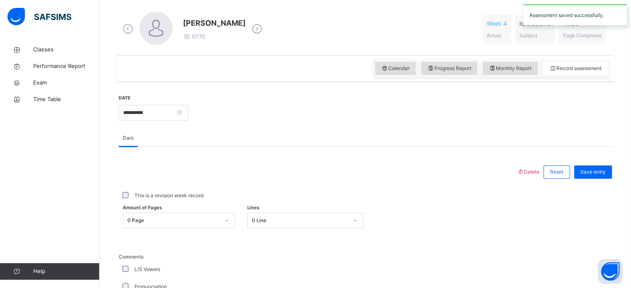
scroll to position [232, 0]
click at [188, 112] on input "**********" at bounding box center [153, 114] width 69 height 16
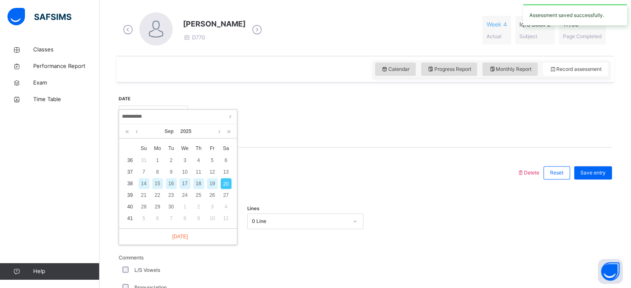
click at [144, 183] on div "14" at bounding box center [143, 183] width 11 height 11
type input "**********"
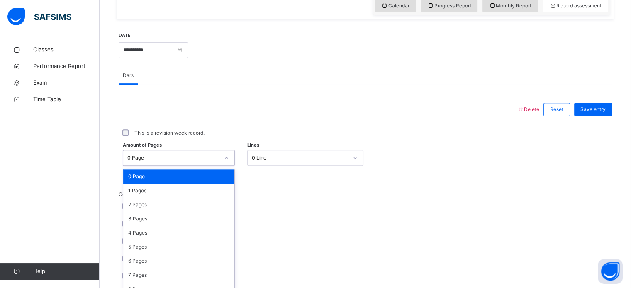
scroll to position [304, 0]
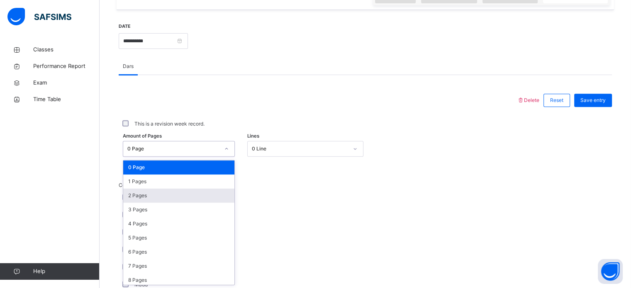
click at [192, 197] on div "2 Pages" at bounding box center [178, 196] width 111 height 14
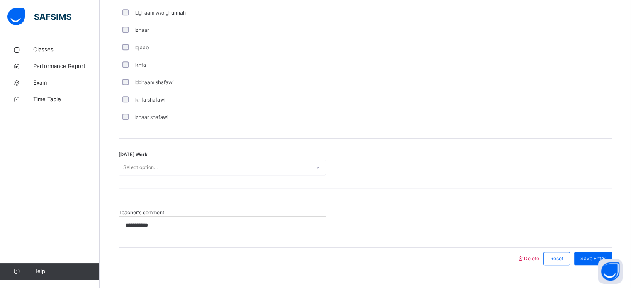
scroll to position [629, 0]
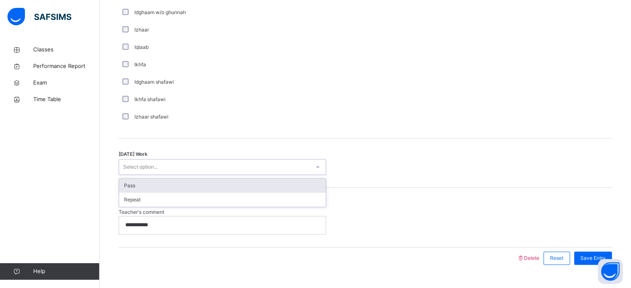
click at [231, 187] on div "Pass" at bounding box center [222, 186] width 207 height 14
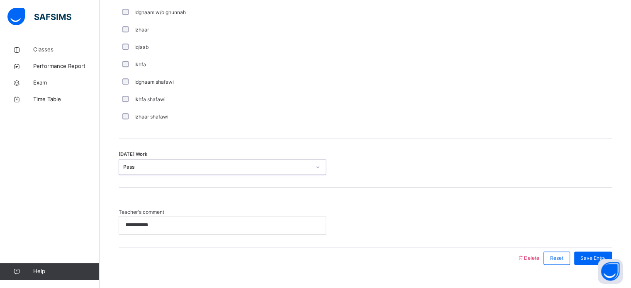
click at [214, 231] on div "**********" at bounding box center [222, 224] width 207 height 17
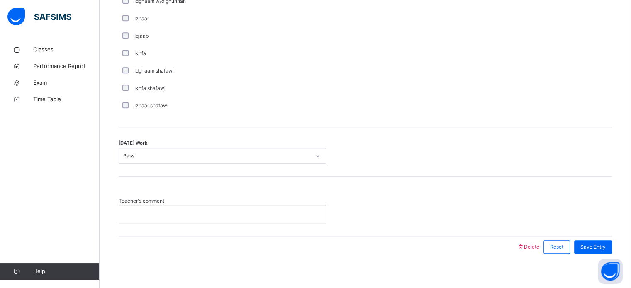
scroll to position [646, 0]
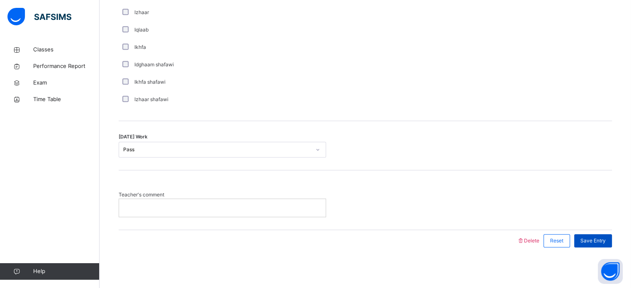
click at [603, 242] on span "Save Entry" at bounding box center [592, 240] width 25 height 7
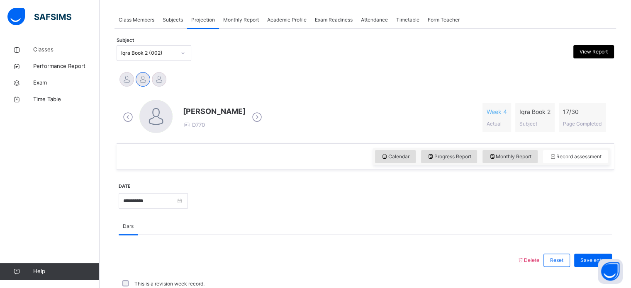
scroll to position [155, 0]
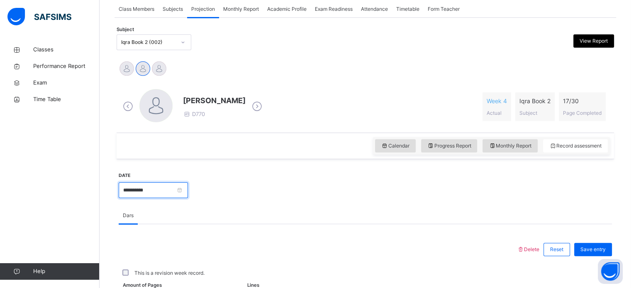
click at [188, 188] on input "**********" at bounding box center [153, 190] width 69 height 16
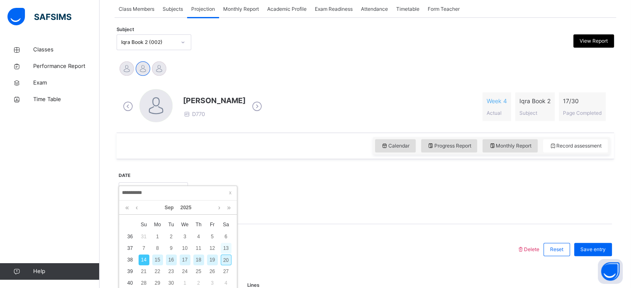
click at [226, 247] on div "13" at bounding box center [226, 248] width 11 height 11
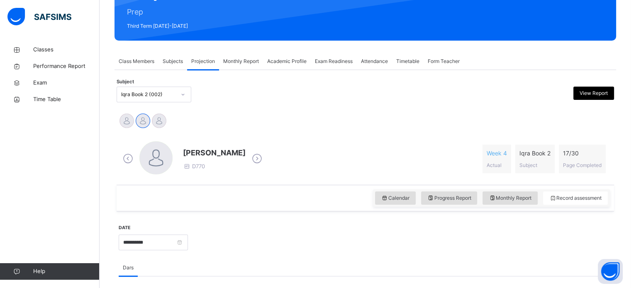
scroll to position [98, 0]
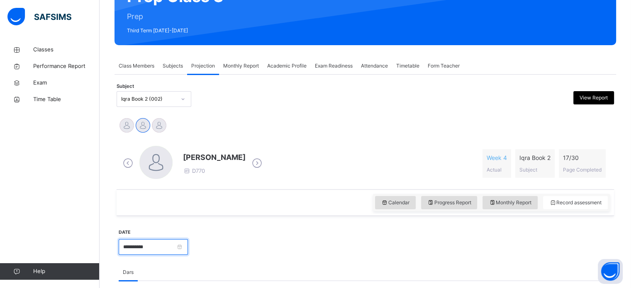
click at [188, 249] on input "**********" at bounding box center [153, 247] width 69 height 16
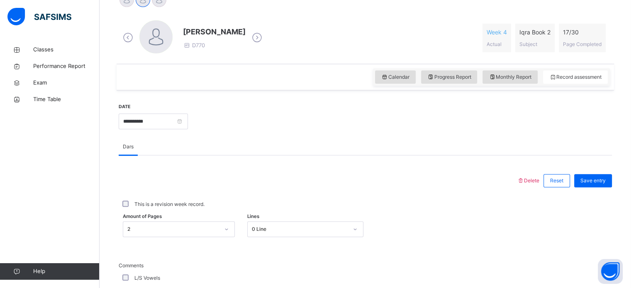
scroll to position [225, 0]
click at [188, 119] on input "**********" at bounding box center [153, 121] width 69 height 16
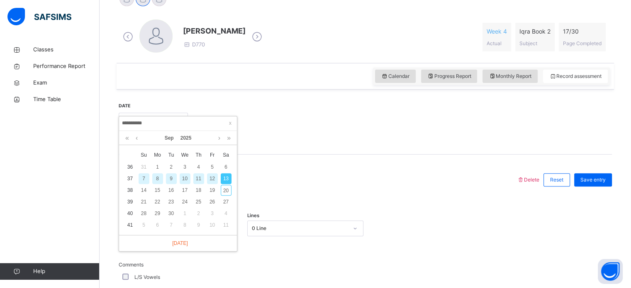
click at [154, 177] on div "8" at bounding box center [157, 178] width 11 height 11
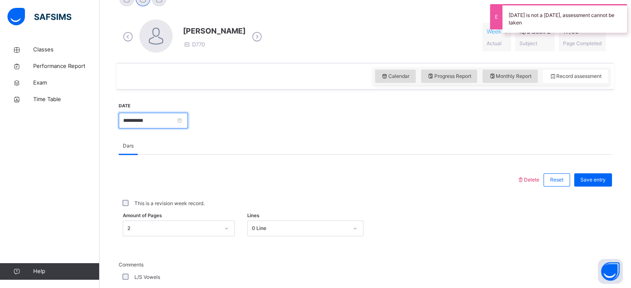
click at [188, 119] on input "**********" at bounding box center [153, 121] width 69 height 16
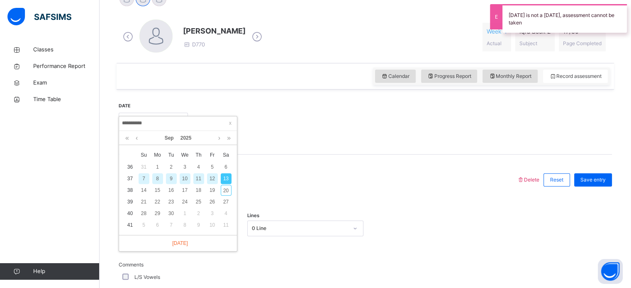
click at [144, 175] on div "7" at bounding box center [143, 178] width 11 height 11
type input "**********"
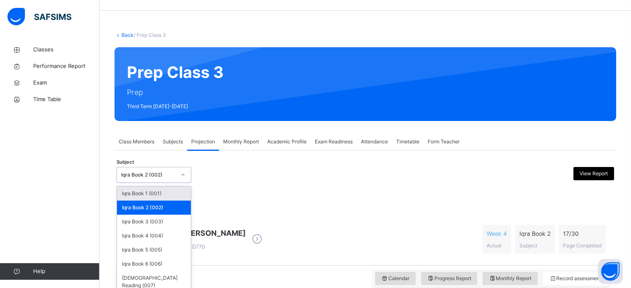
scroll to position [23, 0]
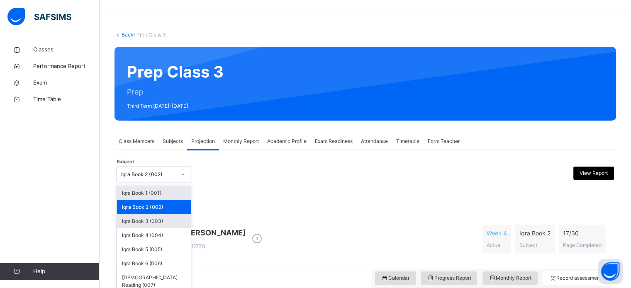
click at [176, 222] on div "Iqra Book 3 (003)" at bounding box center [154, 221] width 74 height 14
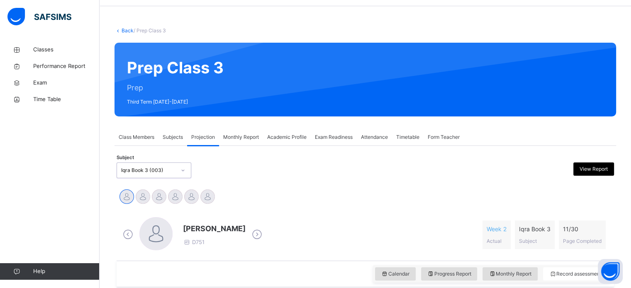
scroll to position [54, 0]
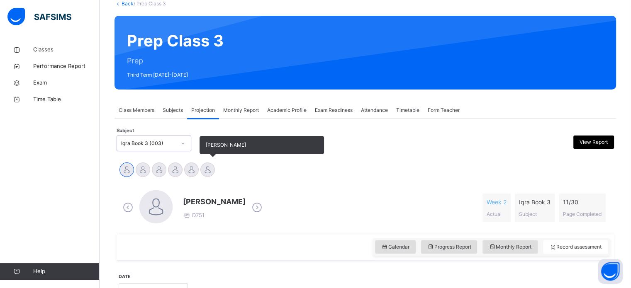
click at [209, 174] on div at bounding box center [207, 170] width 15 height 15
click at [194, 168] on div at bounding box center [191, 170] width 15 height 15
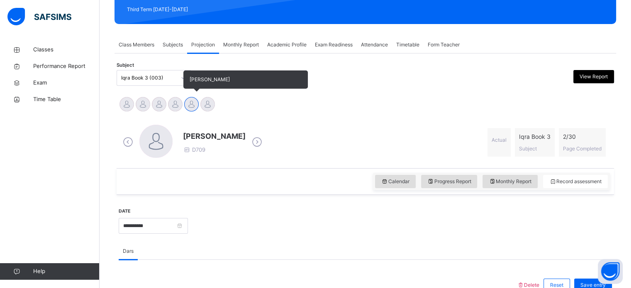
scroll to position [120, 0]
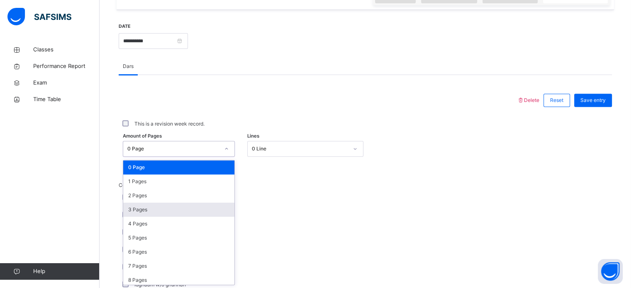
click at [199, 208] on div "3 Pages" at bounding box center [178, 210] width 111 height 14
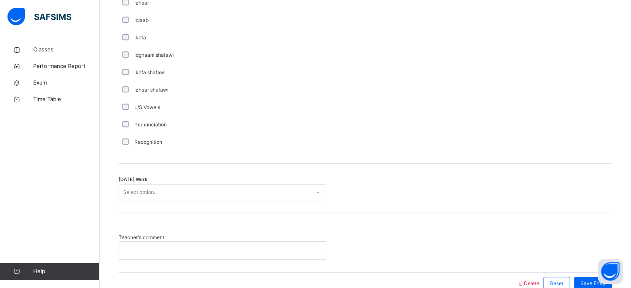
scroll to position [608, 0]
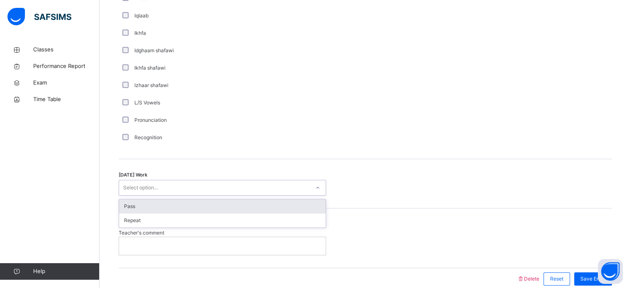
click at [191, 211] on div "Pass" at bounding box center [222, 206] width 207 height 14
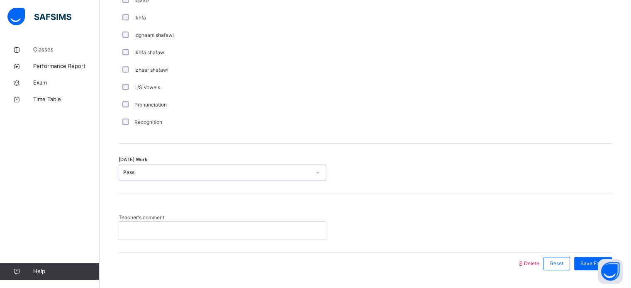
scroll to position [646, 0]
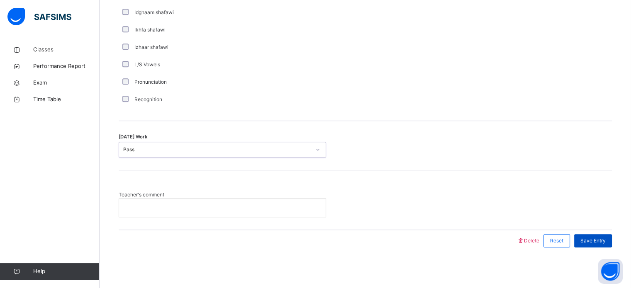
click at [600, 242] on span "Save Entry" at bounding box center [592, 240] width 25 height 7
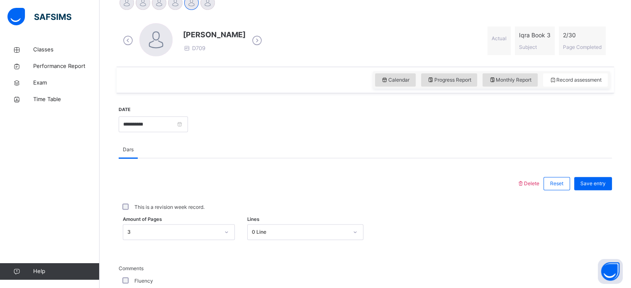
scroll to position [208, 0]
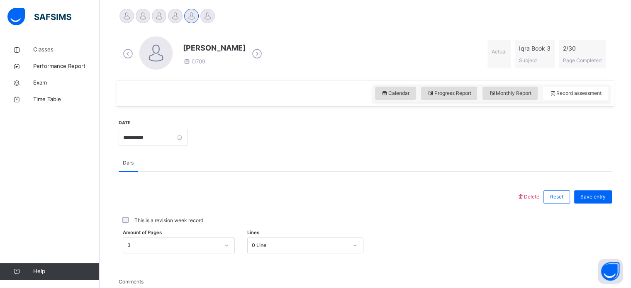
click at [230, 187] on div at bounding box center [318, 197] width 390 height 22
click at [188, 136] on input "**********" at bounding box center [153, 138] width 69 height 16
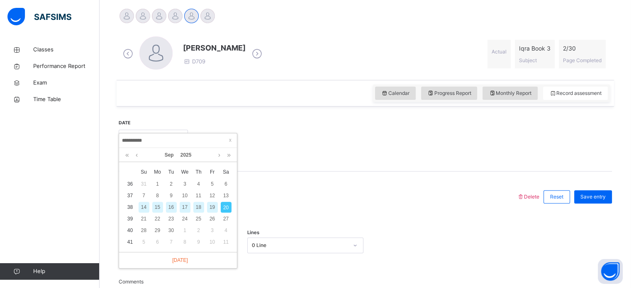
click at [146, 208] on div "14" at bounding box center [143, 207] width 11 height 11
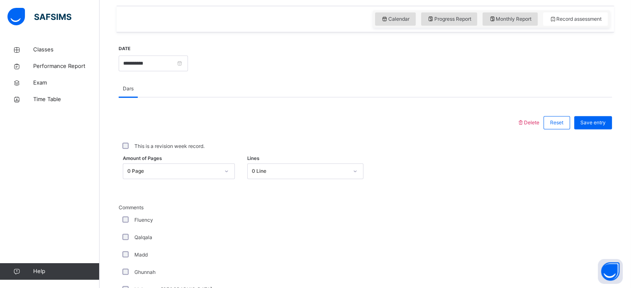
scroll to position [282, 0]
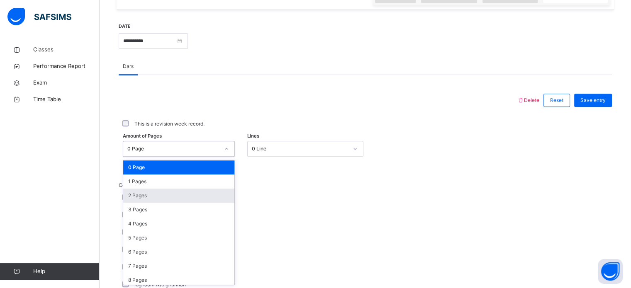
click at [197, 197] on div "2 Pages" at bounding box center [178, 196] width 111 height 14
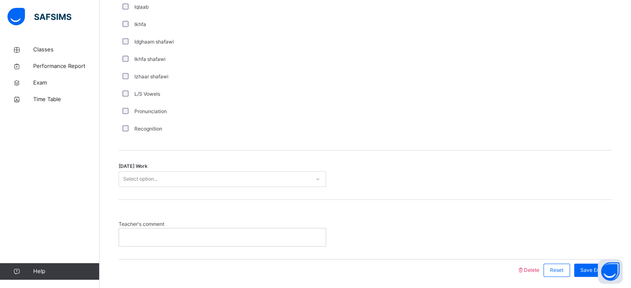
scroll to position [627, 0]
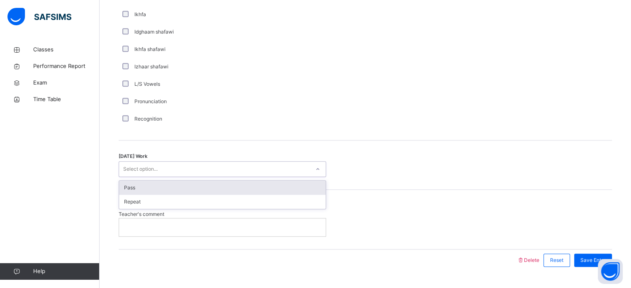
click at [212, 190] on div "Pass" at bounding box center [222, 188] width 207 height 14
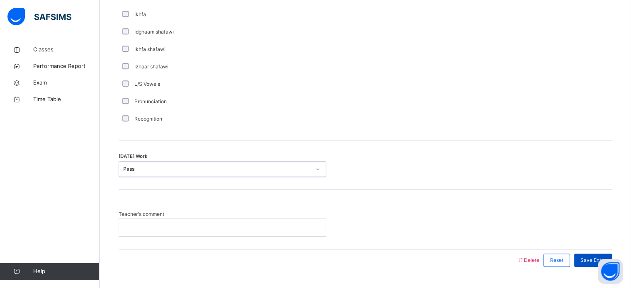
click at [583, 254] on div "Save Entry" at bounding box center [593, 260] width 38 height 13
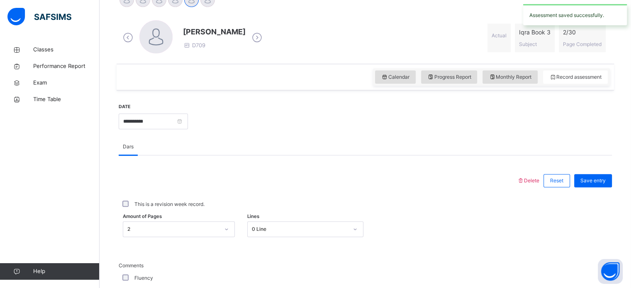
scroll to position [222, 0]
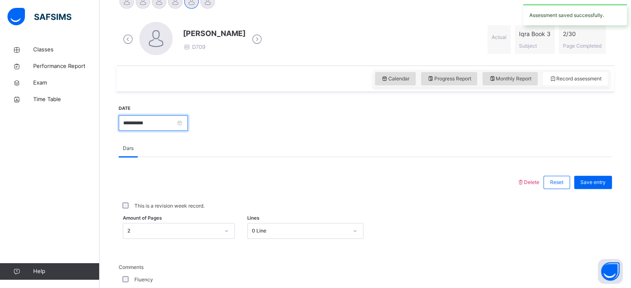
click at [188, 120] on input "**********" at bounding box center [153, 123] width 69 height 16
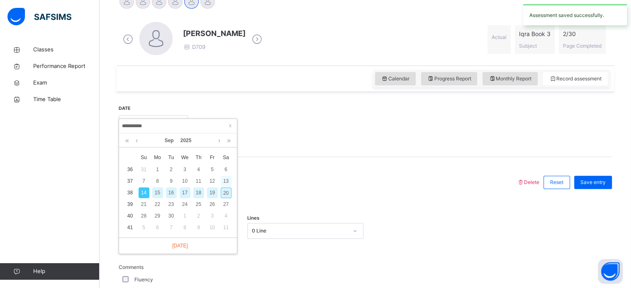
click at [226, 181] on div "13" at bounding box center [226, 181] width 11 height 11
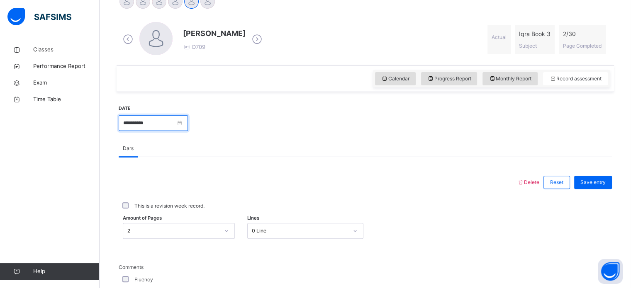
click at [188, 119] on input "**********" at bounding box center [153, 123] width 69 height 16
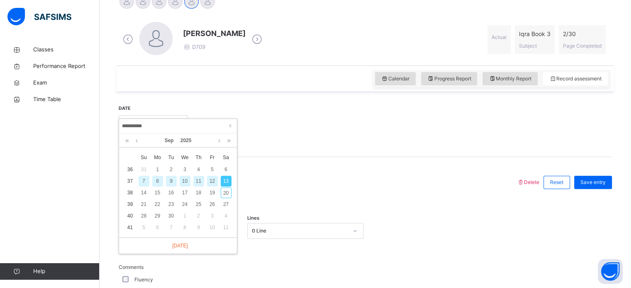
click at [143, 181] on div "7" at bounding box center [143, 181] width 11 height 11
type input "**********"
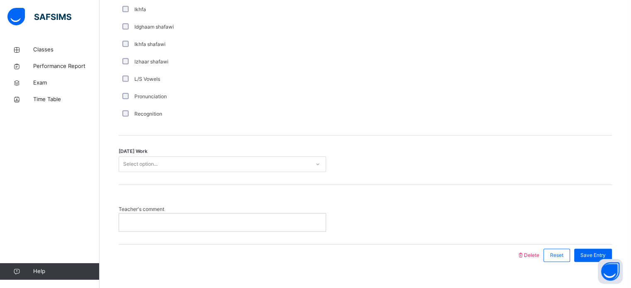
scroll to position [632, 0]
click at [247, 221] on p at bounding box center [222, 222] width 194 height 7
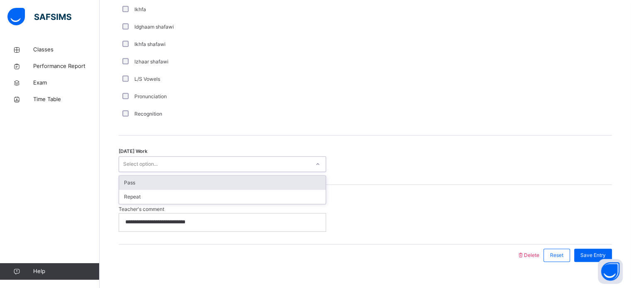
click at [219, 181] on div "Pass" at bounding box center [222, 183] width 207 height 14
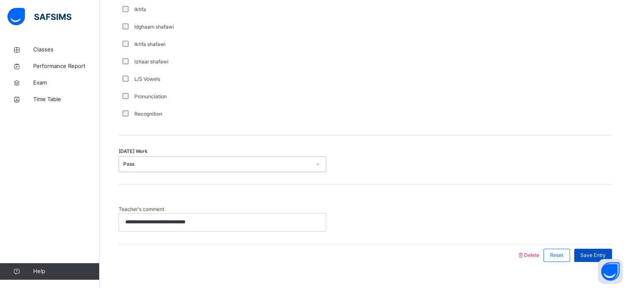
click at [596, 252] on span "Save Entry" at bounding box center [592, 255] width 25 height 7
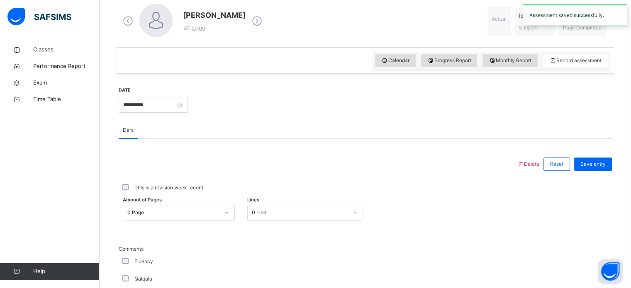
scroll to position [241, 0]
click at [188, 103] on input "**********" at bounding box center [153, 105] width 69 height 16
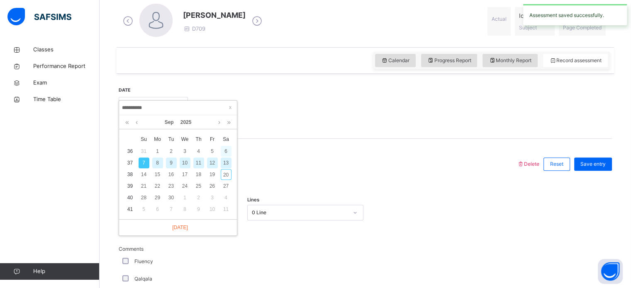
click at [227, 149] on div "6" at bounding box center [226, 151] width 11 height 11
type input "**********"
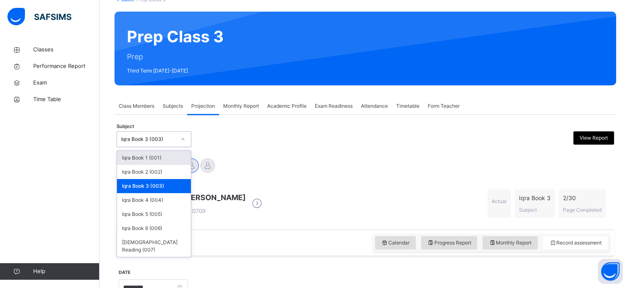
scroll to position [59, 0]
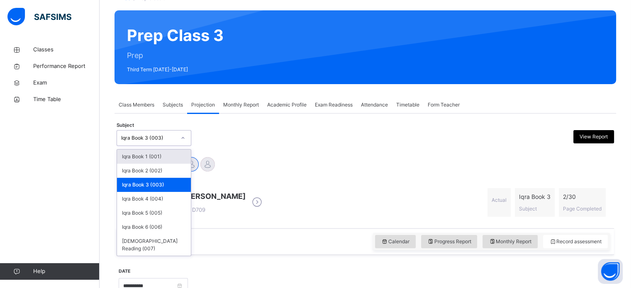
click at [236, 162] on div "Adam Alabbasi Evan Forbes Fatimah Abdullah Al haddad RAYYAN AHMED Yusuf Abdurra…" at bounding box center [365, 165] width 493 height 18
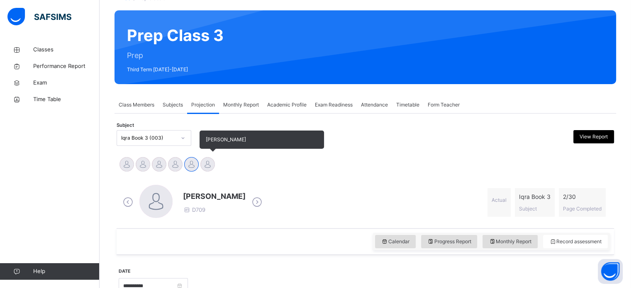
click at [211, 163] on div at bounding box center [207, 164] width 15 height 15
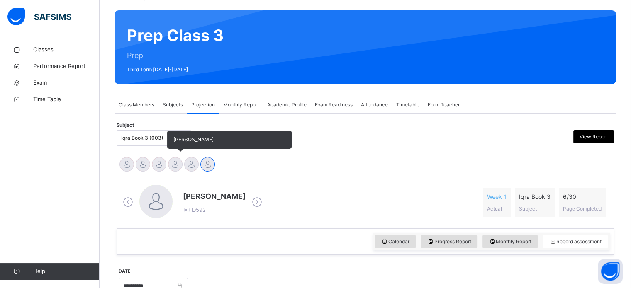
click at [177, 168] on div at bounding box center [175, 164] width 15 height 15
click at [162, 160] on div at bounding box center [159, 164] width 15 height 15
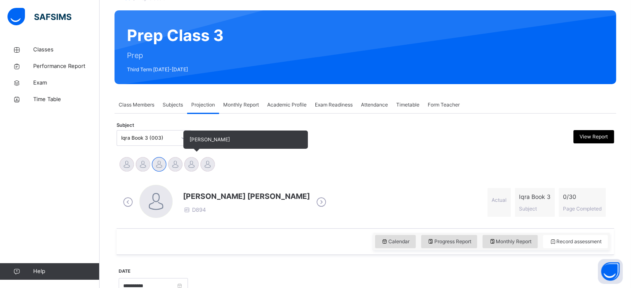
click at [194, 159] on div at bounding box center [191, 164] width 15 height 15
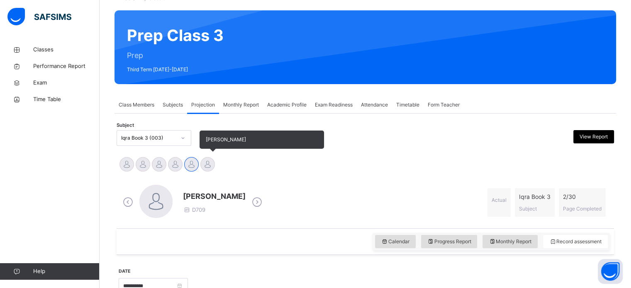
click at [211, 164] on div at bounding box center [207, 164] width 15 height 15
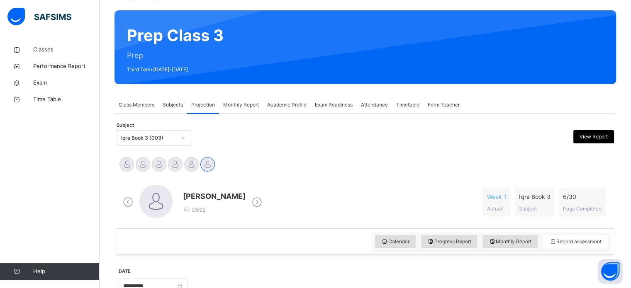
click at [180, 107] on span "Subjects" at bounding box center [173, 104] width 20 height 7
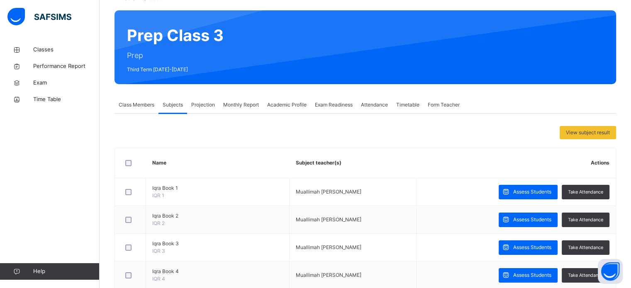
click at [141, 104] on span "Class Members" at bounding box center [137, 104] width 36 height 7
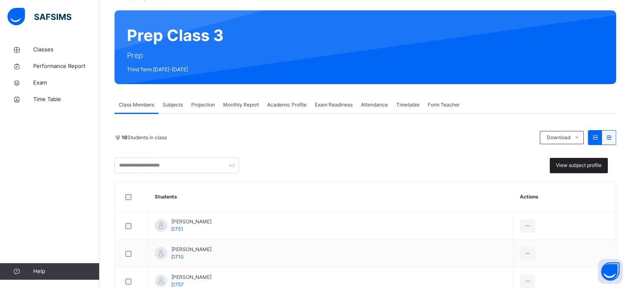
click at [584, 167] on span "View subject profile" at bounding box center [579, 165] width 46 height 7
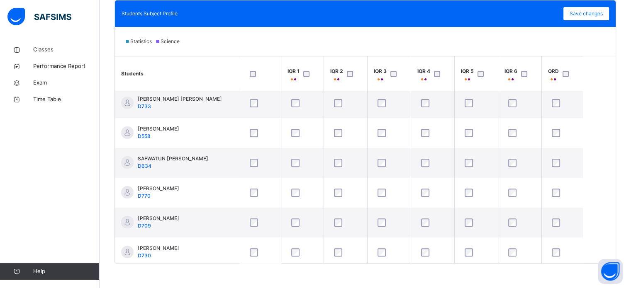
scroll to position [305, 0]
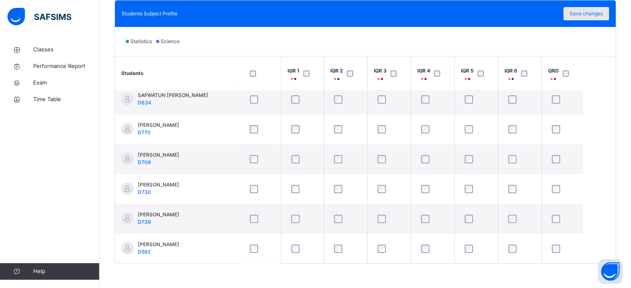
click at [601, 18] on div "Save changes" at bounding box center [586, 13] width 46 height 13
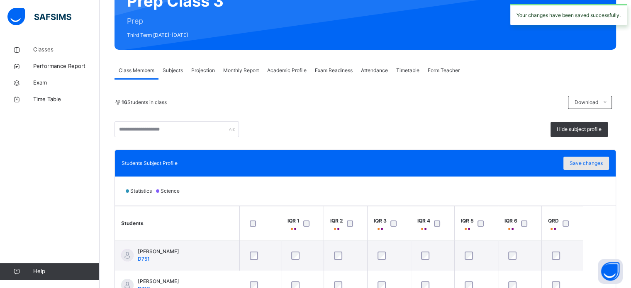
scroll to position [0, 0]
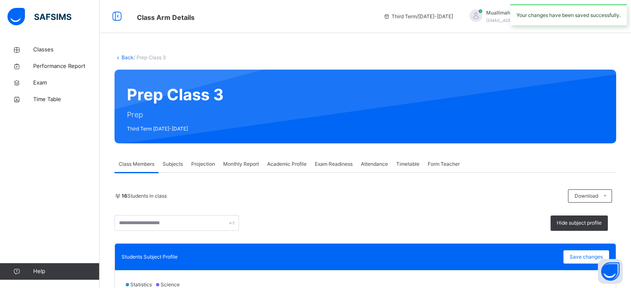
click at [196, 167] on span "Projection" at bounding box center [203, 163] width 24 height 7
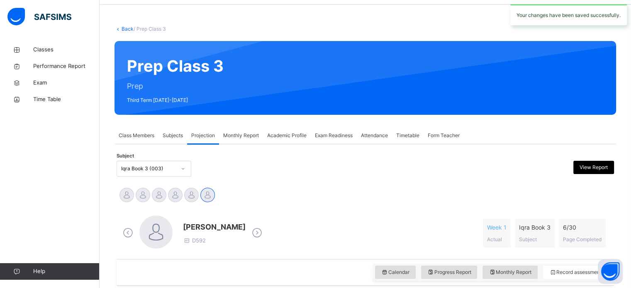
scroll to position [32, 0]
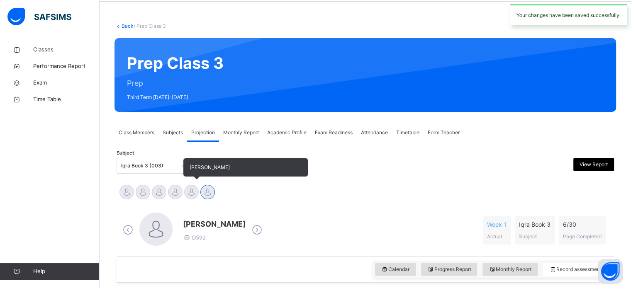
click at [192, 194] on div at bounding box center [191, 192] width 15 height 15
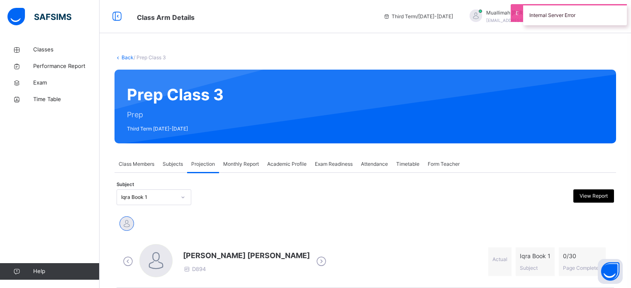
scroll to position [23, 0]
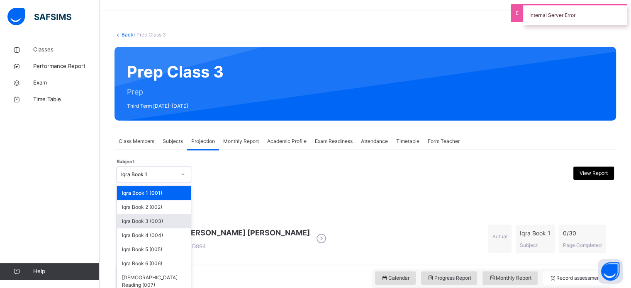
click at [177, 219] on div "Iqra Book 3 (003)" at bounding box center [154, 221] width 74 height 14
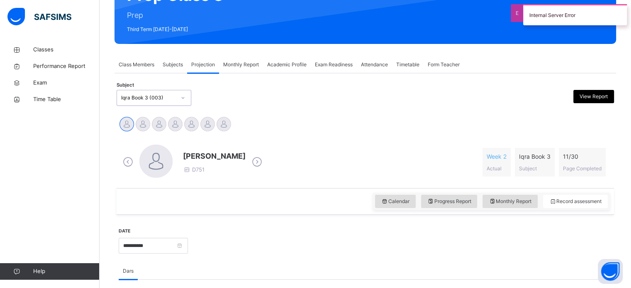
scroll to position [118, 0]
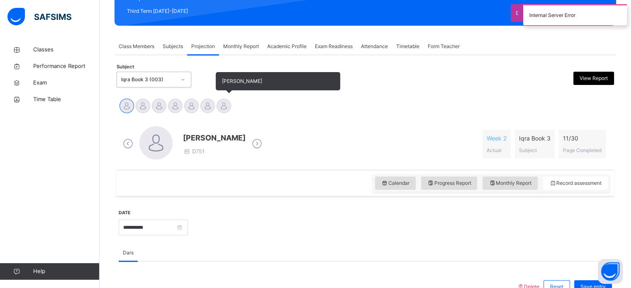
click at [219, 106] on div at bounding box center [223, 106] width 15 height 15
click at [210, 109] on div at bounding box center [207, 106] width 15 height 15
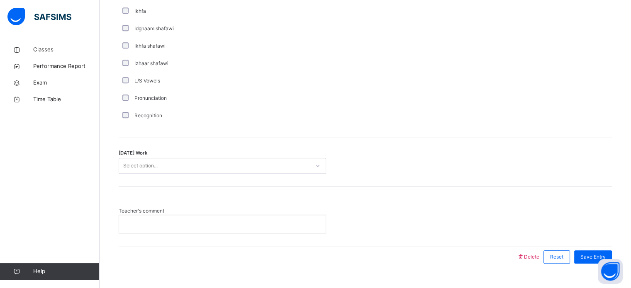
scroll to position [646, 0]
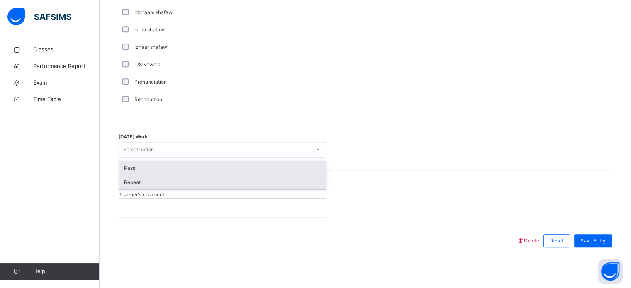
click at [210, 183] on div "Repeat" at bounding box center [222, 182] width 207 height 14
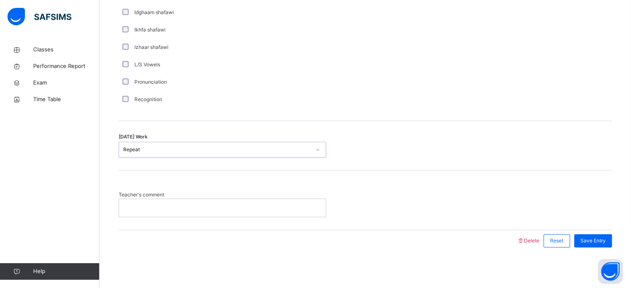
click at [200, 211] on p at bounding box center [222, 207] width 194 height 7
click at [602, 239] on span "Save Entry" at bounding box center [592, 240] width 25 height 7
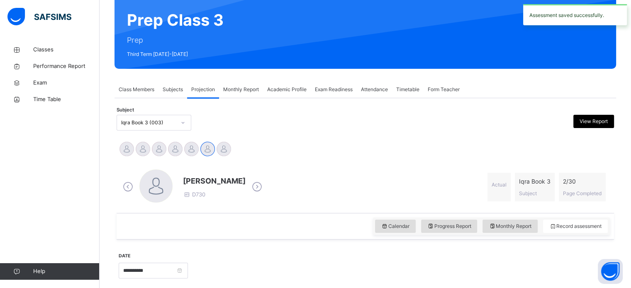
scroll to position [75, 0]
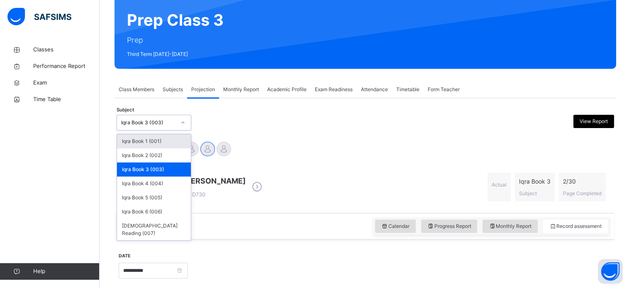
click at [262, 128] on div at bounding box center [302, 123] width 121 height 16
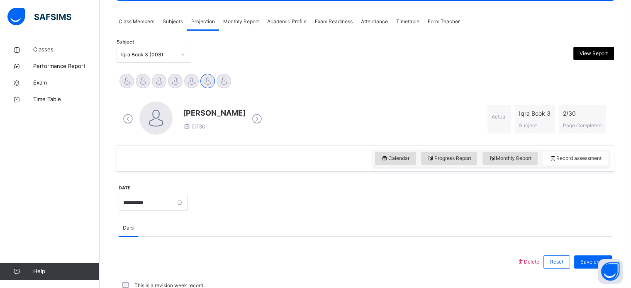
scroll to position [179, 0]
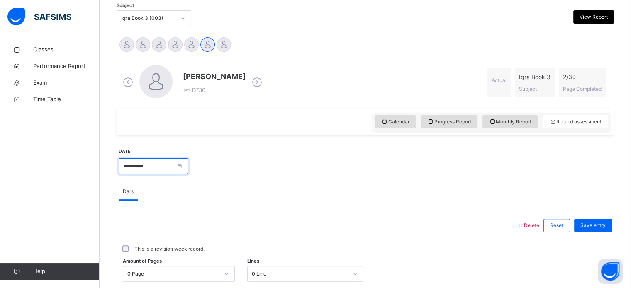
click at [188, 168] on input "**********" at bounding box center [153, 166] width 69 height 16
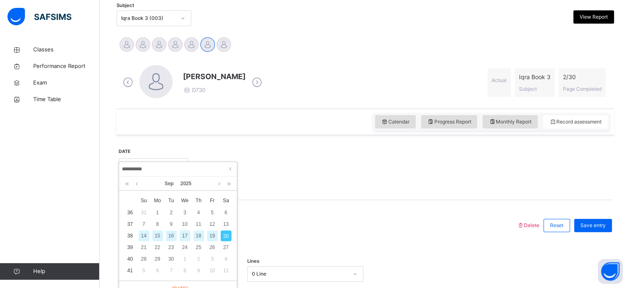
click at [143, 236] on div "14" at bounding box center [143, 236] width 11 height 11
type input "**********"
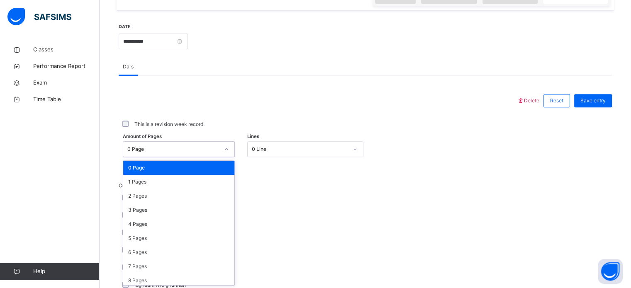
scroll to position [304, 0]
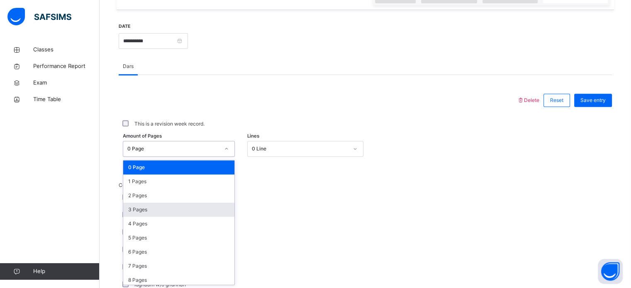
click at [175, 209] on div "3 Pages" at bounding box center [178, 210] width 111 height 14
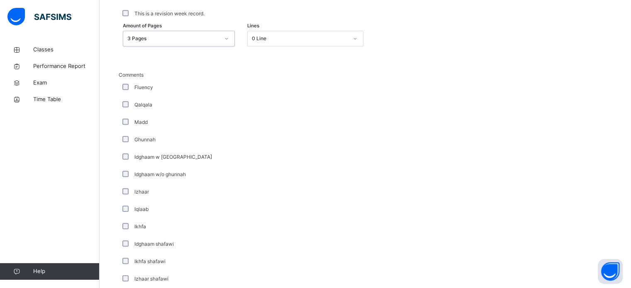
scroll to position [646, 0]
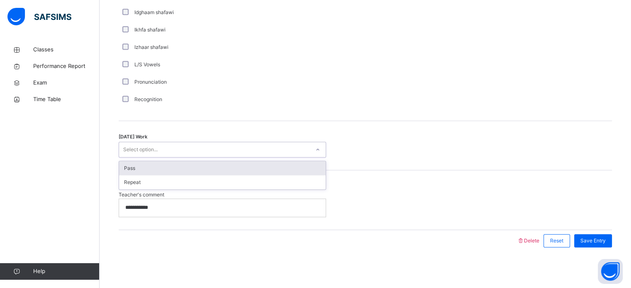
click at [184, 170] on div "Pass" at bounding box center [222, 168] width 207 height 14
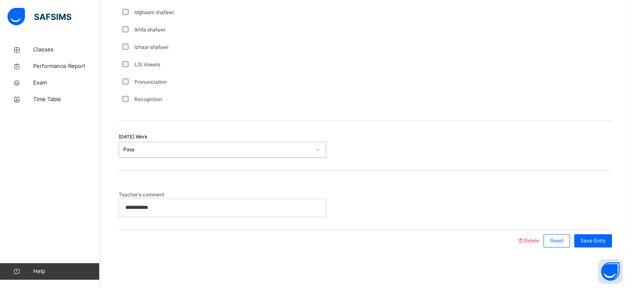
click at [172, 207] on p "**********" at bounding box center [222, 207] width 194 height 7
click at [605, 240] on span "Save Entry" at bounding box center [592, 240] width 25 height 7
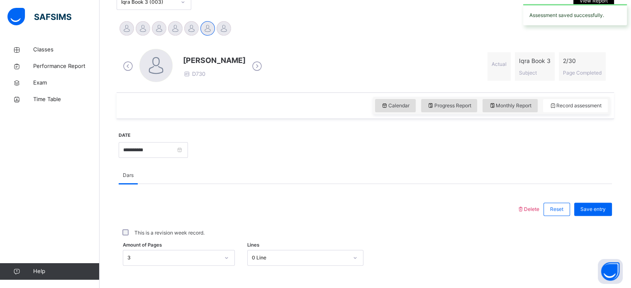
scroll to position [156, 0]
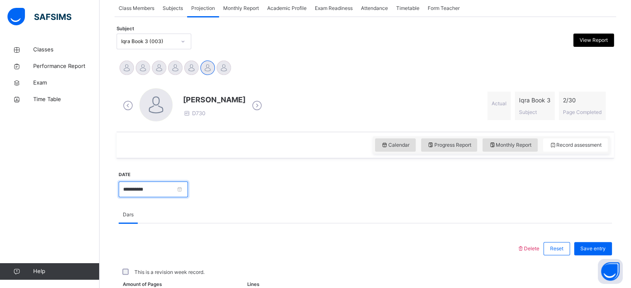
click at [188, 187] on input "**********" at bounding box center [153, 190] width 69 height 16
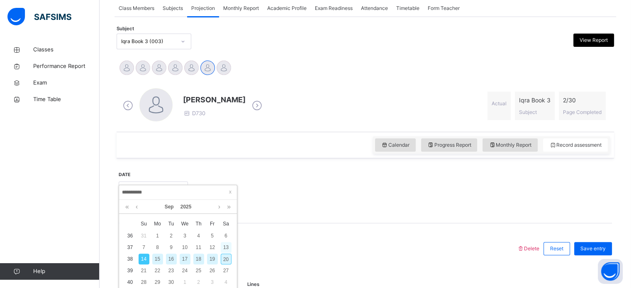
click at [226, 246] on div "13" at bounding box center [226, 247] width 11 height 11
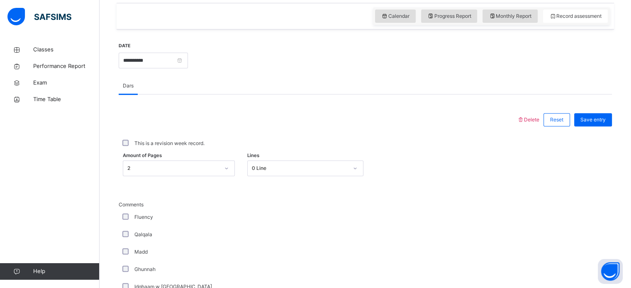
scroll to position [285, 0]
click at [188, 61] on input "**********" at bounding box center [153, 60] width 69 height 16
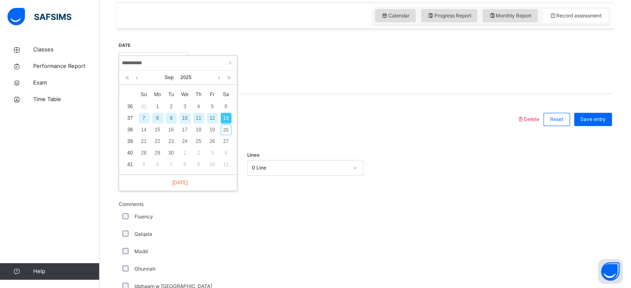
click at [143, 116] on div "7" at bounding box center [143, 118] width 11 height 11
type input "**********"
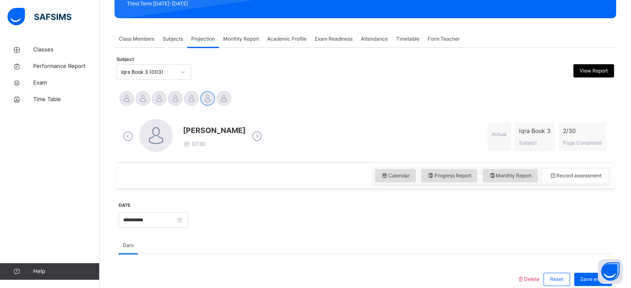
scroll to position [126, 0]
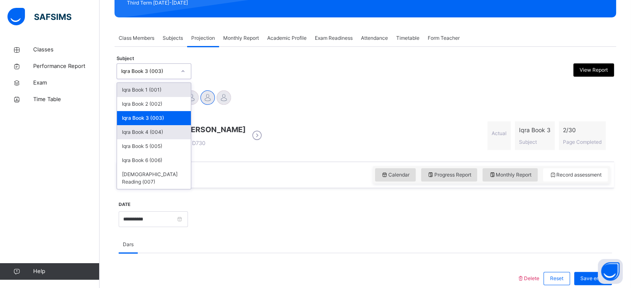
click at [180, 131] on div "Iqra Book 4 (004)" at bounding box center [154, 132] width 74 height 14
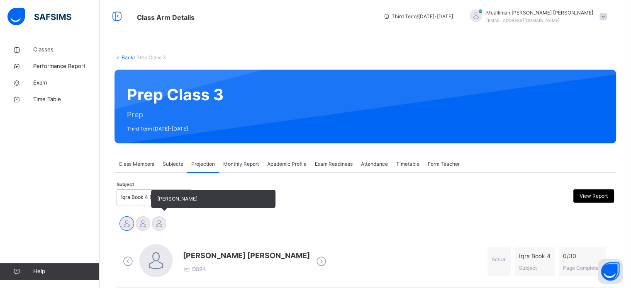
click at [156, 224] on div at bounding box center [159, 223] width 15 height 15
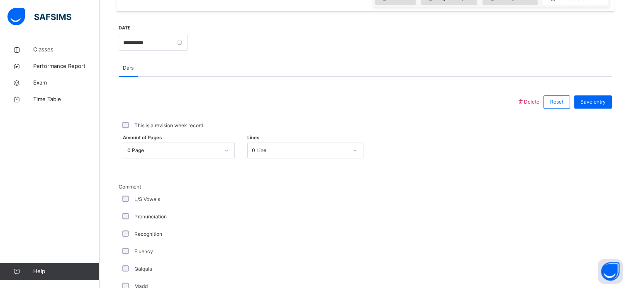
scroll to position [303, 0]
click at [188, 40] on input "**********" at bounding box center [153, 42] width 69 height 16
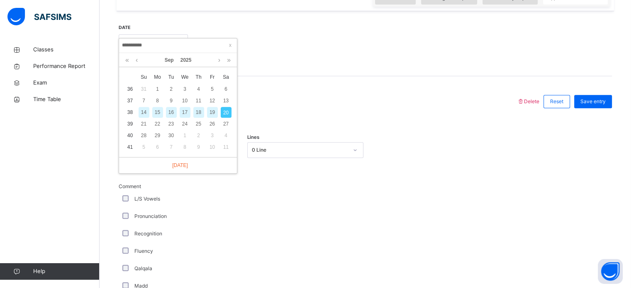
click at [143, 112] on div "14" at bounding box center [143, 112] width 11 height 11
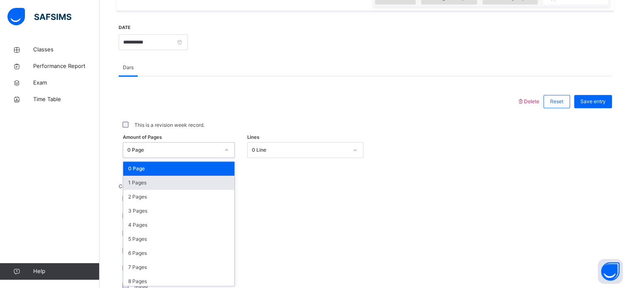
click at [165, 181] on div "1 Pages" at bounding box center [178, 183] width 111 height 14
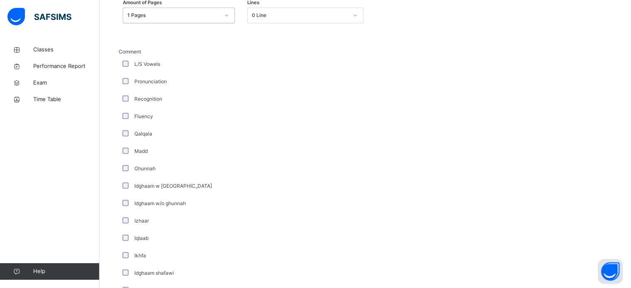
scroll to position [646, 0]
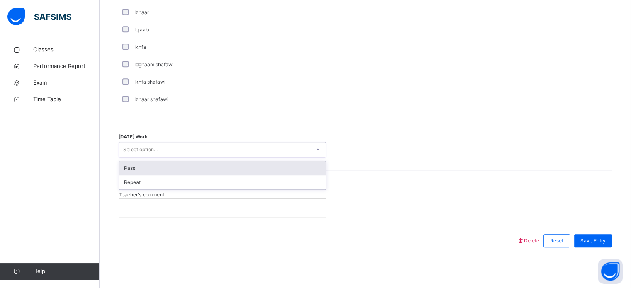
click at [166, 170] on div "Pass" at bounding box center [222, 168] width 207 height 14
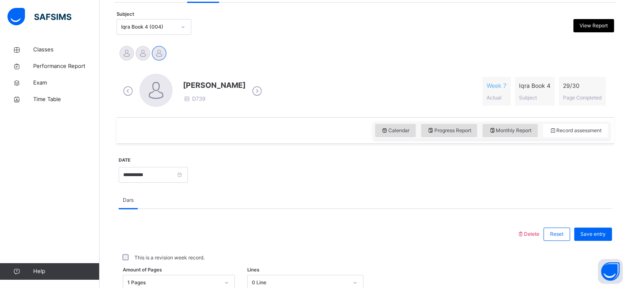
scroll to position [172, 0]
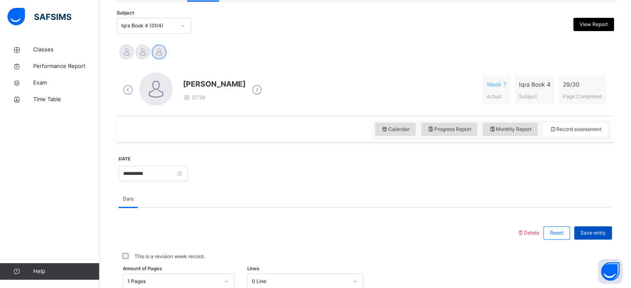
click at [593, 233] on span "Save entry" at bounding box center [592, 232] width 25 height 7
click at [188, 175] on input "**********" at bounding box center [153, 174] width 69 height 16
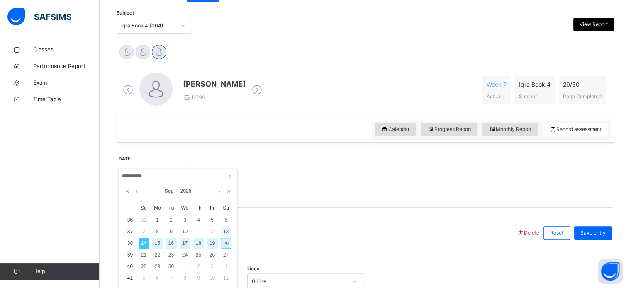
click at [226, 232] on div "13" at bounding box center [226, 231] width 11 height 11
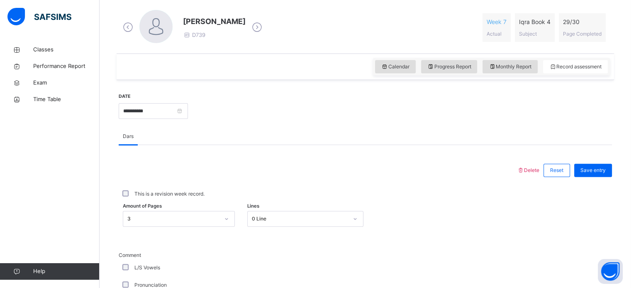
scroll to position [236, 0]
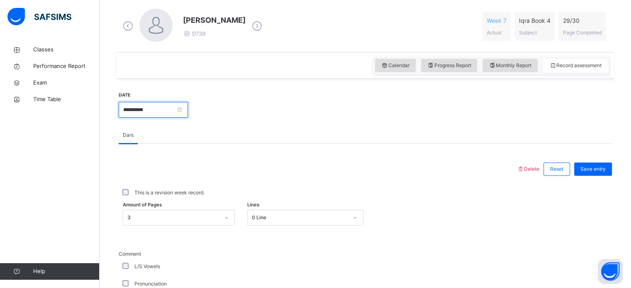
click at [188, 114] on input "**********" at bounding box center [153, 110] width 69 height 16
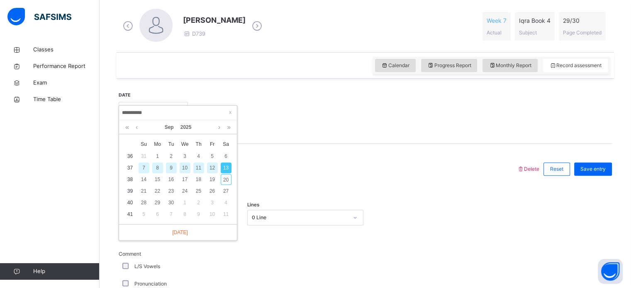
click at [143, 168] on div "7" at bounding box center [143, 168] width 11 height 11
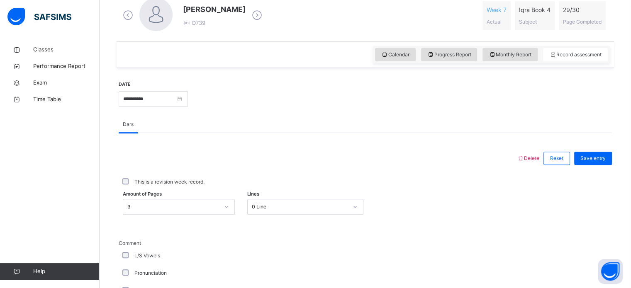
scroll to position [247, 0]
click at [188, 99] on input "**********" at bounding box center [153, 99] width 69 height 16
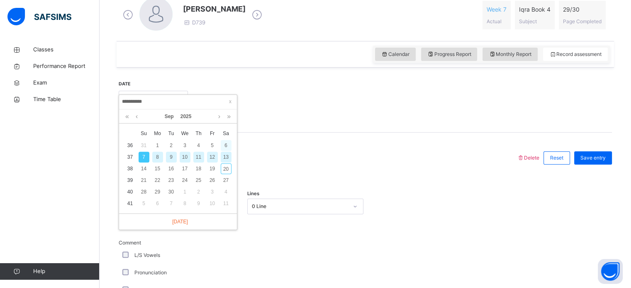
click at [226, 145] on div "6" at bounding box center [226, 145] width 11 height 11
type input "**********"
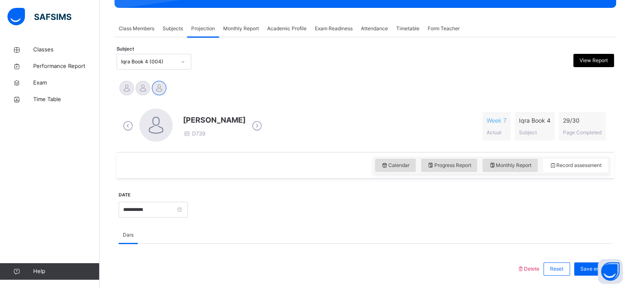
scroll to position [135, 0]
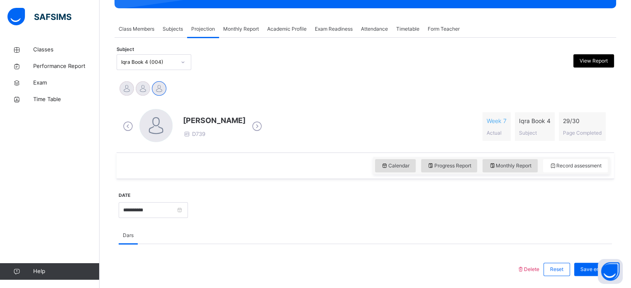
click at [340, 31] on span "Exam Readiness" at bounding box center [334, 28] width 38 height 7
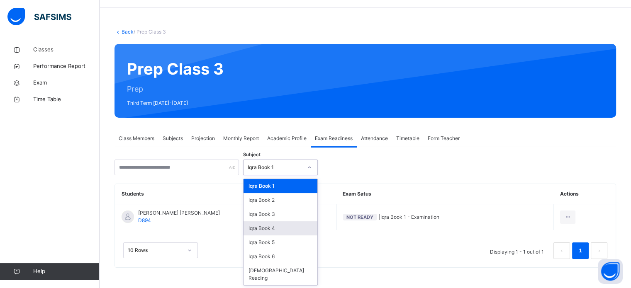
click at [289, 227] on div "Iqra Book 4" at bounding box center [280, 228] width 74 height 14
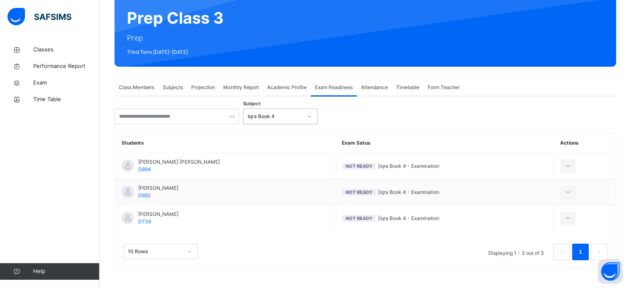
scroll to position [78, 0]
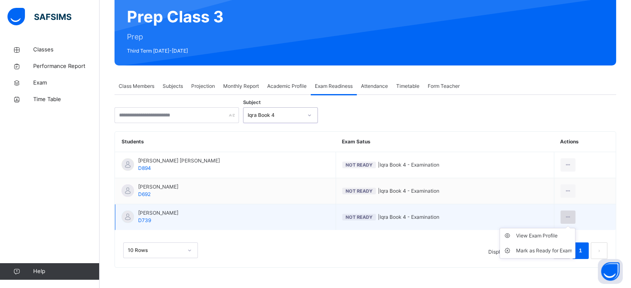
click at [576, 218] on div at bounding box center [567, 217] width 15 height 13
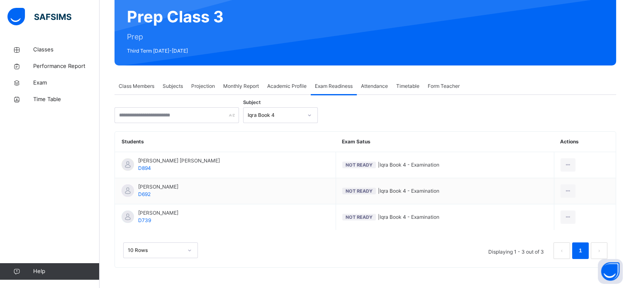
click at [456, 258] on div "10 Rows Displaying 1 - 3 out of 3 1" at bounding box center [365, 251] width 484 height 17
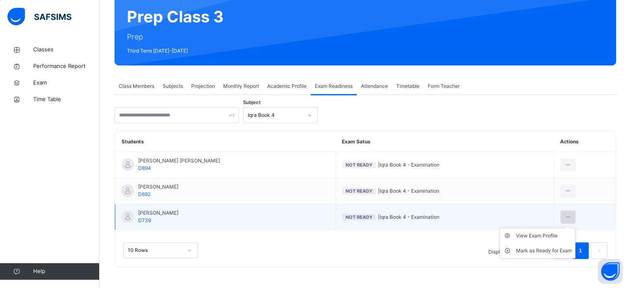
click at [569, 218] on icon at bounding box center [567, 217] width 7 height 7
click at [545, 250] on div "Mark as Ready for Exam" at bounding box center [543, 251] width 56 height 8
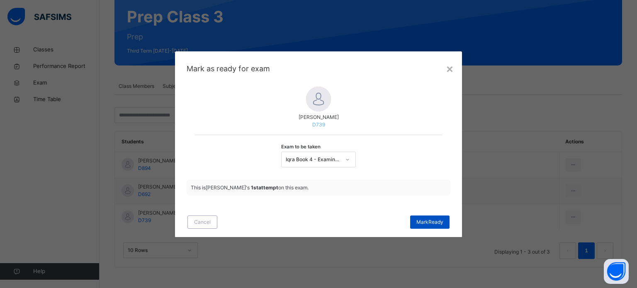
click at [437, 220] on span "[PERSON_NAME]" at bounding box center [429, 222] width 27 height 7
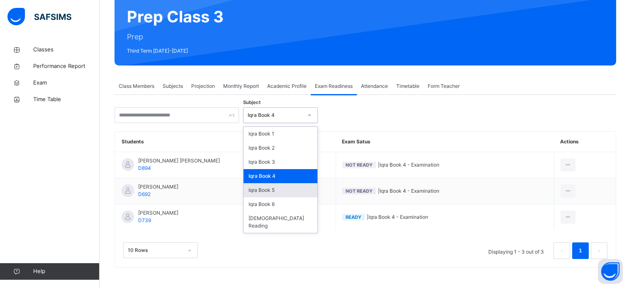
click at [289, 192] on div "Iqra Book 5" at bounding box center [280, 190] width 74 height 14
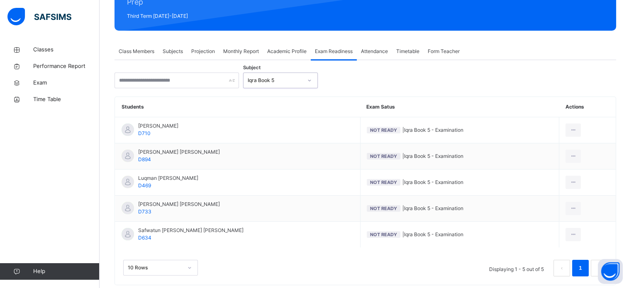
scroll to position [130, 0]
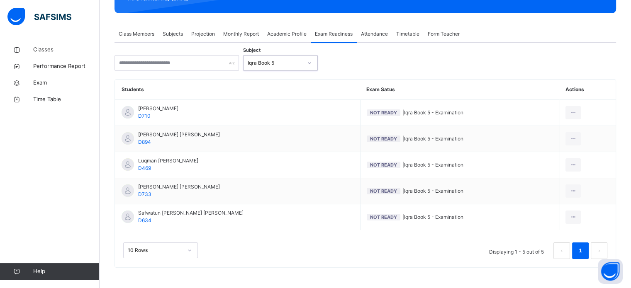
click at [199, 32] on span "Projection" at bounding box center [203, 33] width 24 height 7
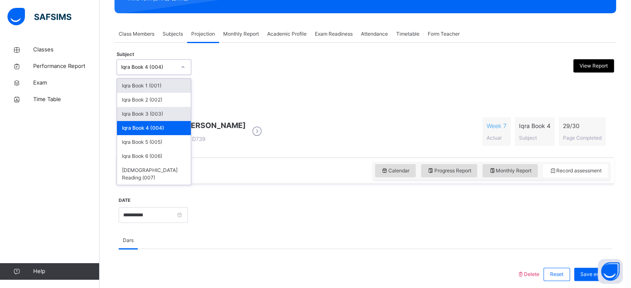
click at [172, 117] on div "Iqra Book 3 (003)" at bounding box center [154, 114] width 74 height 14
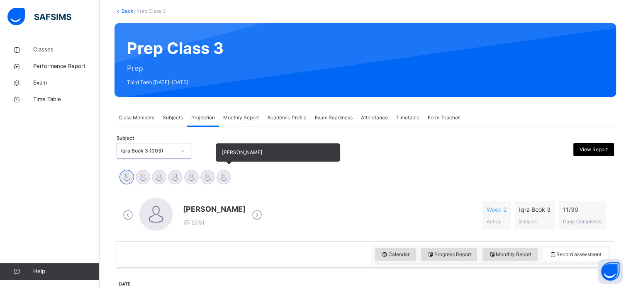
click at [229, 177] on div at bounding box center [223, 177] width 15 height 15
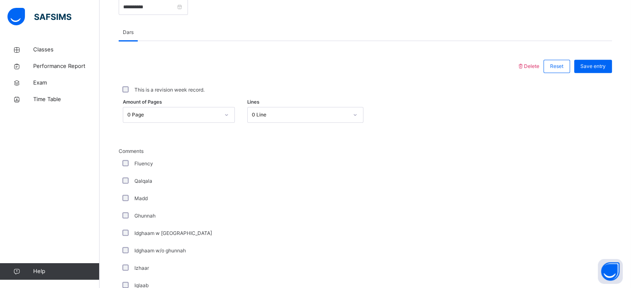
scroll to position [339, 0]
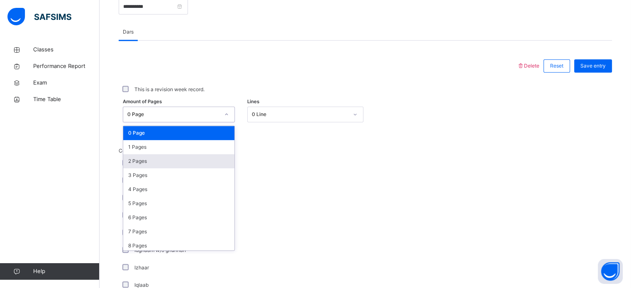
click at [172, 165] on div "2 Pages" at bounding box center [178, 161] width 111 height 14
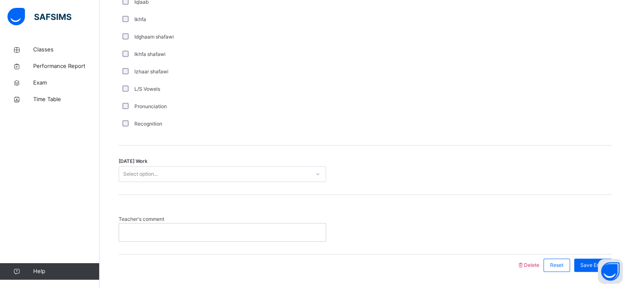
scroll to position [641, 0]
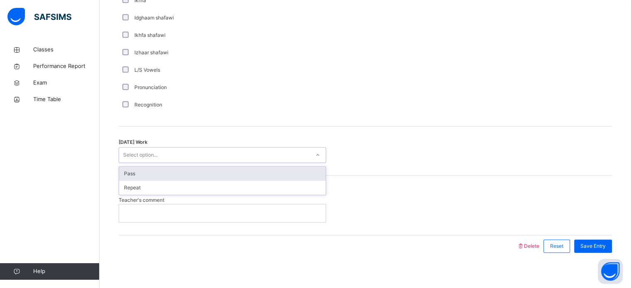
click at [163, 173] on div "Pass" at bounding box center [222, 174] width 207 height 14
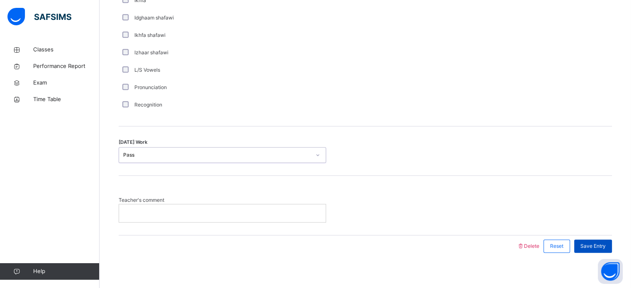
click at [604, 247] on span "Save Entry" at bounding box center [592, 246] width 25 height 7
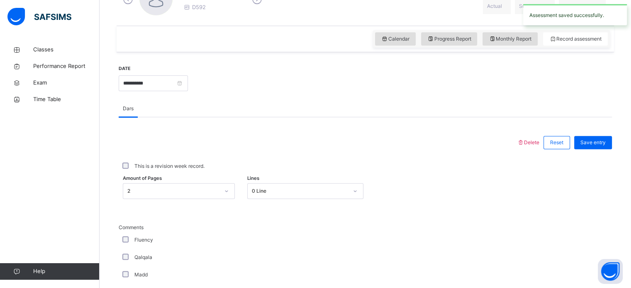
scroll to position [261, 0]
click at [212, 81] on div at bounding box center [399, 84] width 415 height 36
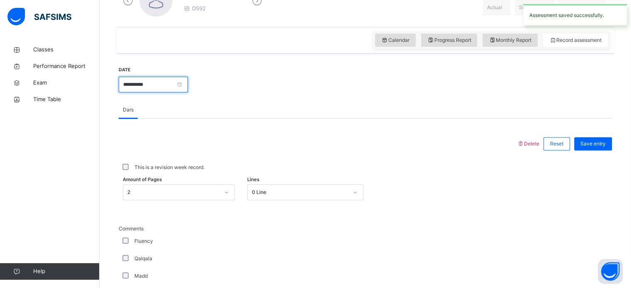
click at [188, 85] on input "**********" at bounding box center [153, 85] width 69 height 16
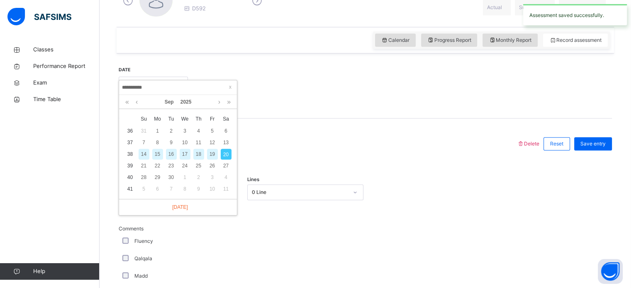
click at [145, 152] on div "14" at bounding box center [143, 154] width 11 height 11
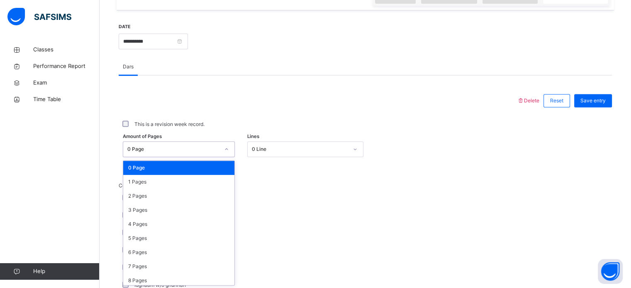
scroll to position [304, 0]
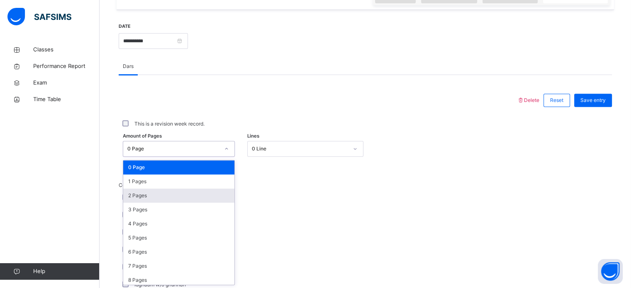
click at [177, 194] on div "2 Pages" at bounding box center [178, 196] width 111 height 14
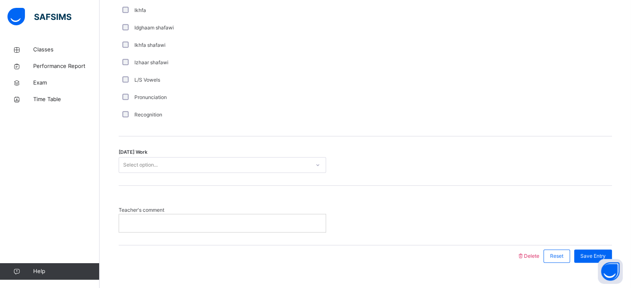
scroll to position [646, 0]
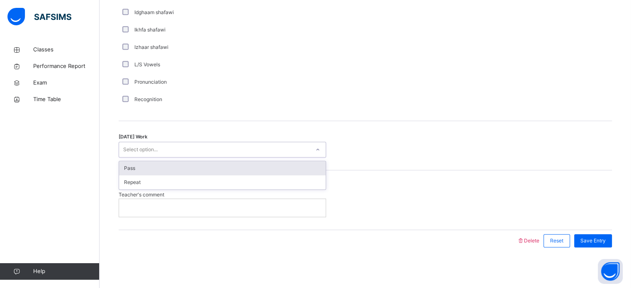
click at [191, 169] on div "Pass" at bounding box center [222, 168] width 207 height 14
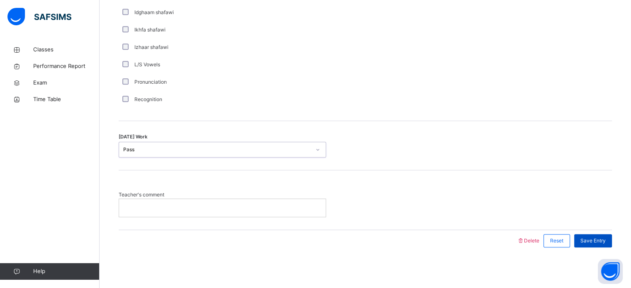
click at [594, 237] on span "Save Entry" at bounding box center [592, 240] width 25 height 7
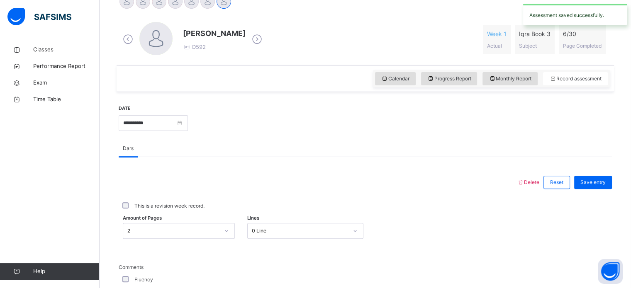
scroll to position [209, 0]
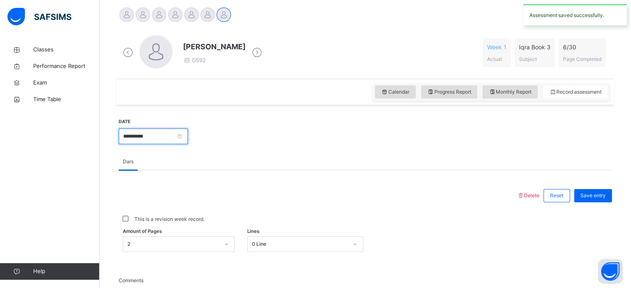
click at [188, 137] on input "**********" at bounding box center [153, 137] width 69 height 16
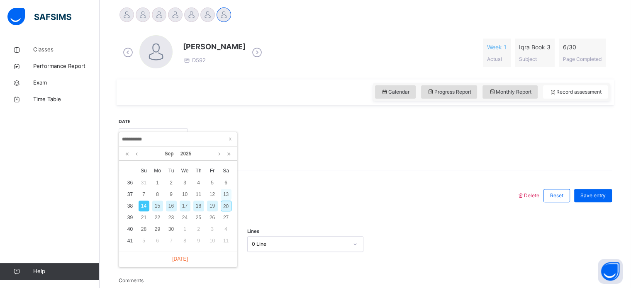
click at [228, 195] on div "13" at bounding box center [226, 194] width 11 height 11
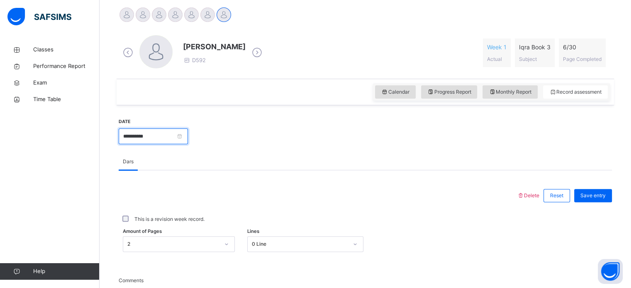
click at [188, 136] on input "**********" at bounding box center [153, 137] width 69 height 16
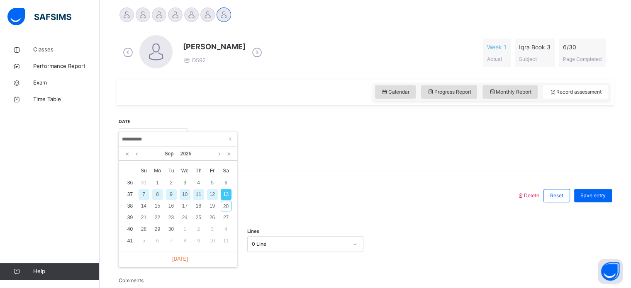
click at [143, 194] on div "7" at bounding box center [143, 194] width 11 height 11
type input "**********"
